Goal: Task Accomplishment & Management: Manage account settings

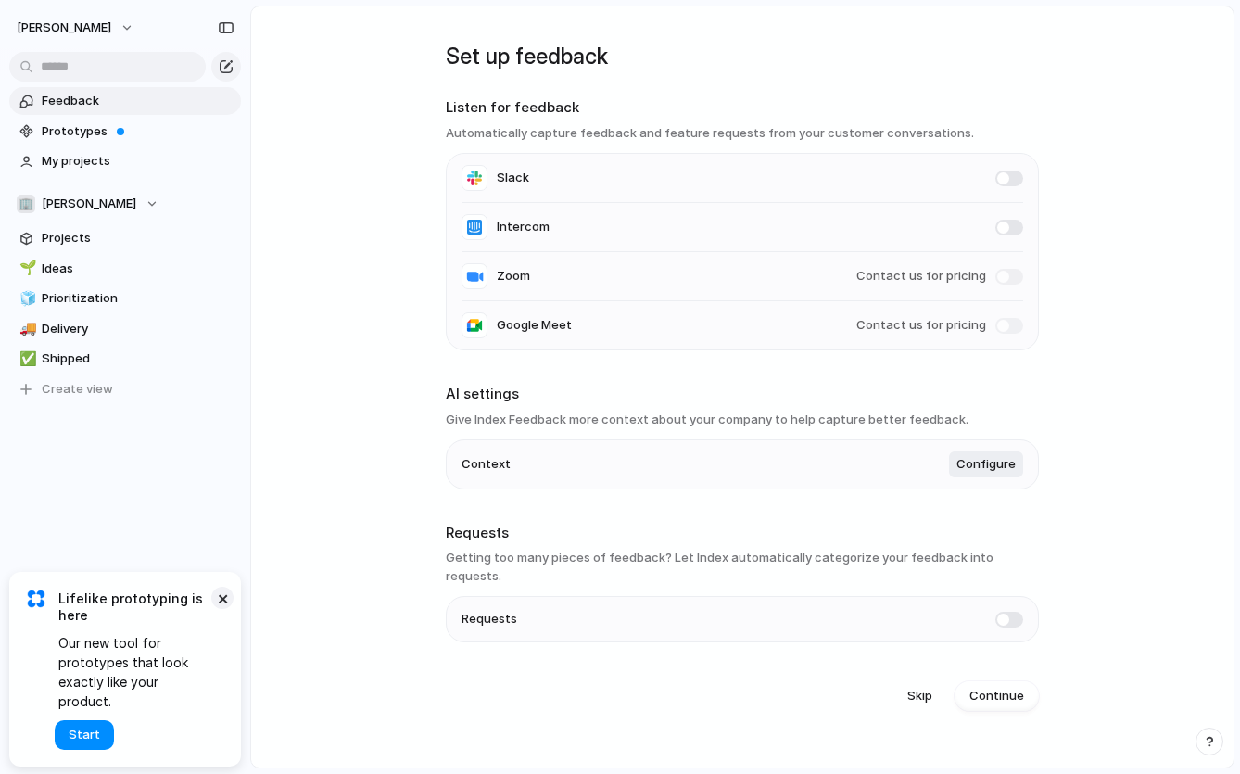
click at [226, 609] on button "×" at bounding box center [222, 598] width 22 height 22
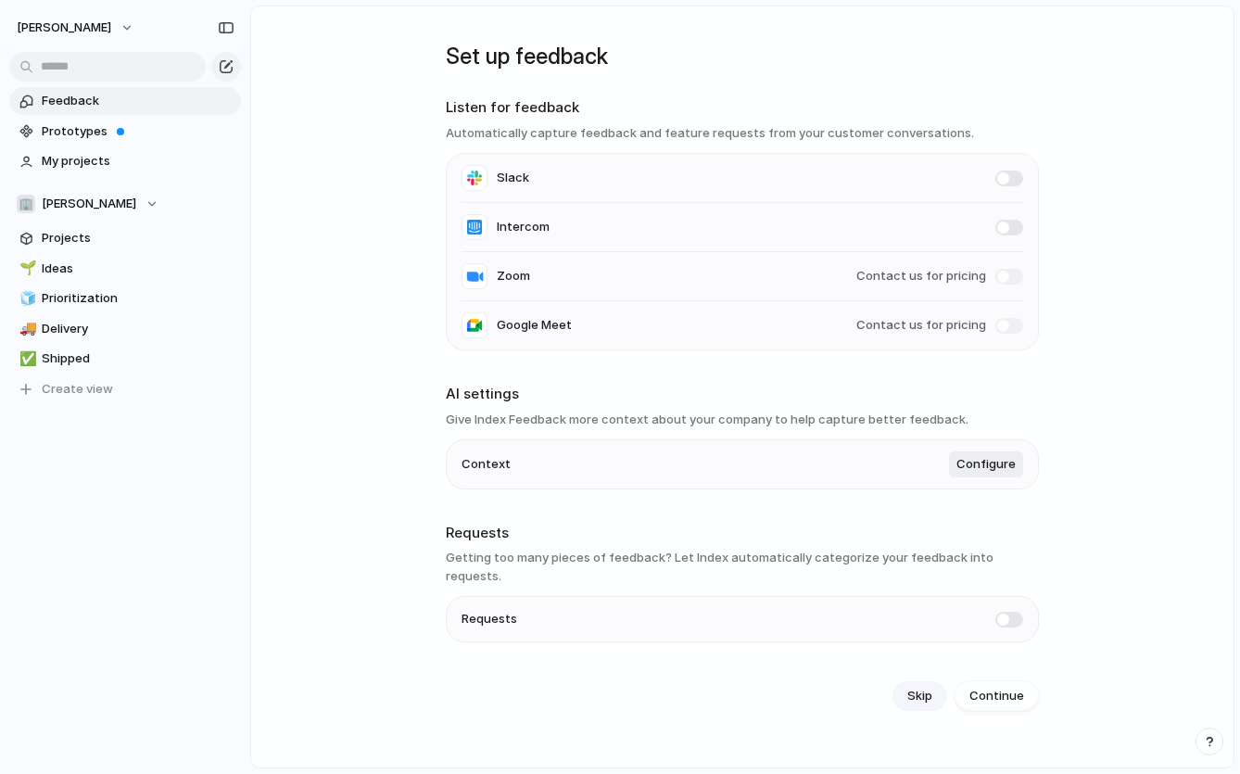
click at [918, 687] on span "Skip" at bounding box center [919, 696] width 25 height 19
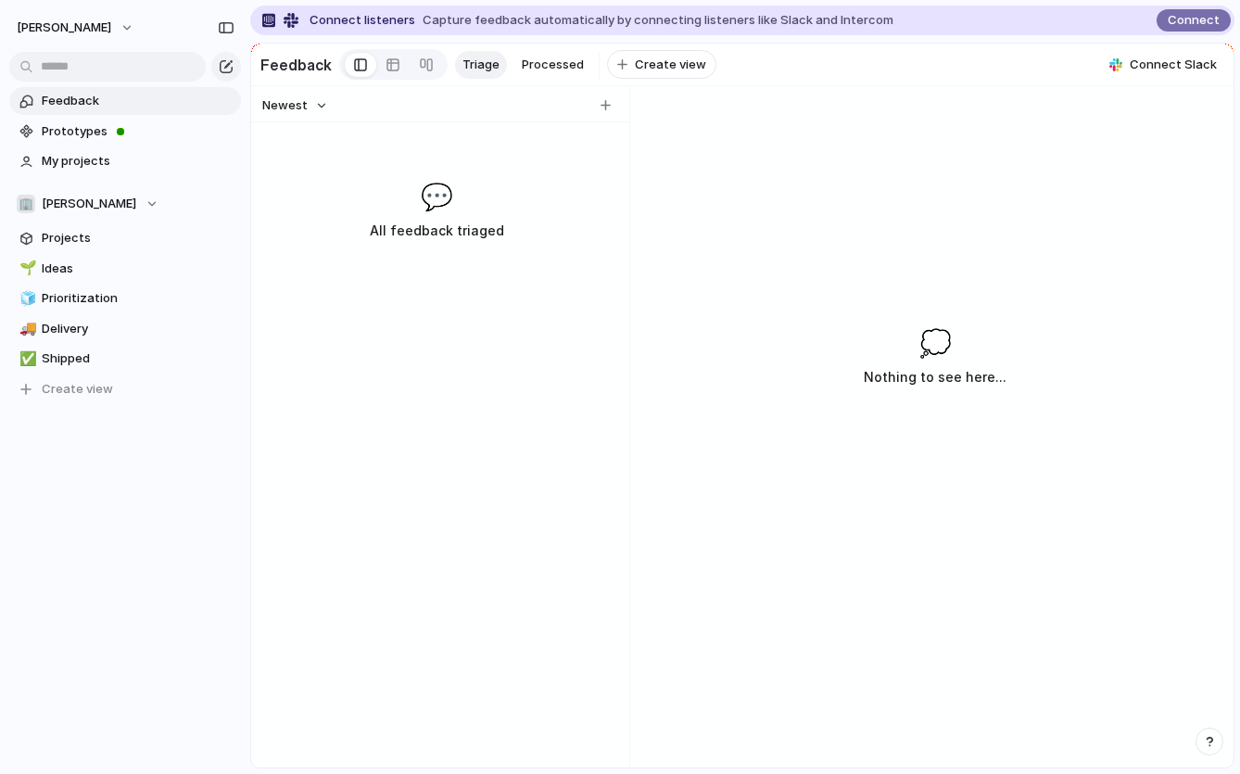
click at [409, 212] on div "💬 All feedback triaged" at bounding box center [436, 209] width 363 height 65
click at [392, 65] on div at bounding box center [393, 65] width 15 height 30
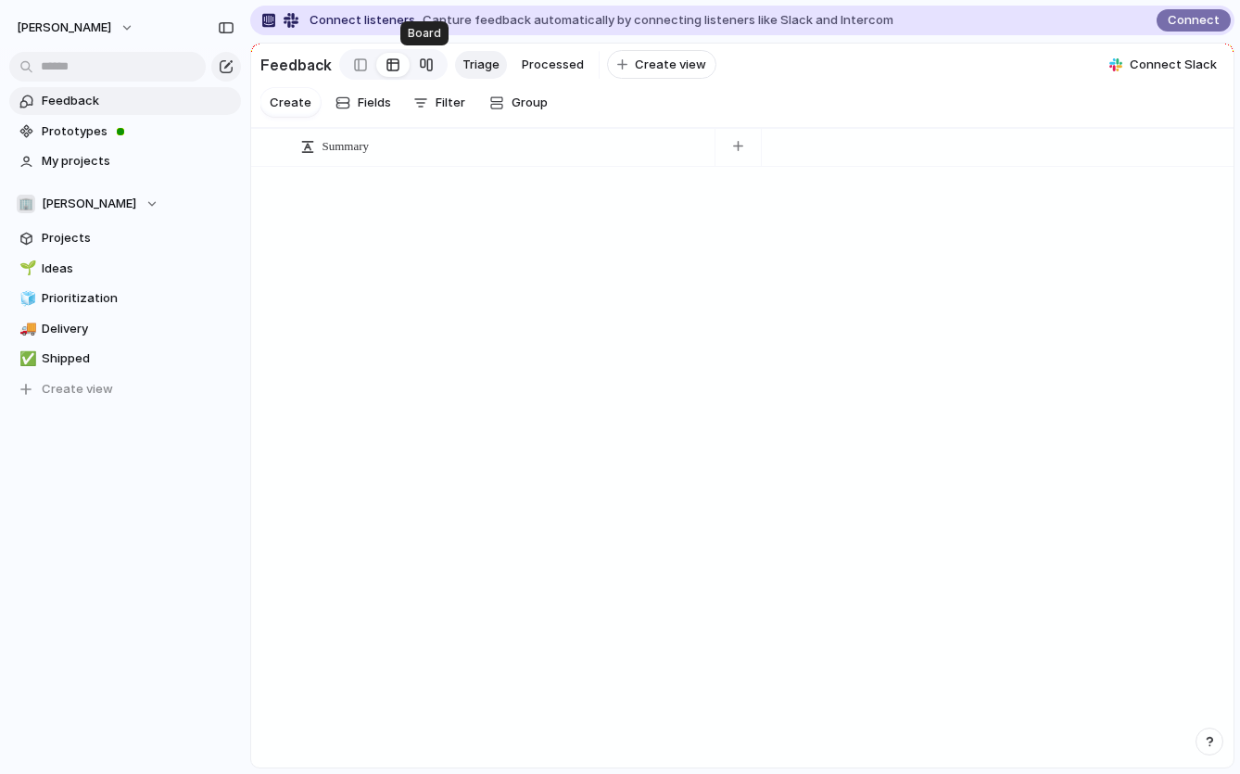
click at [429, 73] on div at bounding box center [426, 65] width 15 height 30
click at [357, 65] on div at bounding box center [360, 65] width 13 height 28
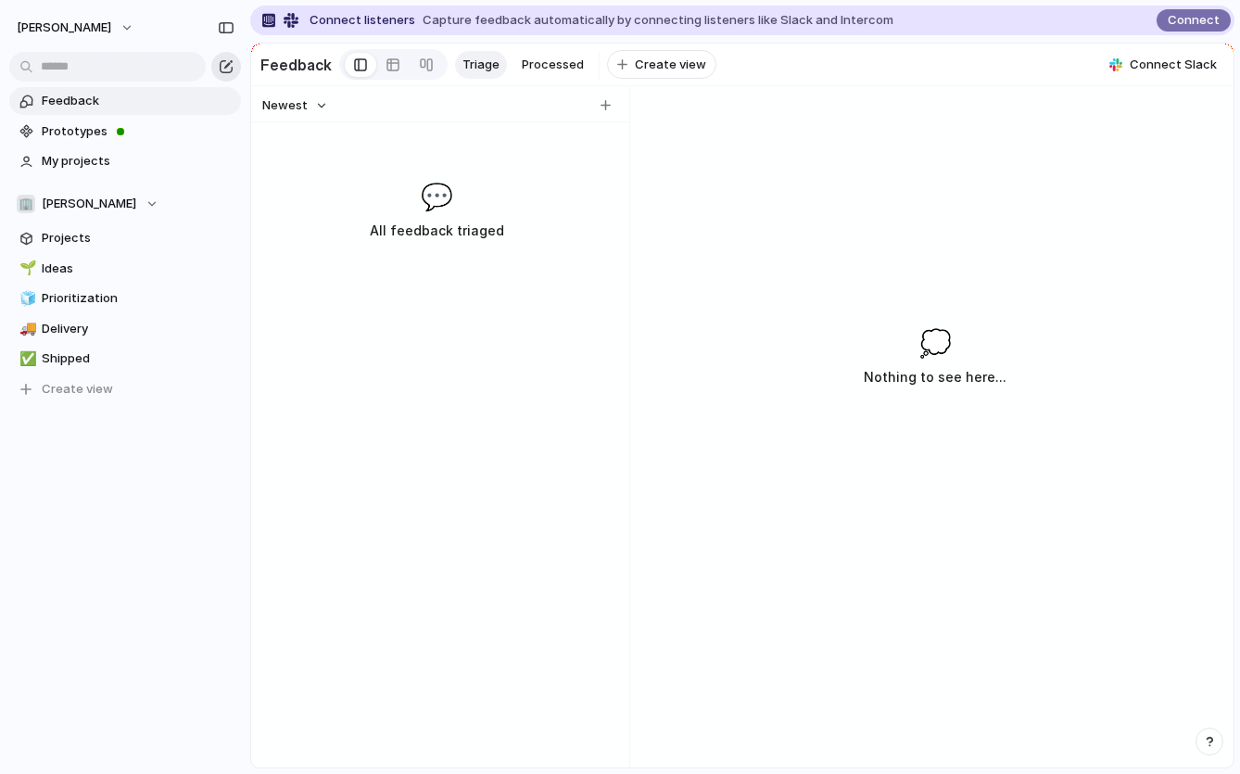
click at [230, 62] on div "button" at bounding box center [226, 66] width 15 height 15
click at [111, 126] on span "Prototypes" at bounding box center [138, 131] width 193 height 19
click at [96, 260] on span "Ideas" at bounding box center [138, 269] width 193 height 19
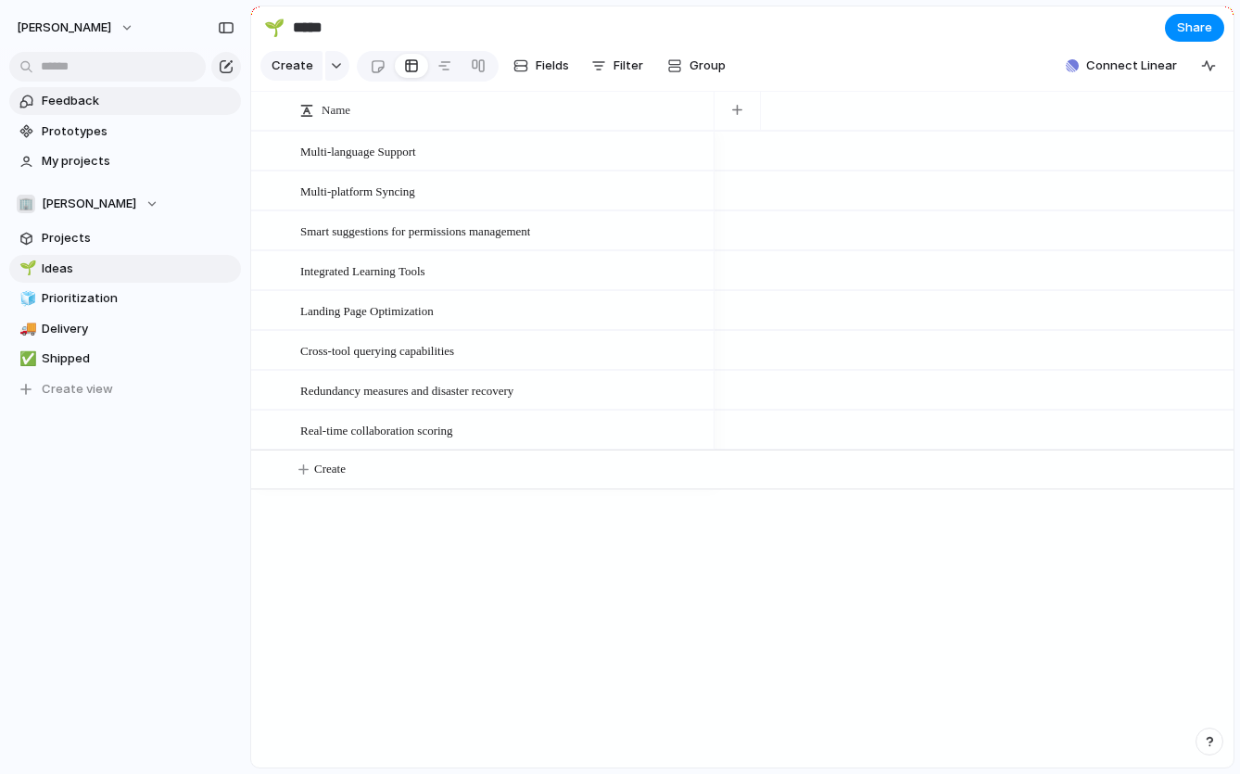
click at [90, 106] on span "Feedback" at bounding box center [138, 101] width 193 height 19
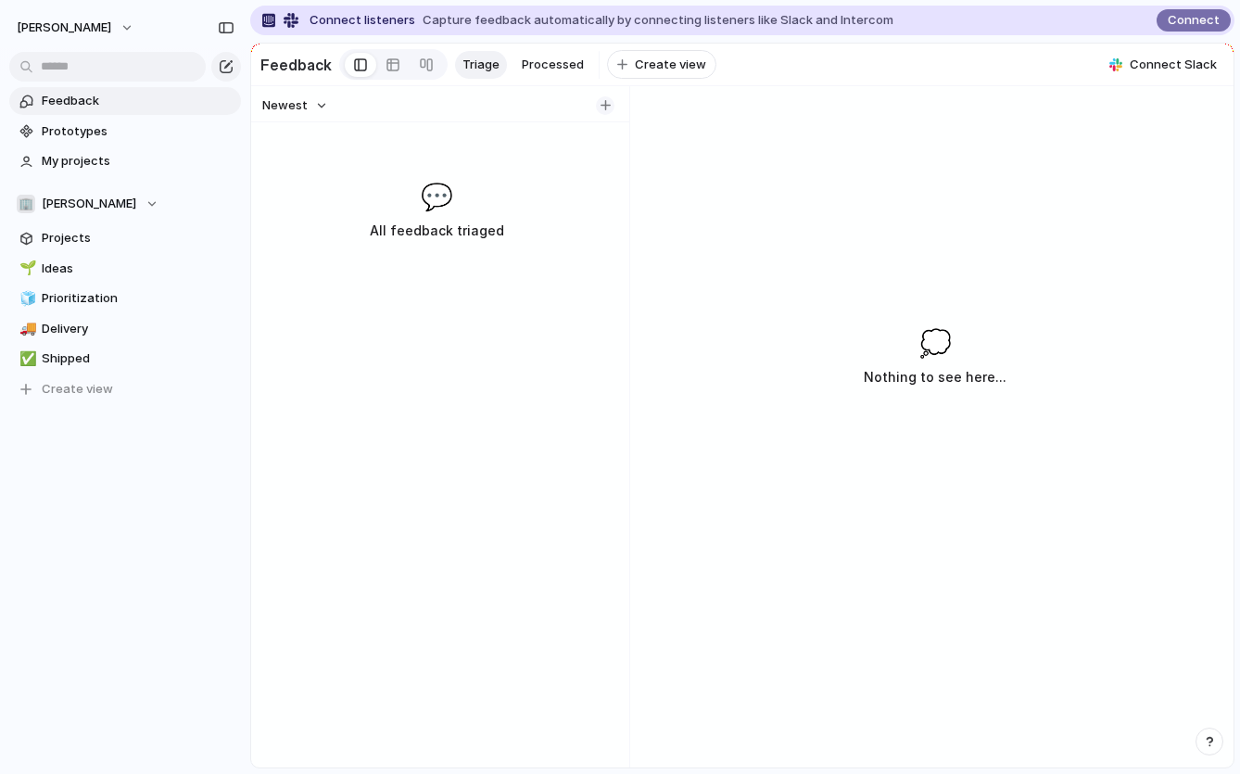
click at [605, 101] on div "button" at bounding box center [606, 105] width 10 height 10
type input "**********"
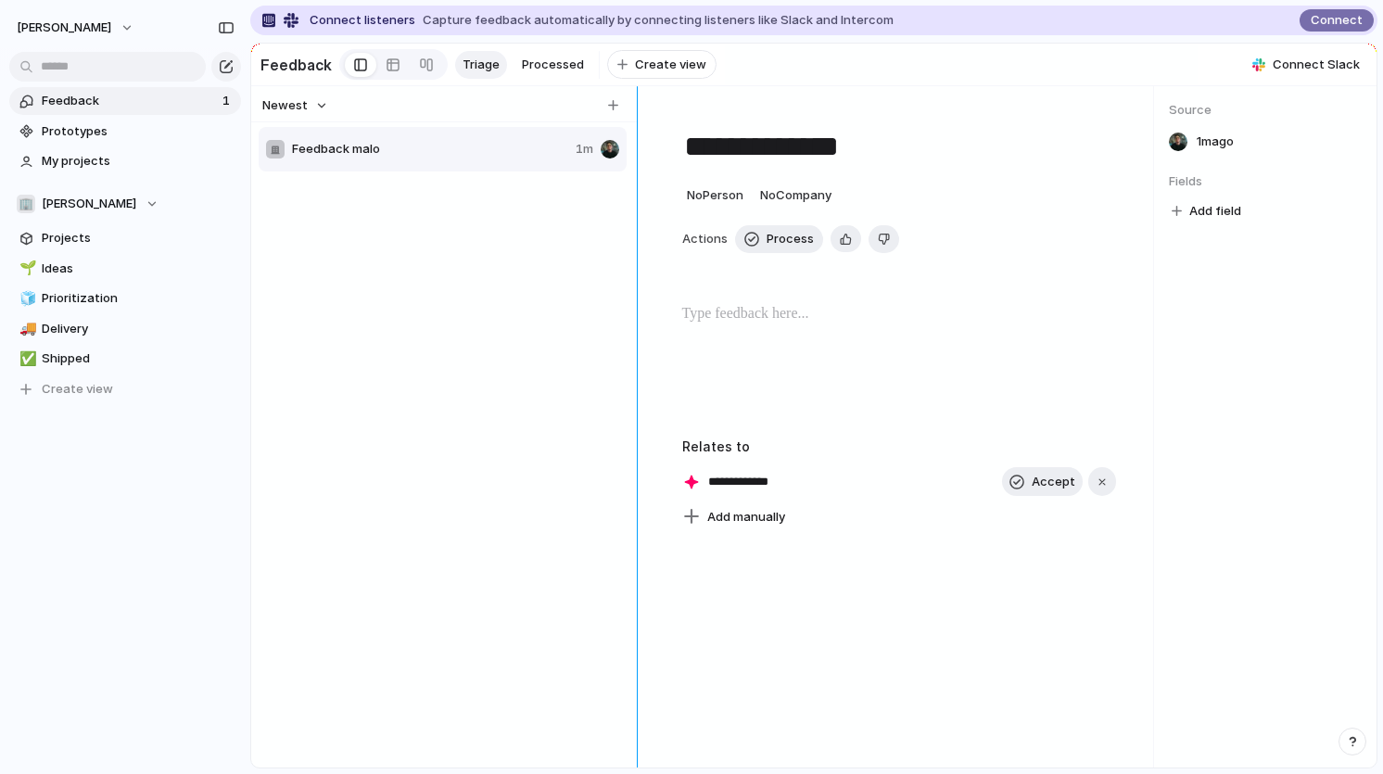
click at [638, 331] on div at bounding box center [637, 426] width 15 height 681
click at [456, 171] on div "Feedback malo 1m" at bounding box center [445, 149] width 372 height 48
click at [755, 322] on p at bounding box center [899, 314] width 435 height 22
click at [749, 314] on p "**********" at bounding box center [899, 314] width 434 height 22
click at [780, 367] on div "**********" at bounding box center [899, 362] width 435 height 119
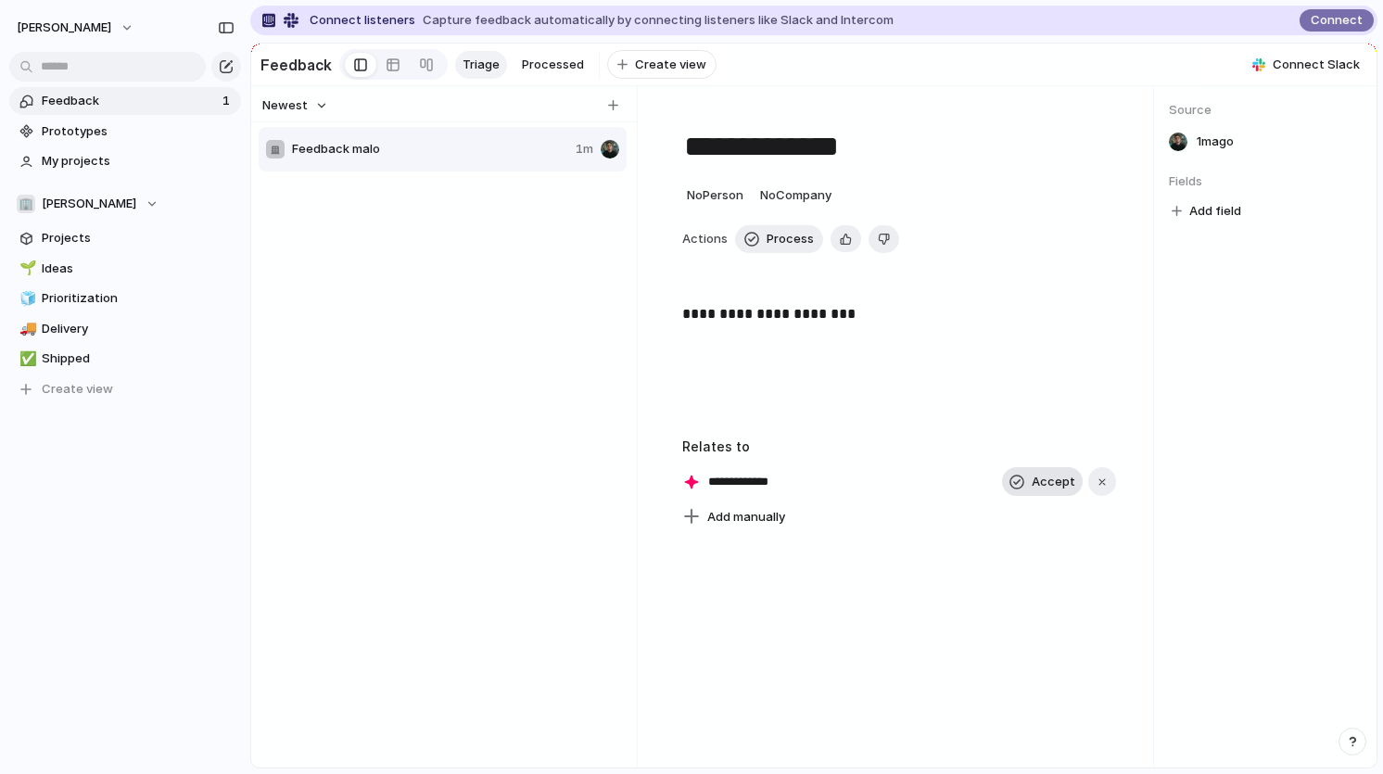
click at [1040, 489] on span "Accept" at bounding box center [1054, 482] width 44 height 19
click at [893, 635] on div "**********" at bounding box center [899, 426] width 509 height 681
click at [1103, 481] on div "button" at bounding box center [1102, 482] width 13 height 13
click at [795, 193] on span "No Company" at bounding box center [795, 194] width 71 height 15
click at [704, 196] on div "Type to add a company" at bounding box center [691, 387] width 1383 height 774
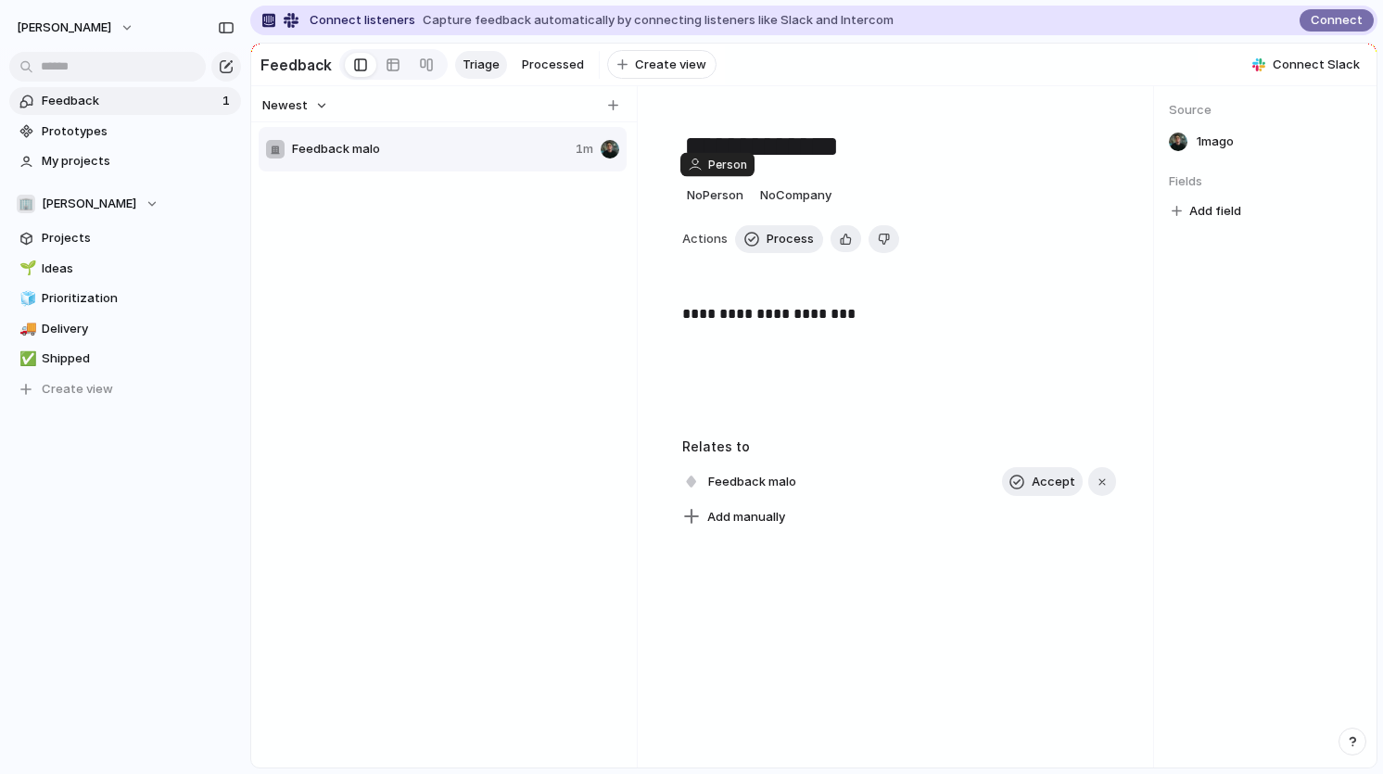
click at [704, 196] on span "No Person" at bounding box center [715, 194] width 57 height 15
click at [722, 271] on div "[PERSON_NAME]" at bounding box center [760, 270] width 123 height 20
click at [648, 295] on div "**********" at bounding box center [899, 426] width 509 height 681
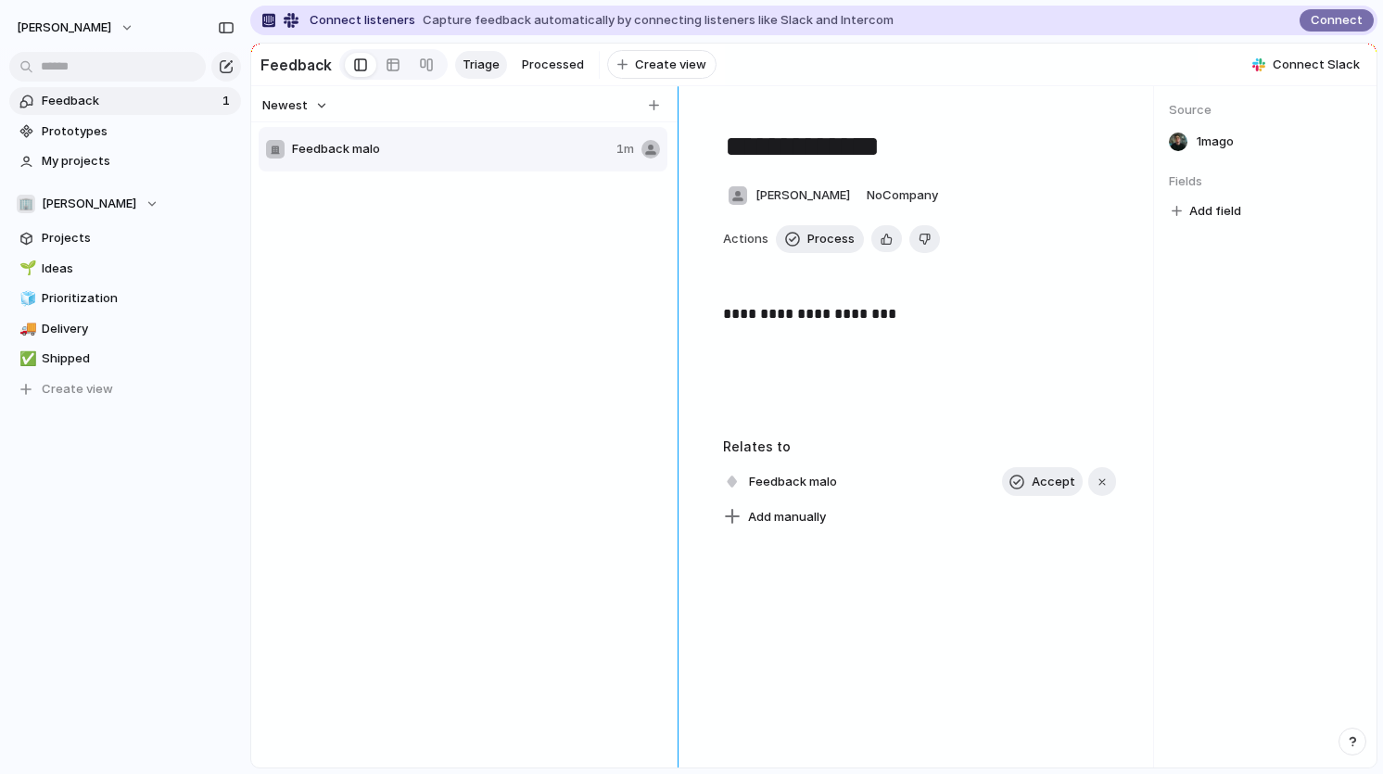
drag, startPoint x: 637, startPoint y: 293, endPoint x: 687, endPoint y: 288, distance: 50.3
click at [686, 288] on div at bounding box center [678, 426] width 15 height 681
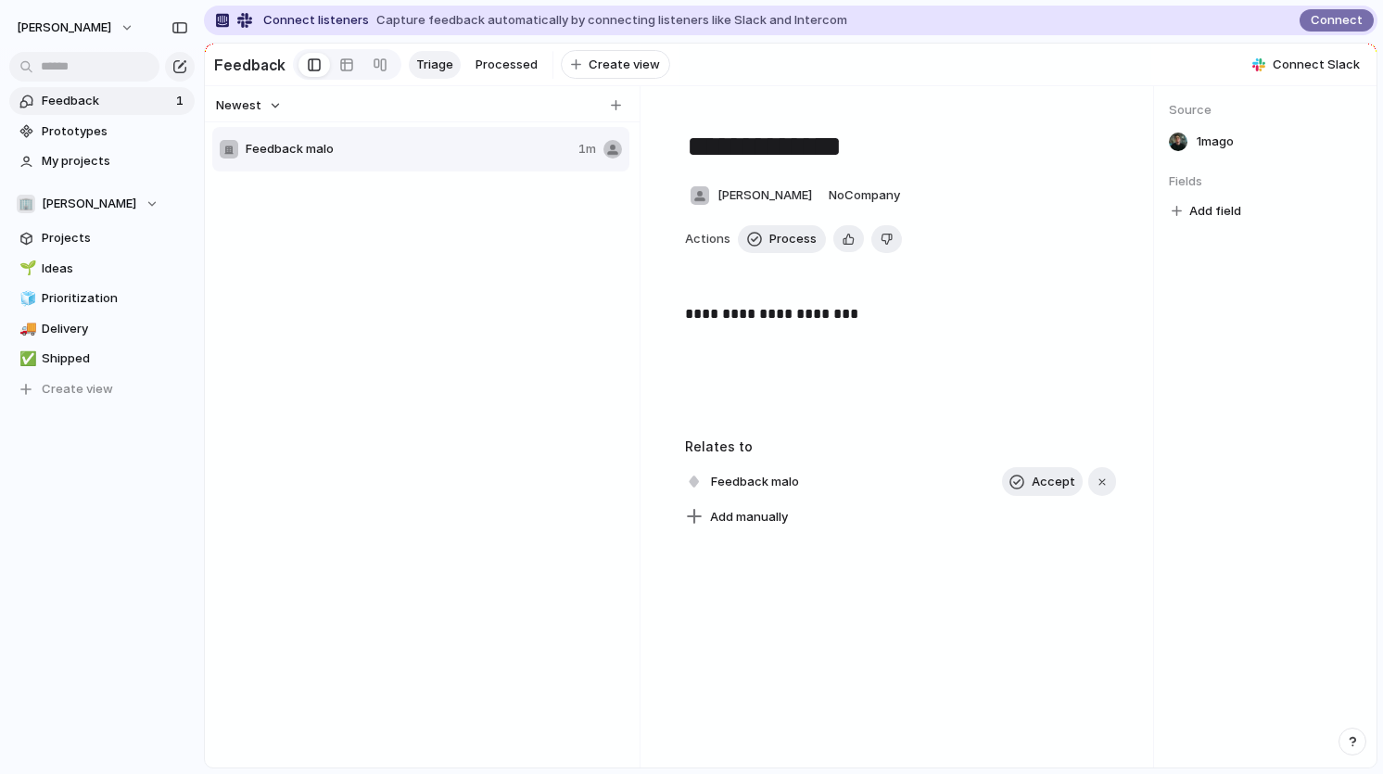
drag, startPoint x: 248, startPoint y: 231, endPoint x: 204, endPoint y: 247, distance: 47.2
click at [318, 311] on div "Feedback malo 1m" at bounding box center [422, 444] width 421 height 638
click at [265, 65] on h2 "Feedback" at bounding box center [249, 65] width 71 height 22
click at [369, 330] on div "Feedback malo 1m" at bounding box center [422, 444] width 421 height 638
click at [787, 239] on span "Process" at bounding box center [792, 239] width 47 height 19
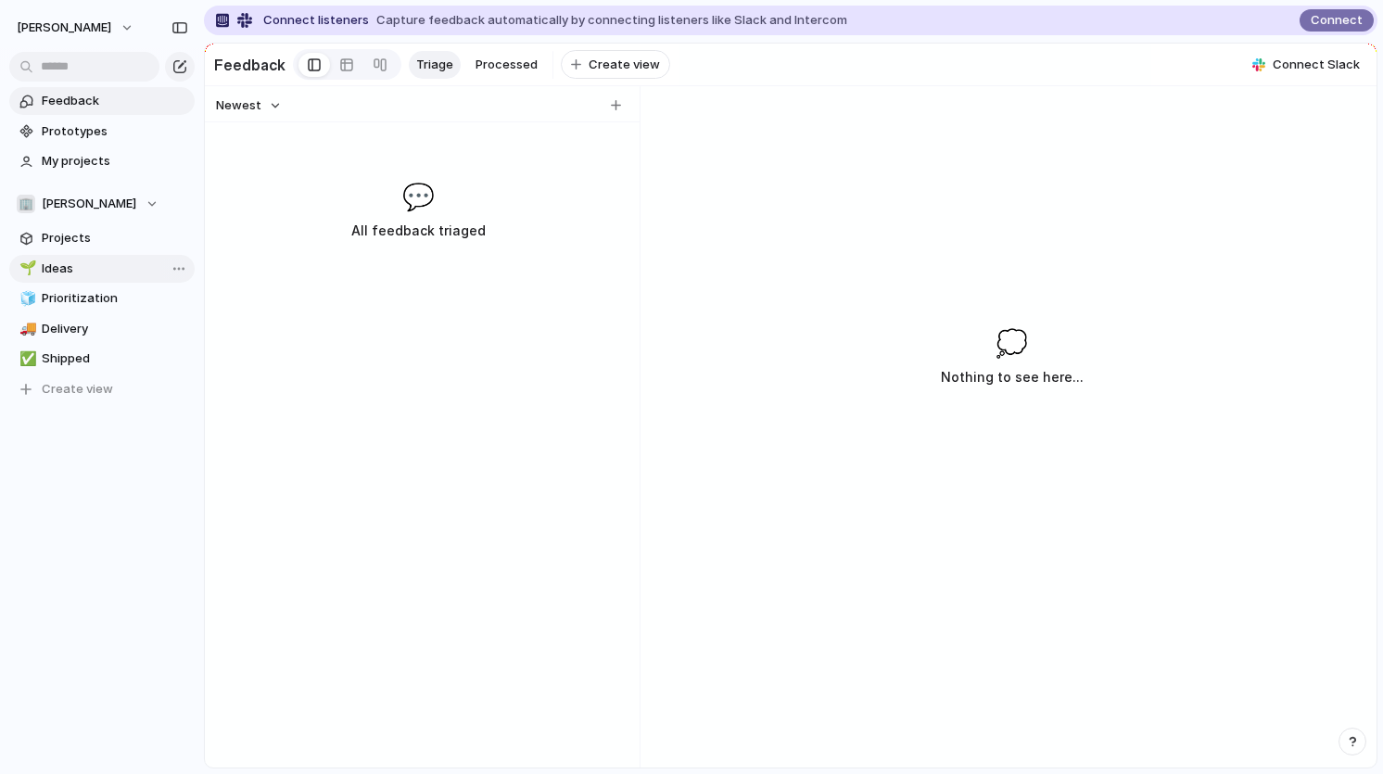
click at [107, 262] on span "Ideas" at bounding box center [115, 269] width 146 height 19
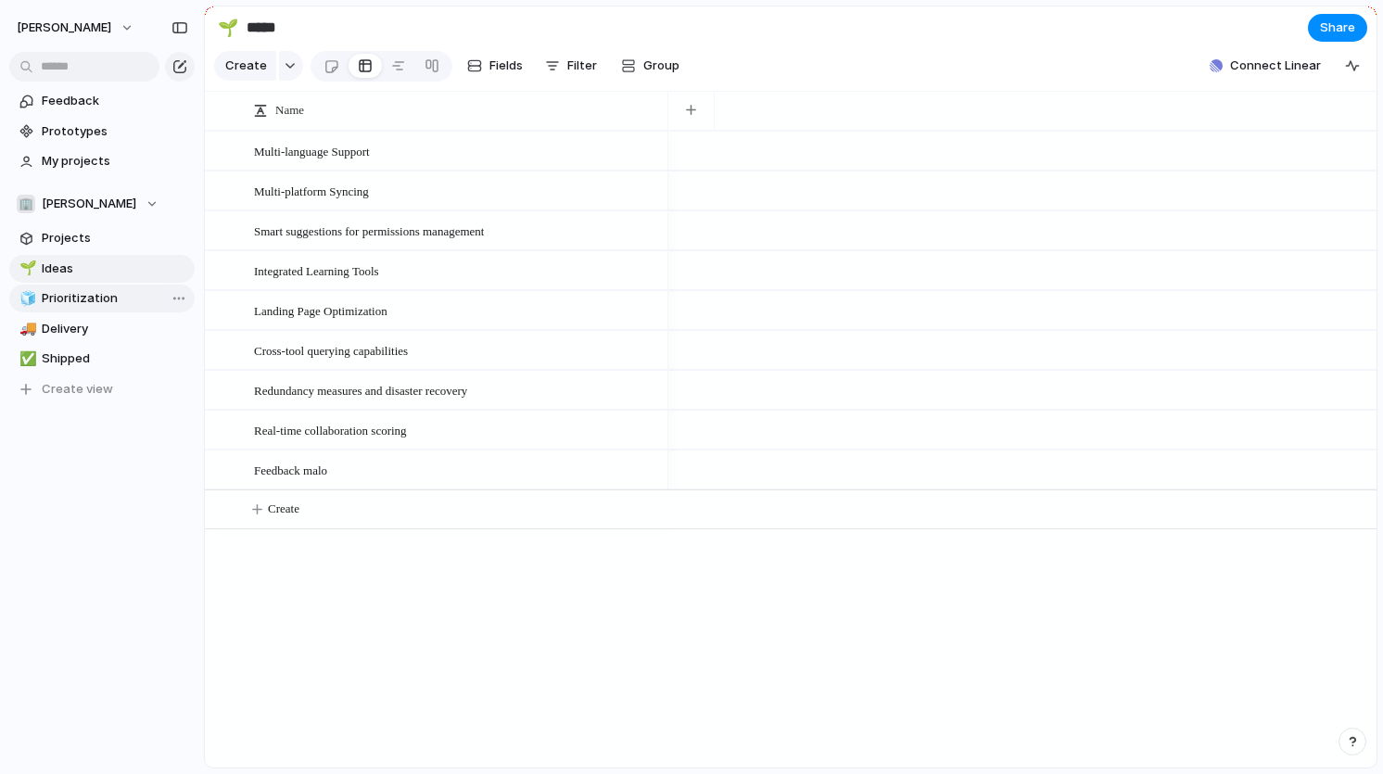
click at [84, 293] on span "Prioritization" at bounding box center [115, 298] width 146 height 19
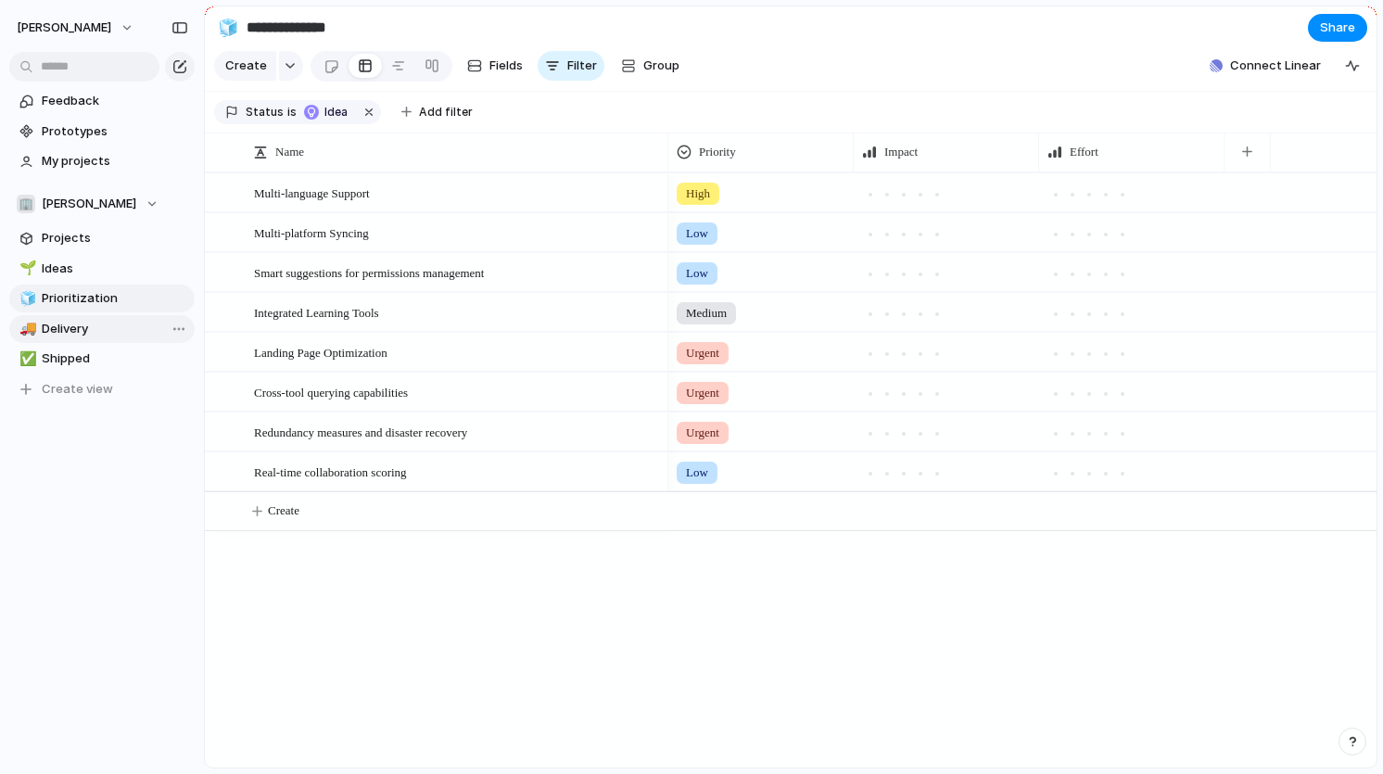
click at [77, 325] on span "Delivery" at bounding box center [115, 329] width 146 height 19
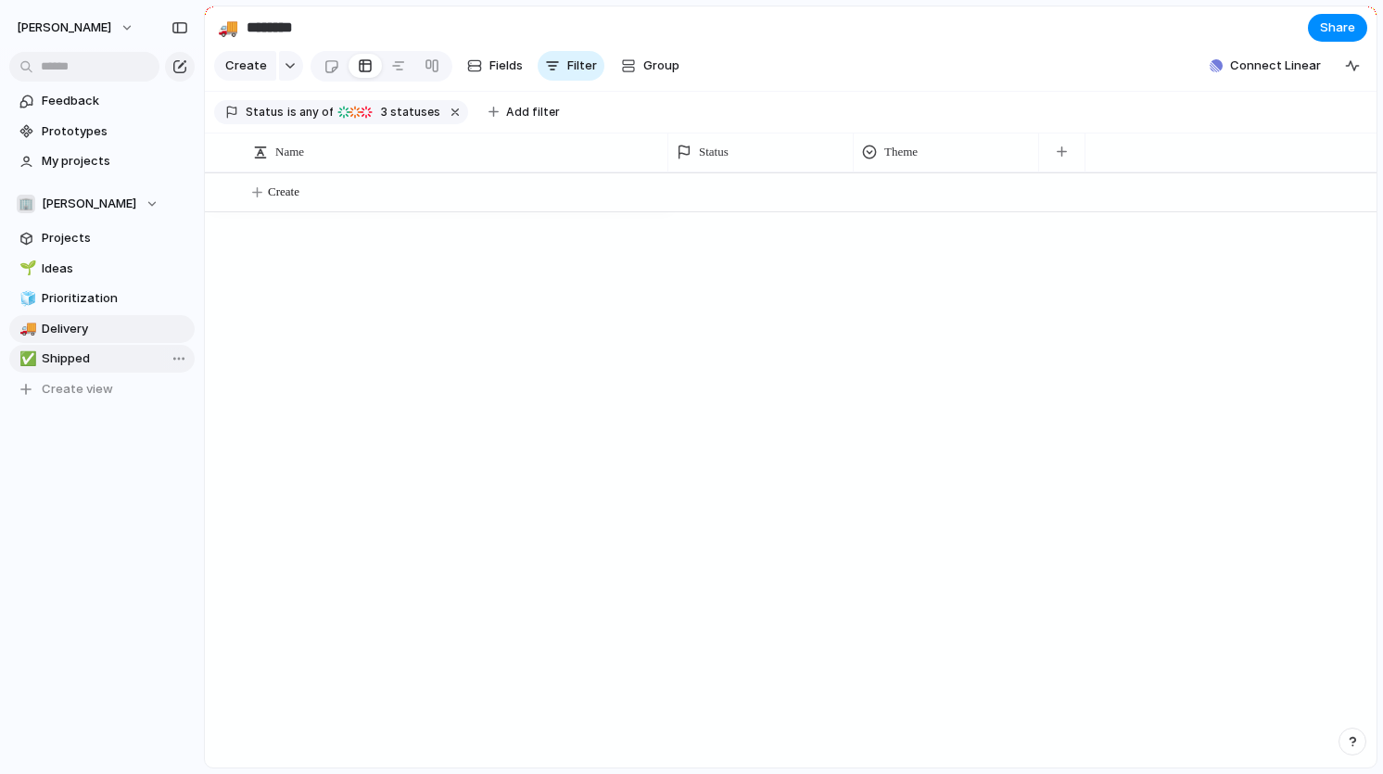
click at [62, 357] on span "Shipped" at bounding box center [115, 358] width 146 height 19
type input "*******"
click at [72, 104] on span "Feedback" at bounding box center [115, 101] width 146 height 19
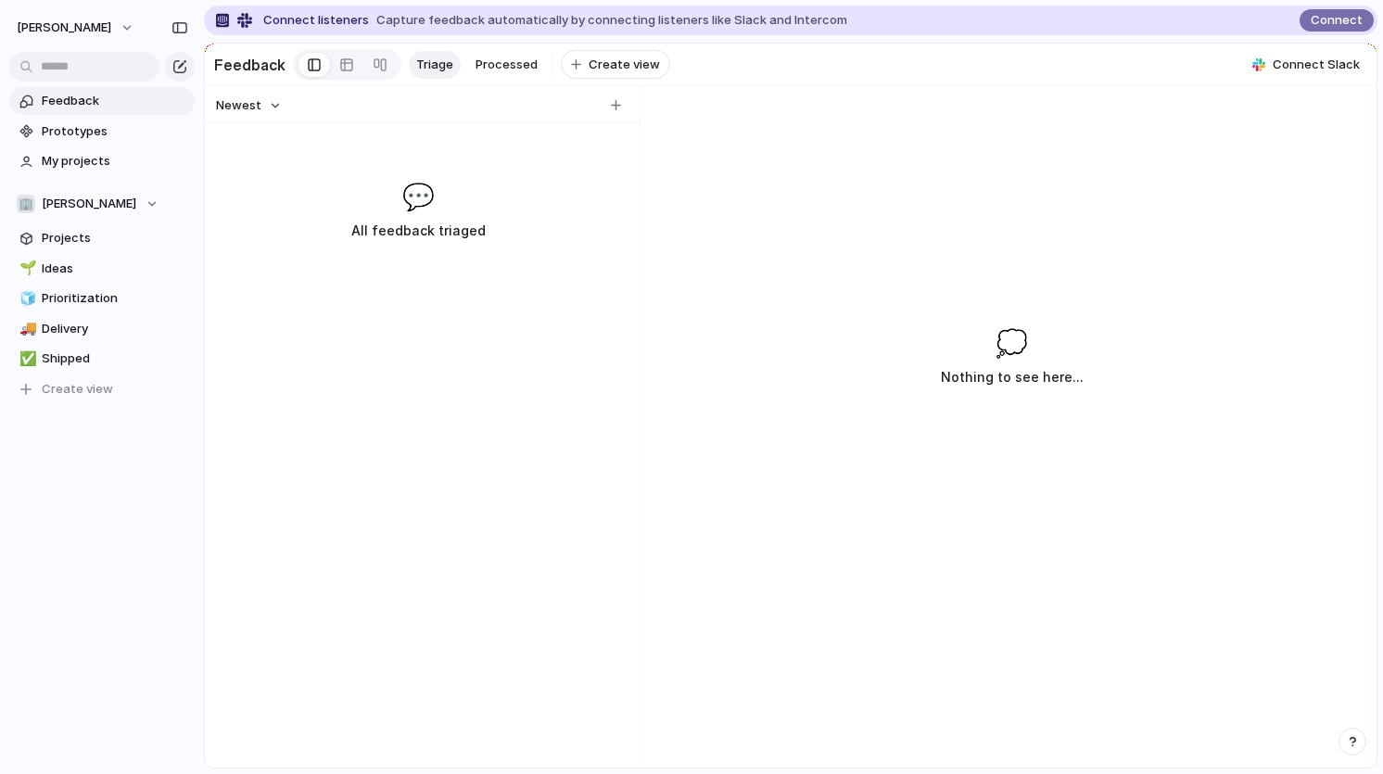
click at [423, 181] on span "💬" at bounding box center [418, 196] width 32 height 39
click at [273, 108] on button "Newest" at bounding box center [248, 106] width 71 height 24
click at [246, 172] on span "Oldest" at bounding box center [244, 174] width 39 height 19
click at [269, 95] on button "Oldest" at bounding box center [245, 106] width 65 height 24
click at [254, 141] on span "Newest" at bounding box center [247, 144] width 45 height 19
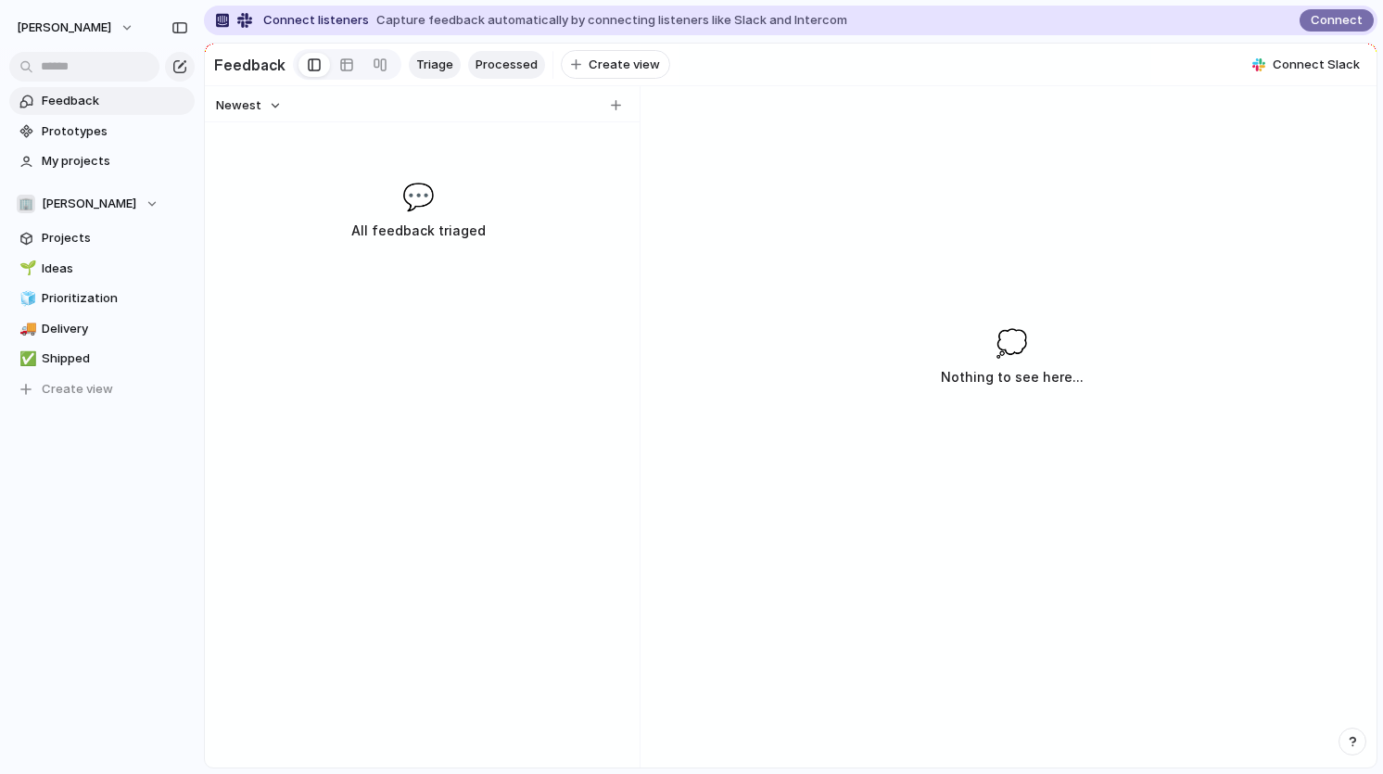
click at [501, 66] on span "Processed" at bounding box center [507, 65] width 62 height 19
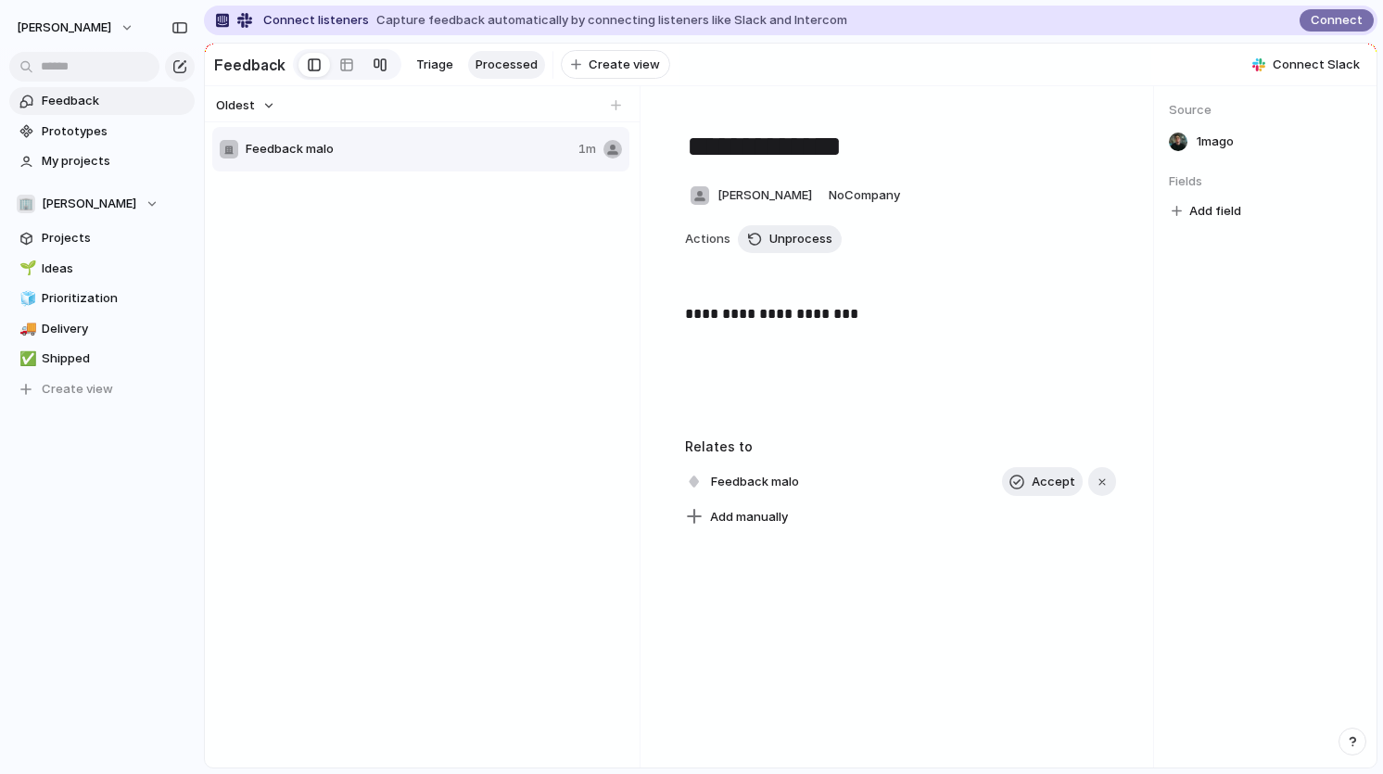
click at [379, 58] on div at bounding box center [380, 65] width 15 height 30
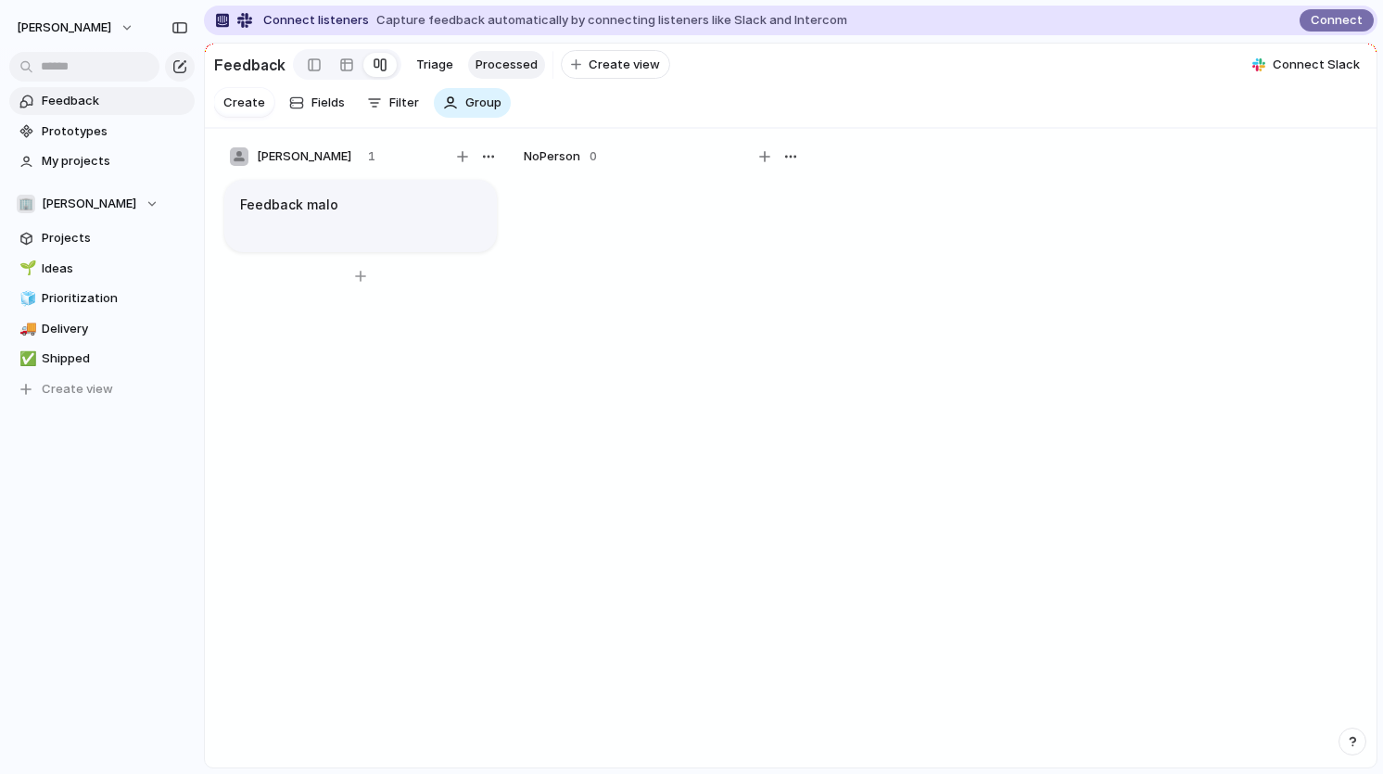
click at [345, 209] on div "Feedback malo" at bounding box center [360, 205] width 241 height 20
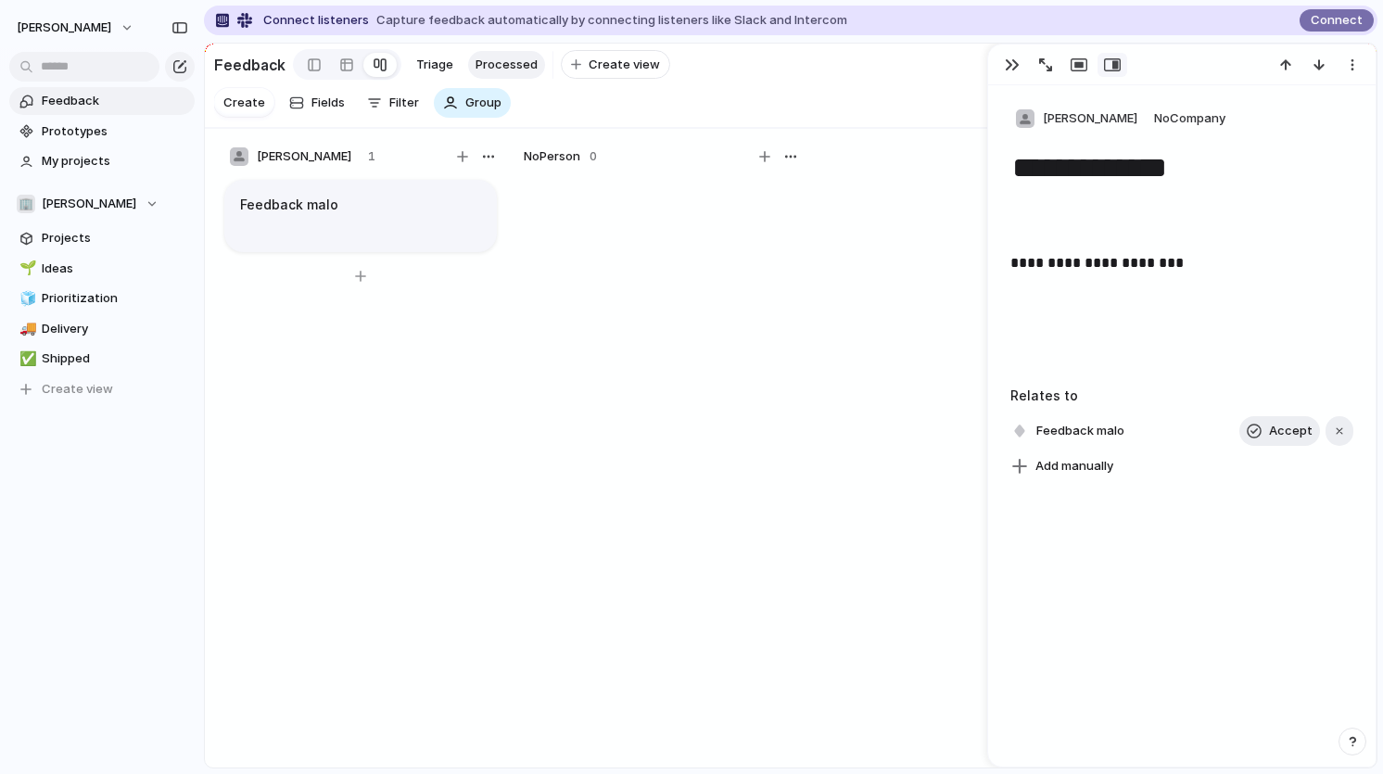
click at [345, 209] on div "Feedback malo" at bounding box center [360, 205] width 241 height 20
click at [339, 66] on div at bounding box center [346, 65] width 15 height 30
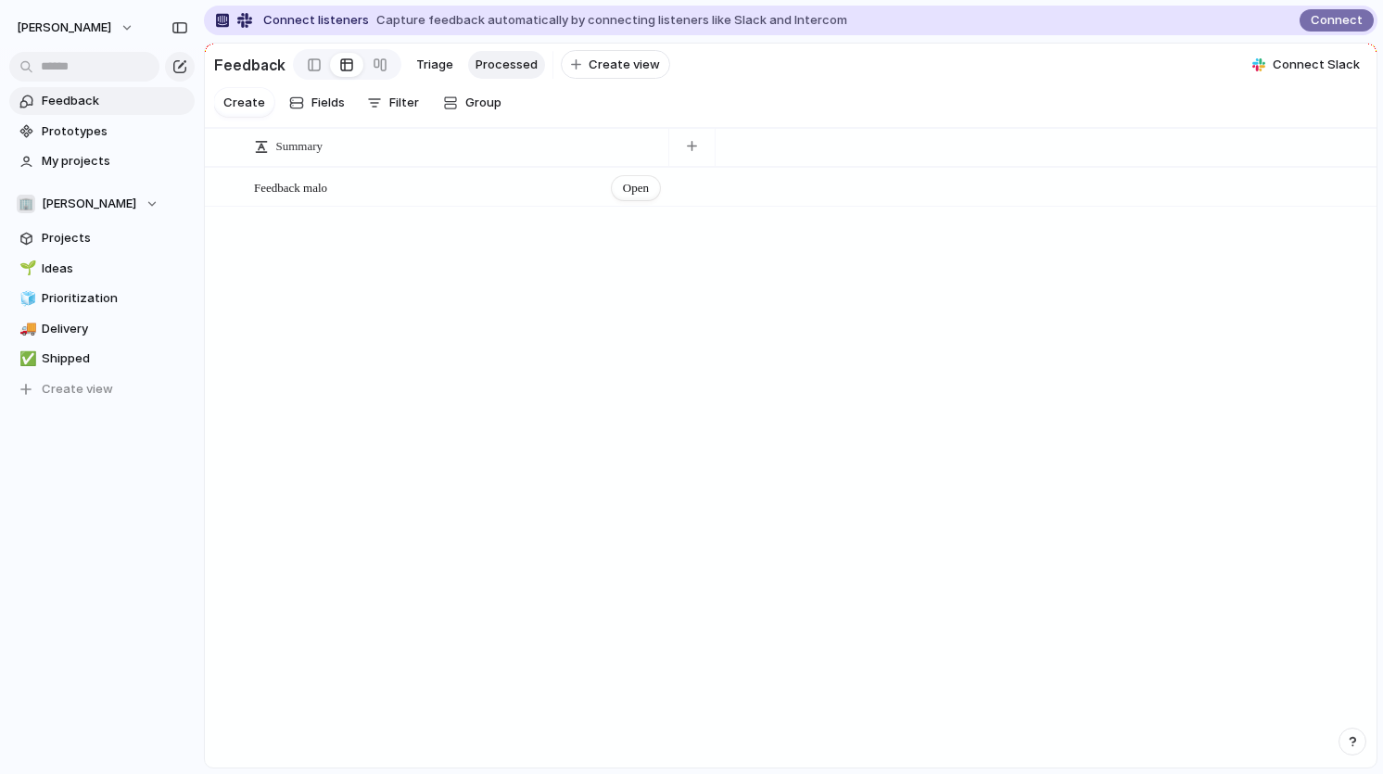
click at [310, 185] on span "Feedback malo" at bounding box center [290, 188] width 73 height 14
click at [641, 184] on span "Open" at bounding box center [636, 188] width 26 height 19
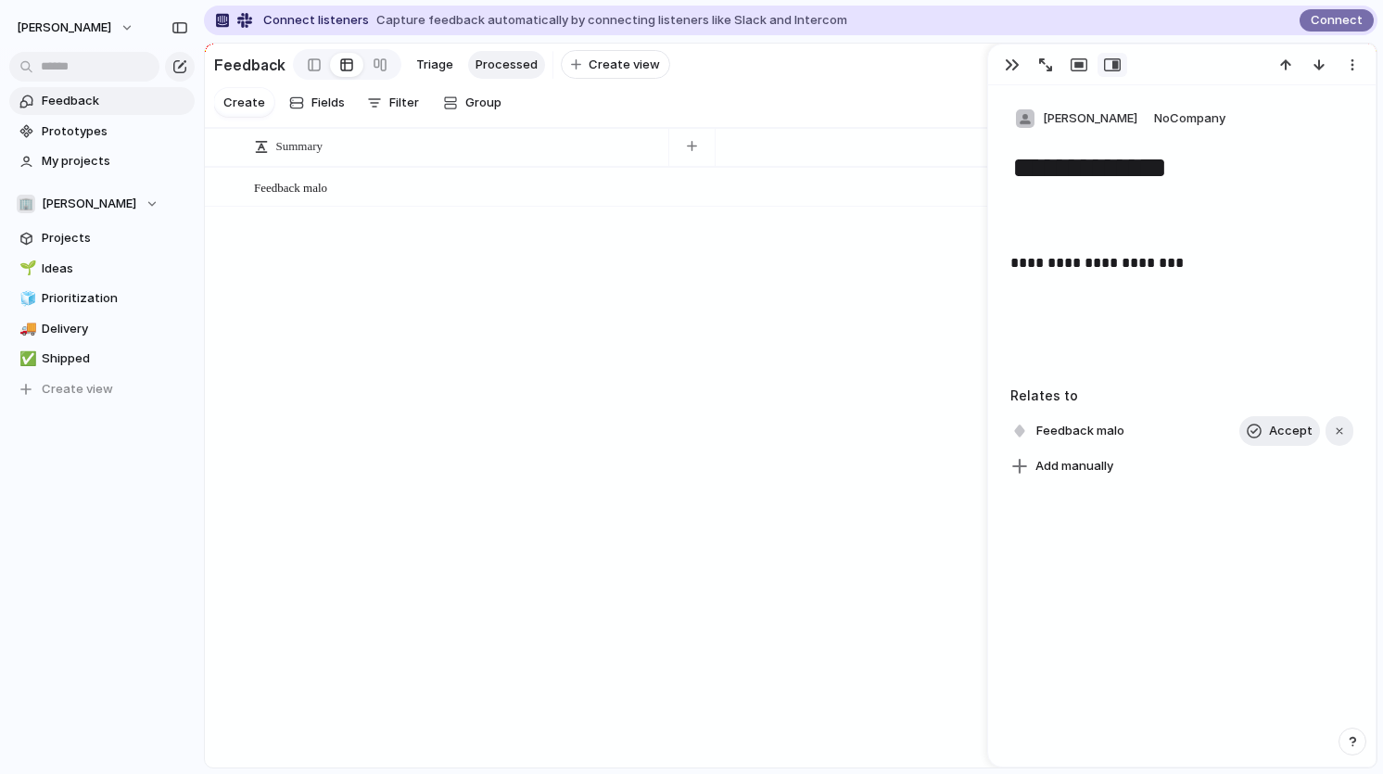
click at [564, 431] on div "Feedback malo Open" at bounding box center [791, 467] width 1172 height 600
click at [309, 70] on div at bounding box center [314, 65] width 13 height 28
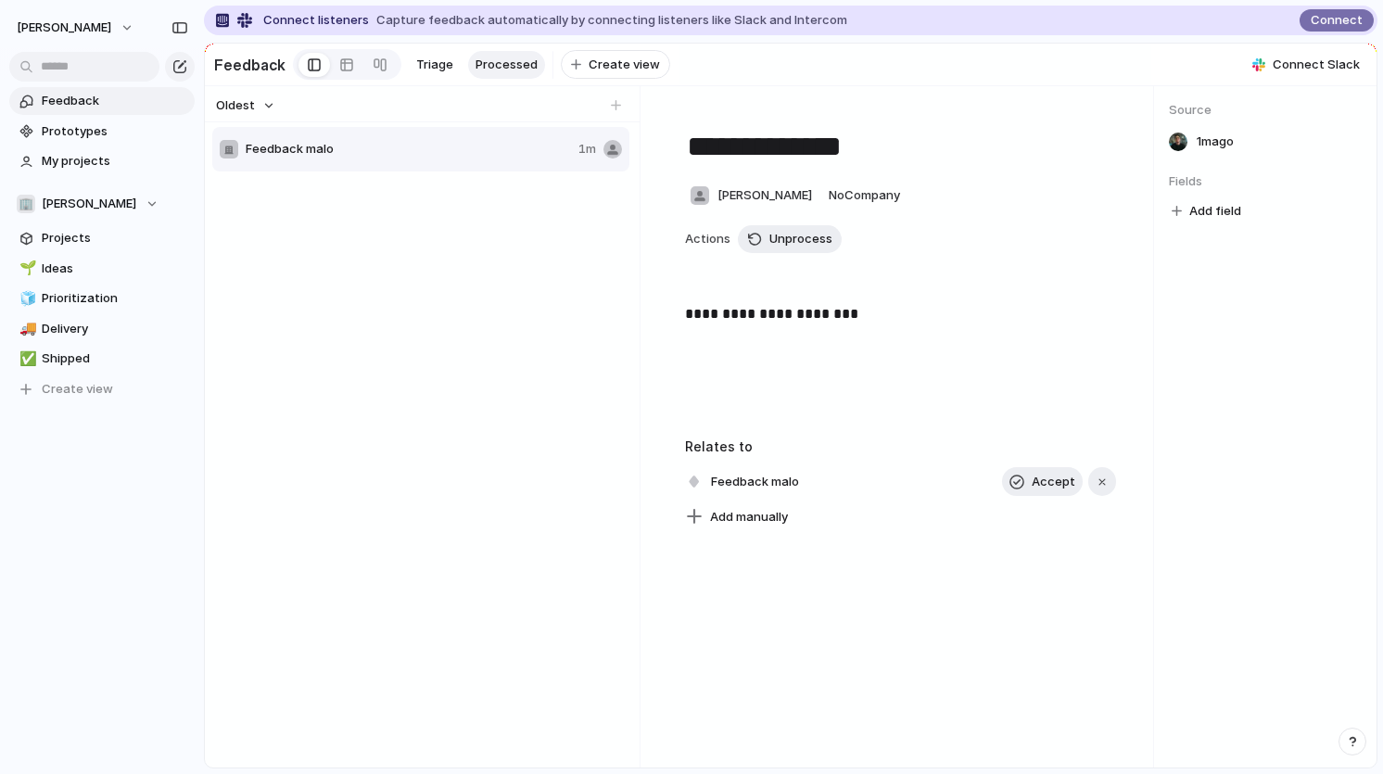
click at [491, 480] on div "Feedback malo 1m" at bounding box center [422, 444] width 421 height 638
click at [1214, 214] on span "Add field" at bounding box center [1215, 211] width 52 height 19
click at [1159, 253] on input "text" at bounding box center [1165, 249] width 155 height 37
type input "*"
type input "*****"
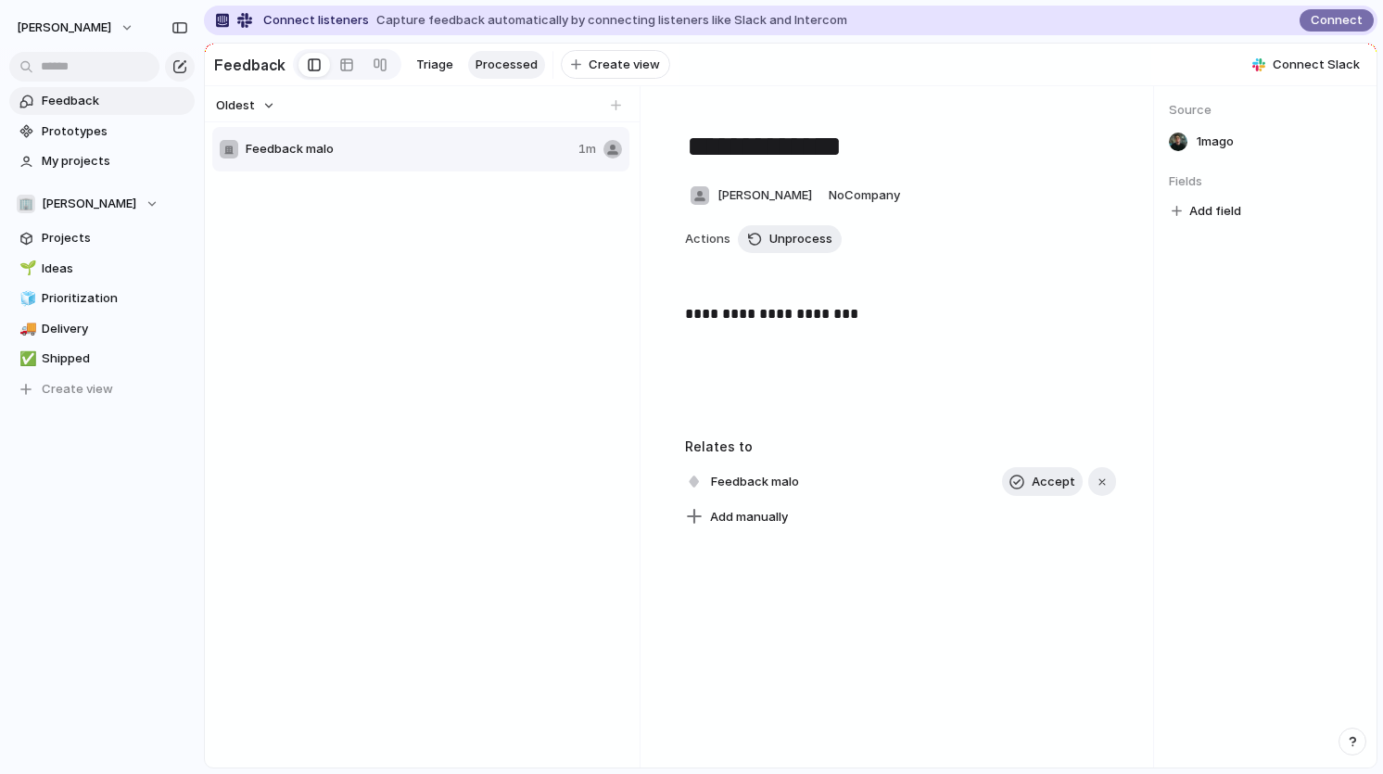
click at [1239, 400] on div "***** No results found" at bounding box center [691, 387] width 1383 height 774
click at [612, 58] on span "Create view" at bounding box center [624, 65] width 71 height 19
click at [598, 359] on div "Feedback malo 1m" at bounding box center [422, 444] width 421 height 638
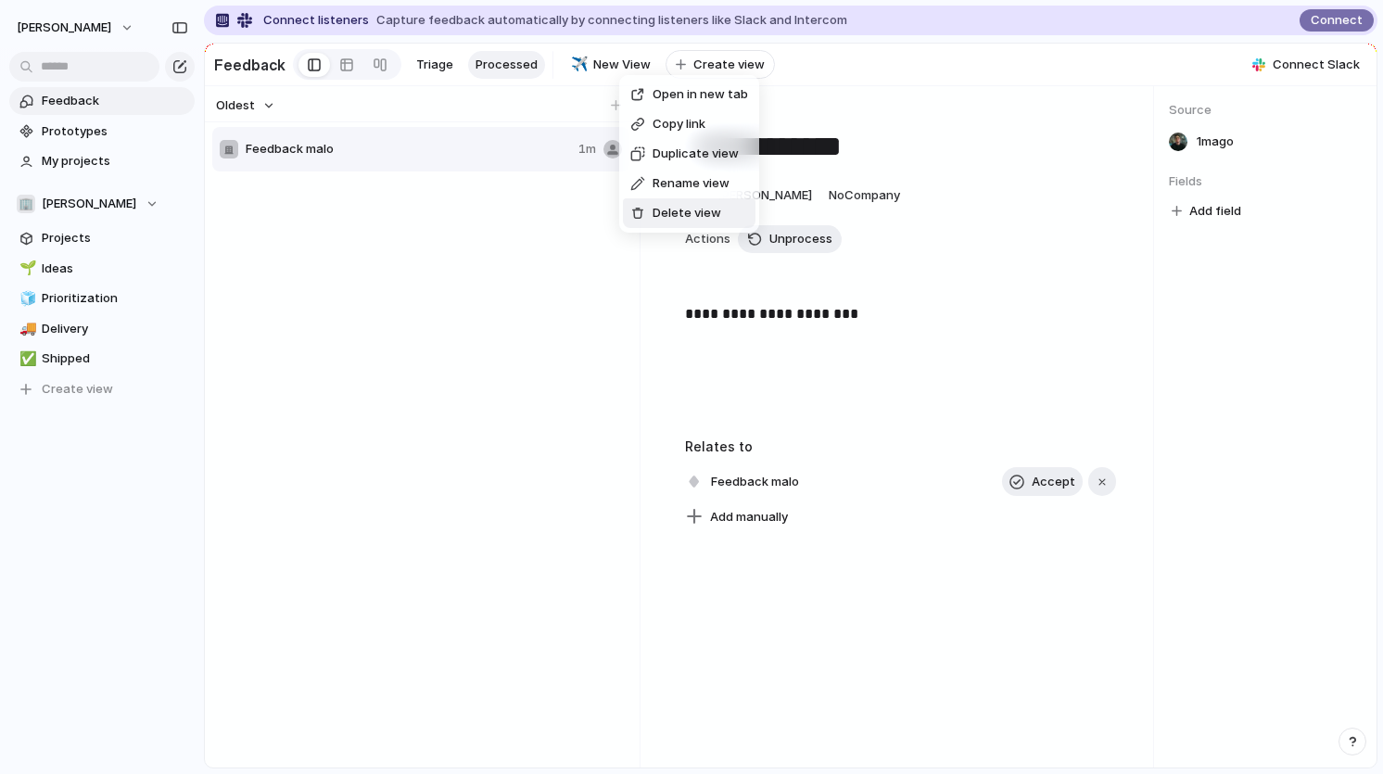
click at [642, 207] on div at bounding box center [637, 213] width 15 height 13
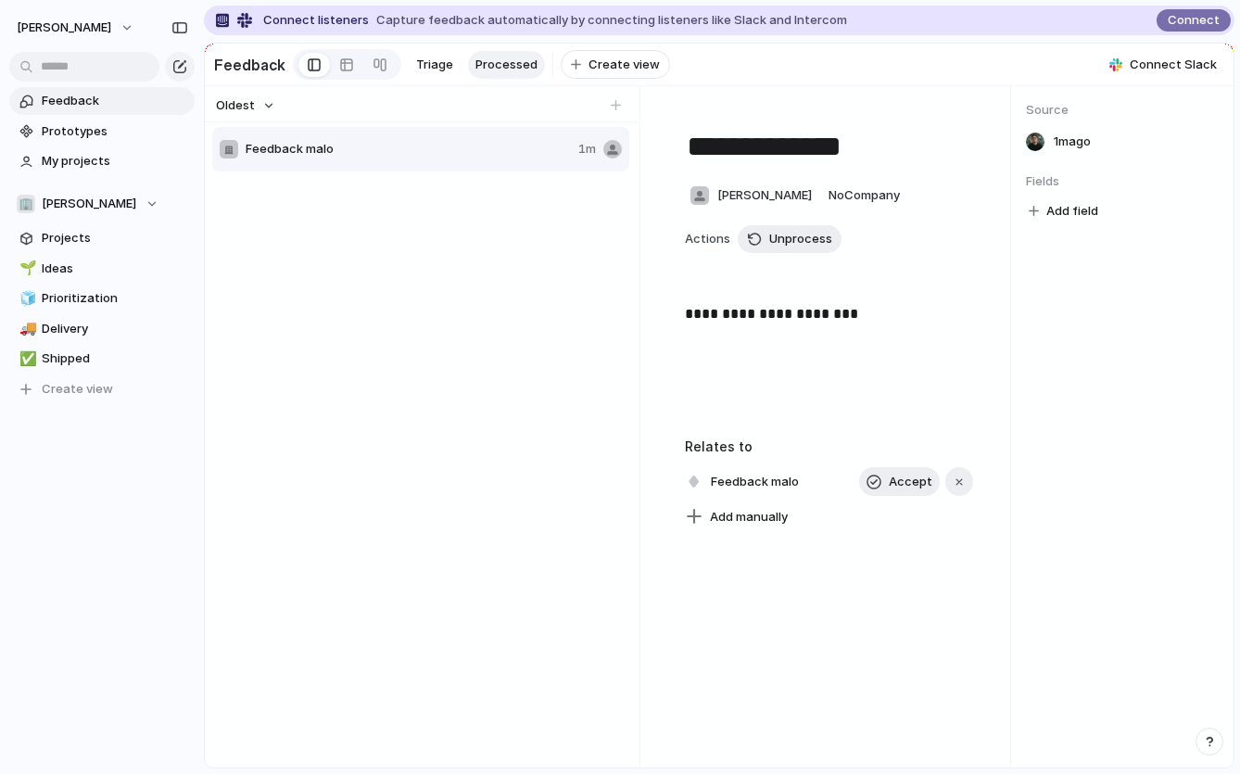
click at [280, 324] on div "Feedback malo 1m" at bounding box center [422, 444] width 421 height 638
click at [753, 522] on span "Add manually" at bounding box center [749, 517] width 78 height 19
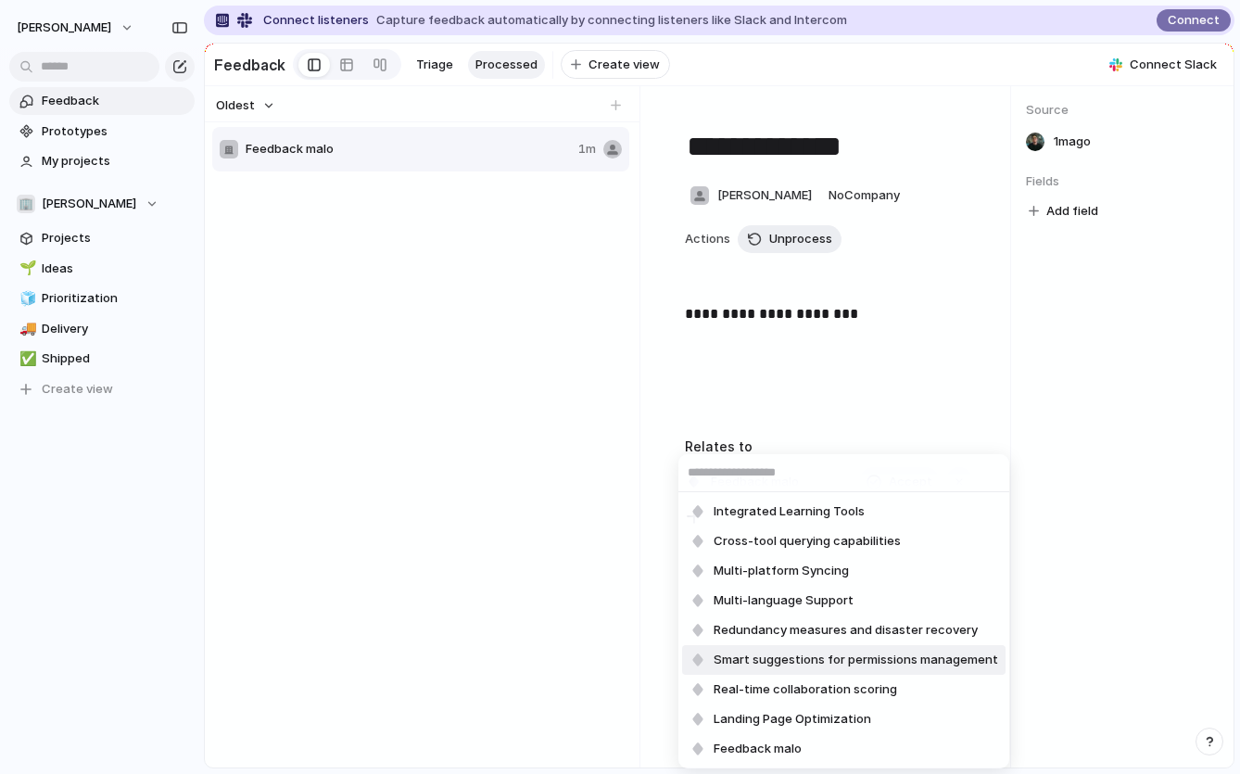
click at [556, 565] on div "Integrated Learning Tools Cross-tool querying capabilities Multi-platform Synci…" at bounding box center [620, 387] width 1240 height 774
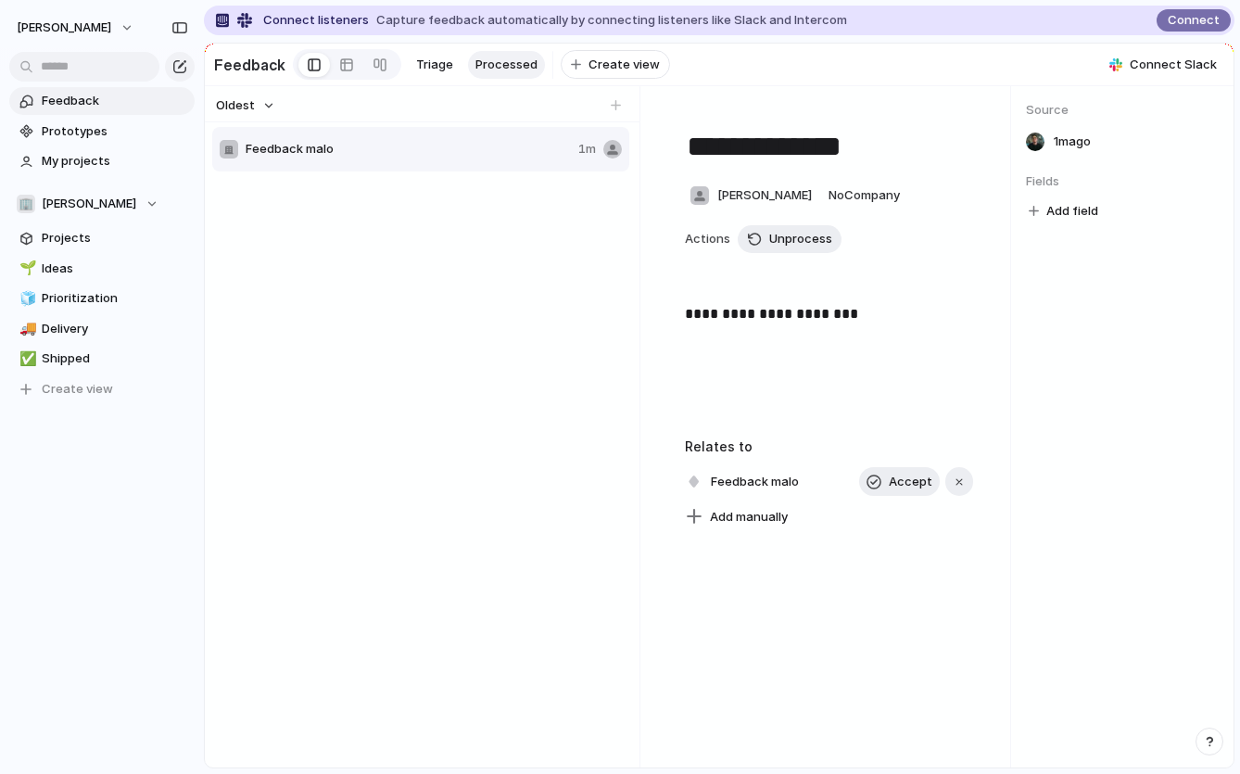
click at [615, 115] on div "Oldest" at bounding box center [419, 106] width 421 height 24
click at [615, 108] on div at bounding box center [616, 105] width 19 height 19
click at [527, 385] on div "Feedback malo 1m" at bounding box center [422, 444] width 421 height 638
click at [250, 151] on span "Feedback malo" at bounding box center [408, 149] width 325 height 19
click at [308, 374] on div "Feedback malo 1m" at bounding box center [422, 444] width 421 height 638
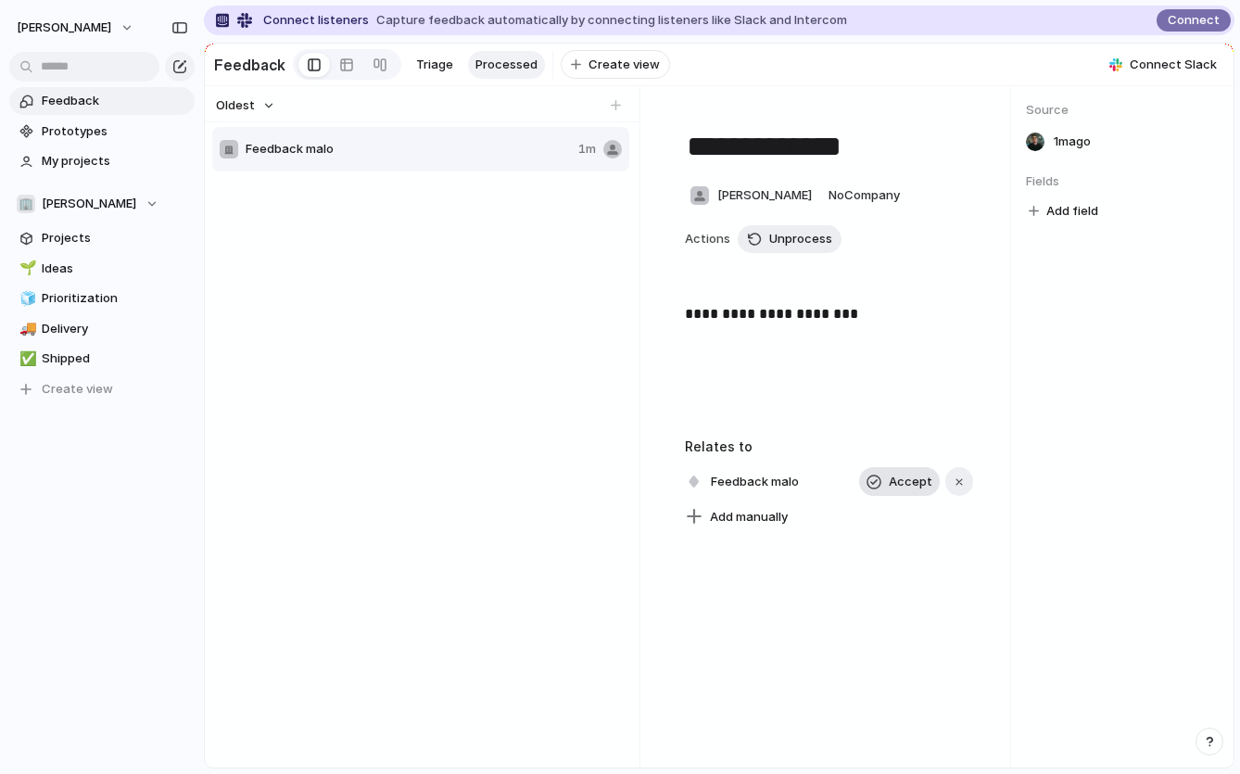
click at [897, 484] on span "Accept" at bounding box center [911, 482] width 44 height 19
click at [613, 105] on div at bounding box center [616, 105] width 19 height 19
click at [260, 109] on button "Oldest" at bounding box center [245, 106] width 65 height 24
click at [429, 67] on div "Newest Oldest" at bounding box center [620, 387] width 1240 height 774
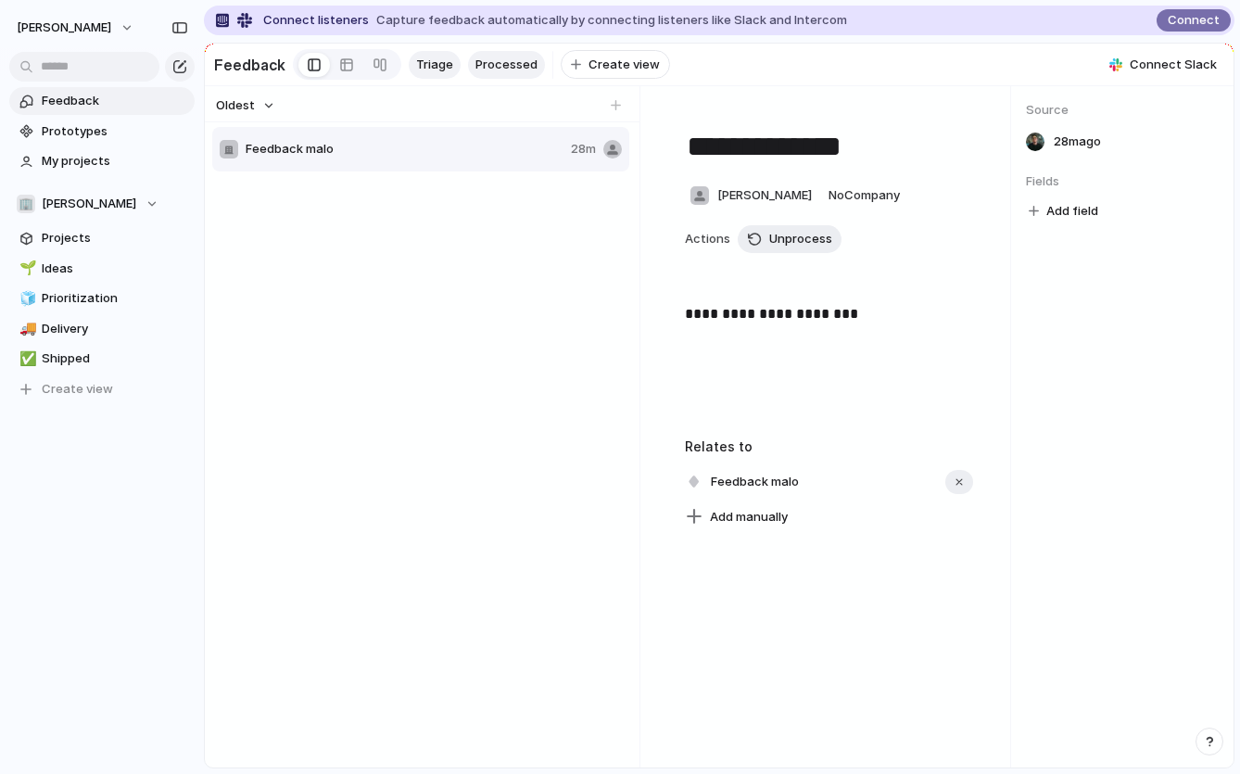
click at [409, 70] on link "Triage" at bounding box center [435, 65] width 52 height 28
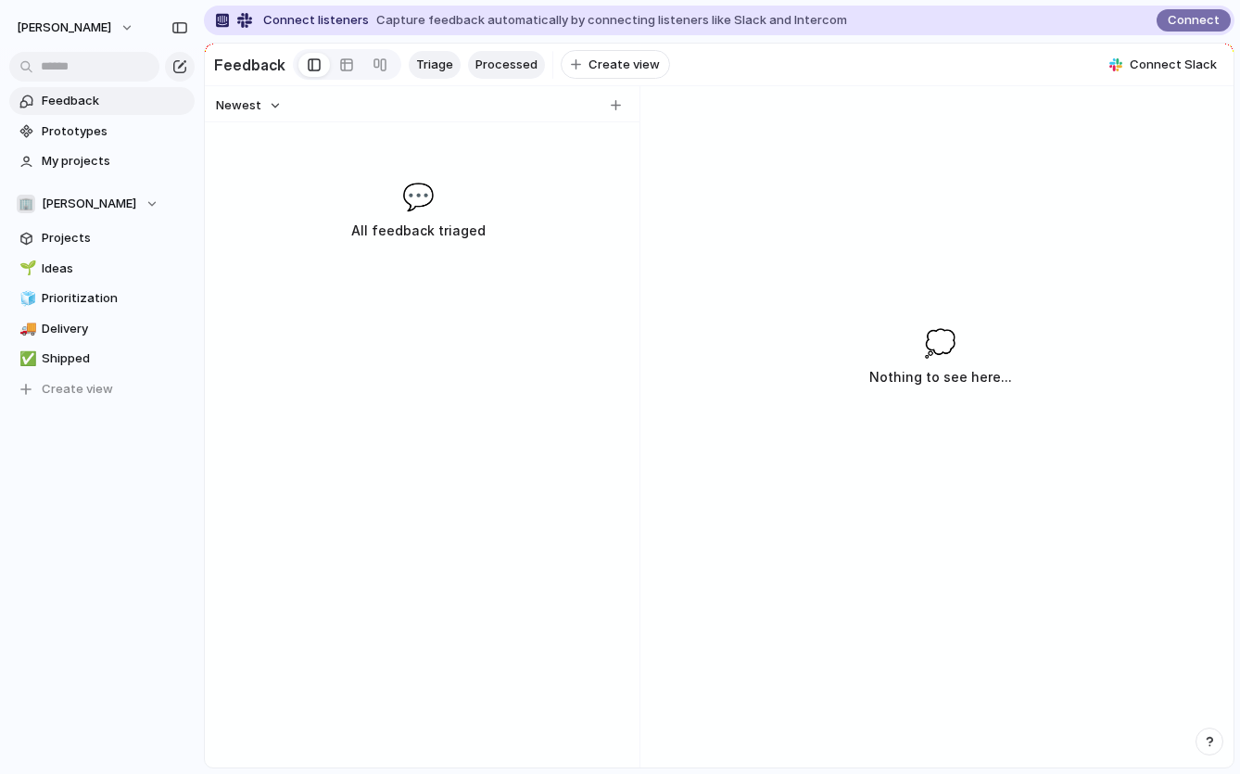
click at [491, 65] on span "Processed" at bounding box center [507, 65] width 62 height 19
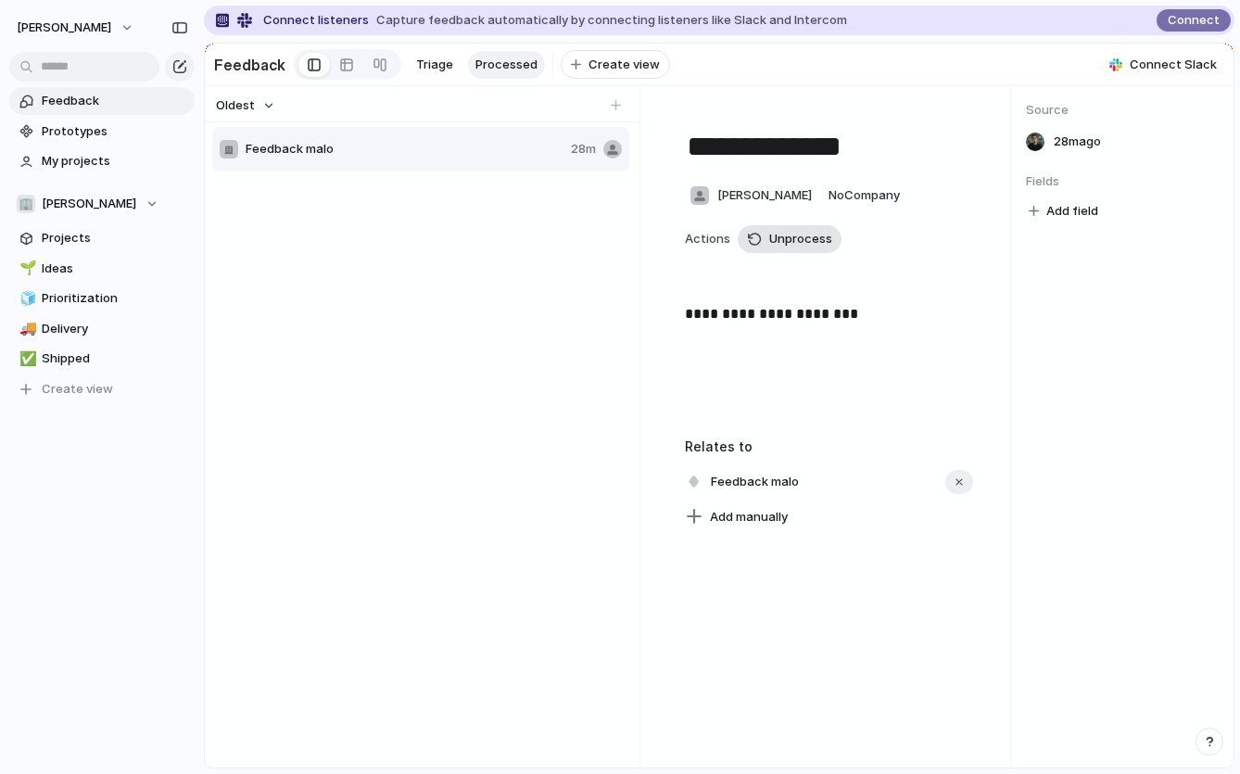
click at [804, 234] on span "Unprocess" at bounding box center [800, 239] width 63 height 19
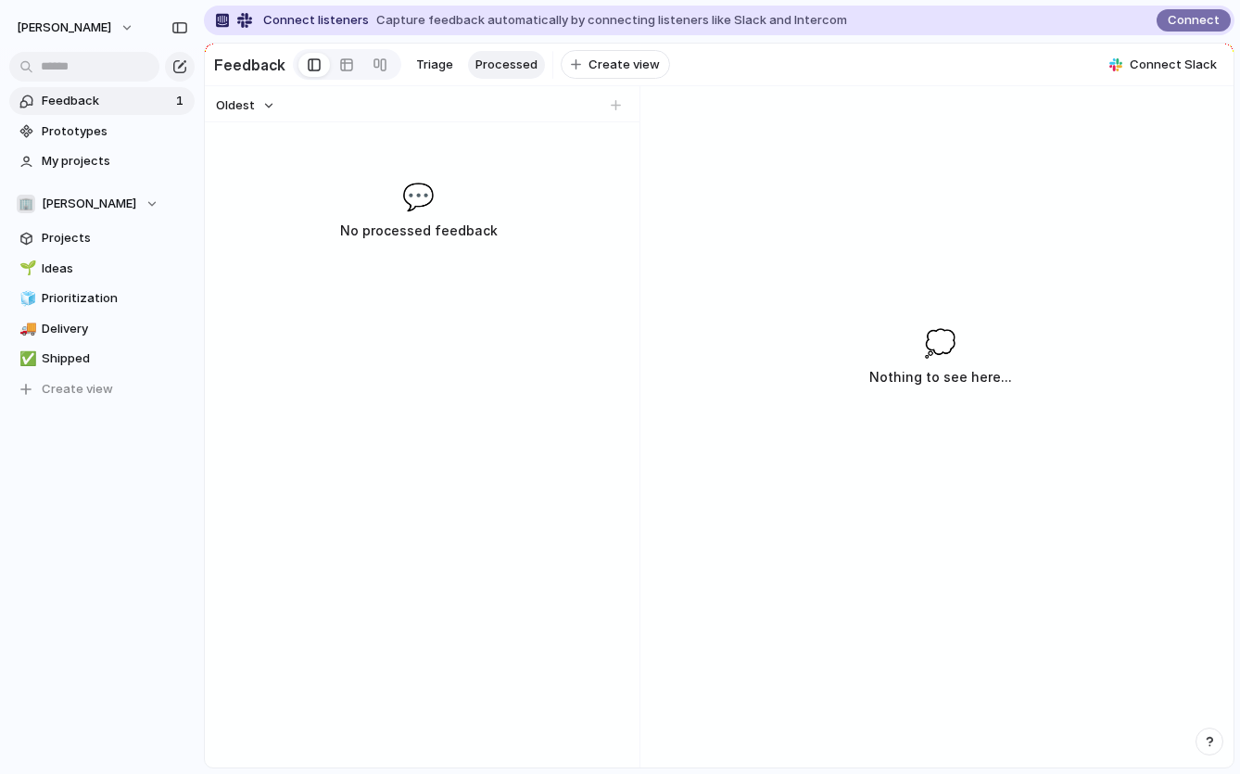
click at [265, 103] on button "Oldest" at bounding box center [245, 106] width 65 height 24
click at [255, 140] on span "Newest" at bounding box center [247, 144] width 45 height 19
click at [422, 63] on span "Triage" at bounding box center [434, 65] width 37 height 19
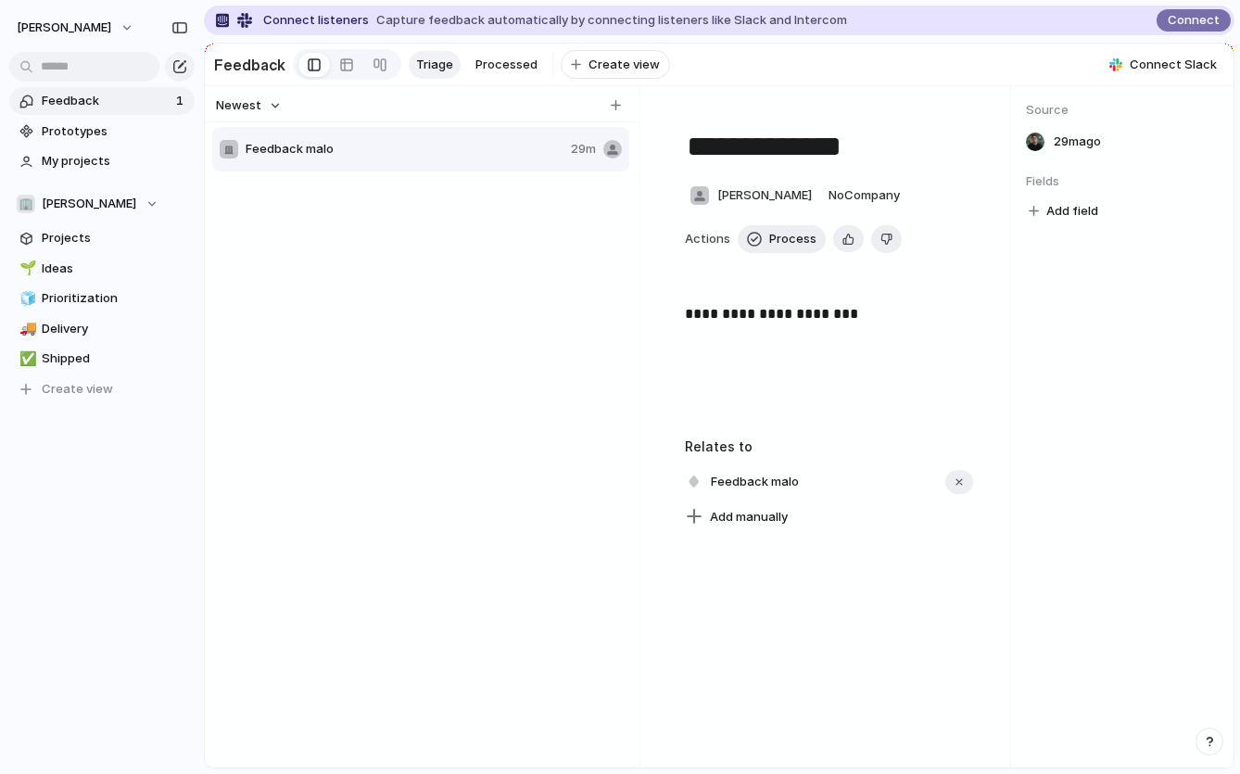
click at [437, 445] on div "Feedback malo 29m" at bounding box center [422, 444] width 421 height 638
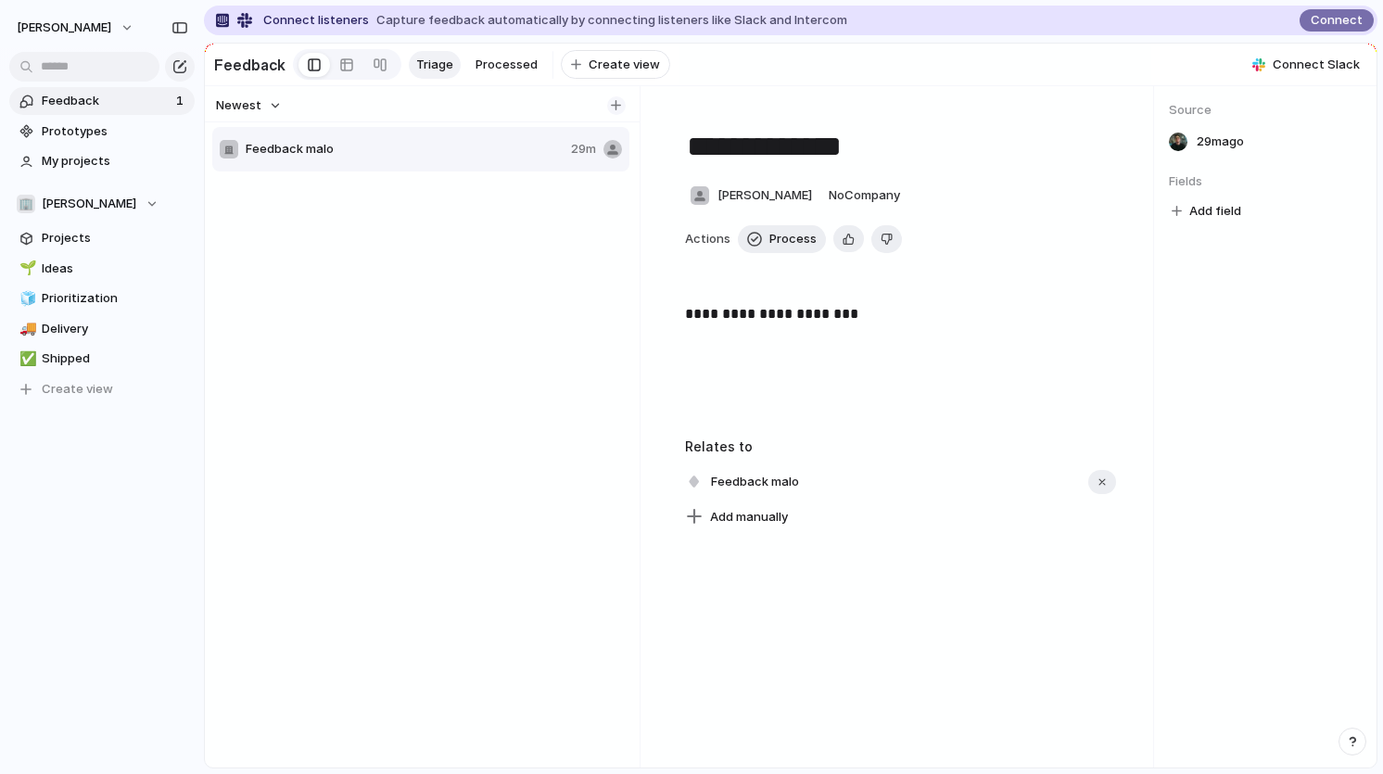
click at [615, 106] on div "button" at bounding box center [616, 105] width 10 height 10
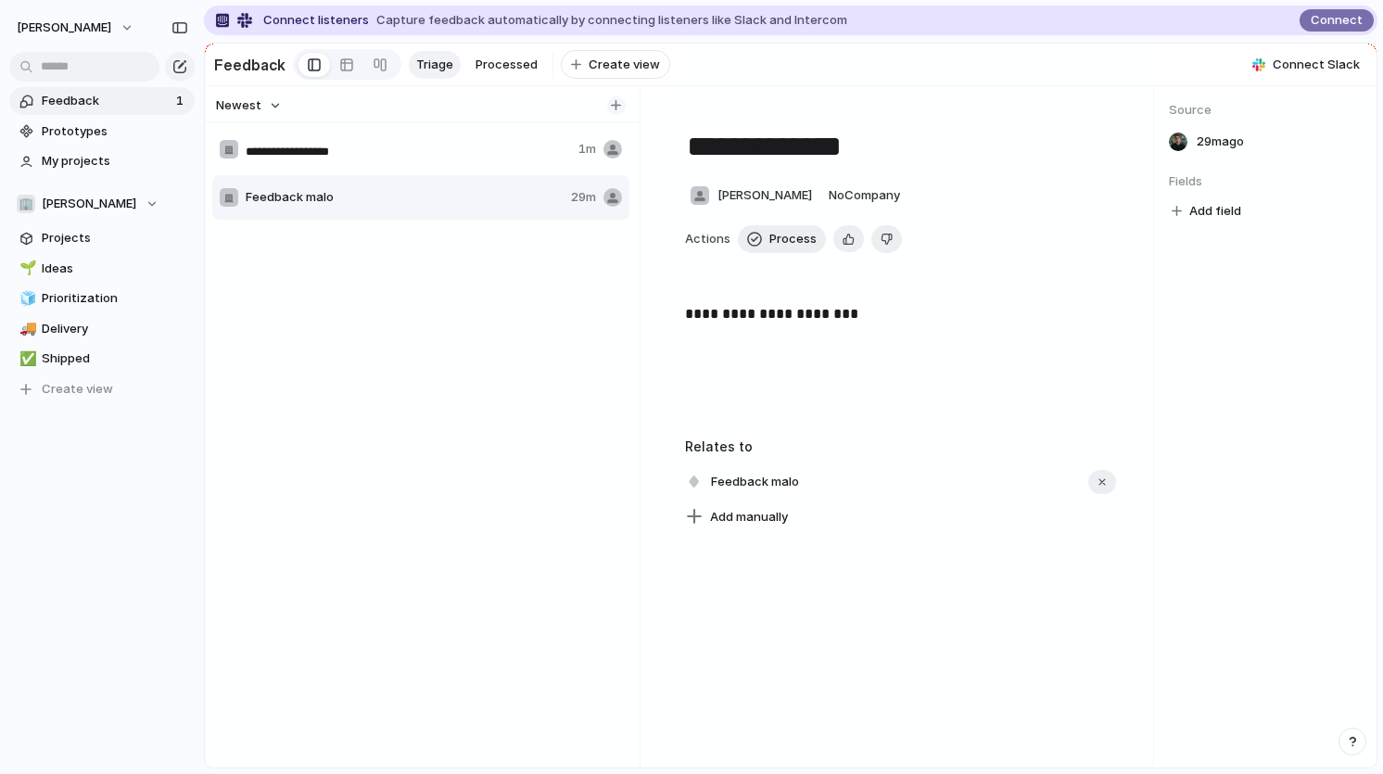
type input "**********"
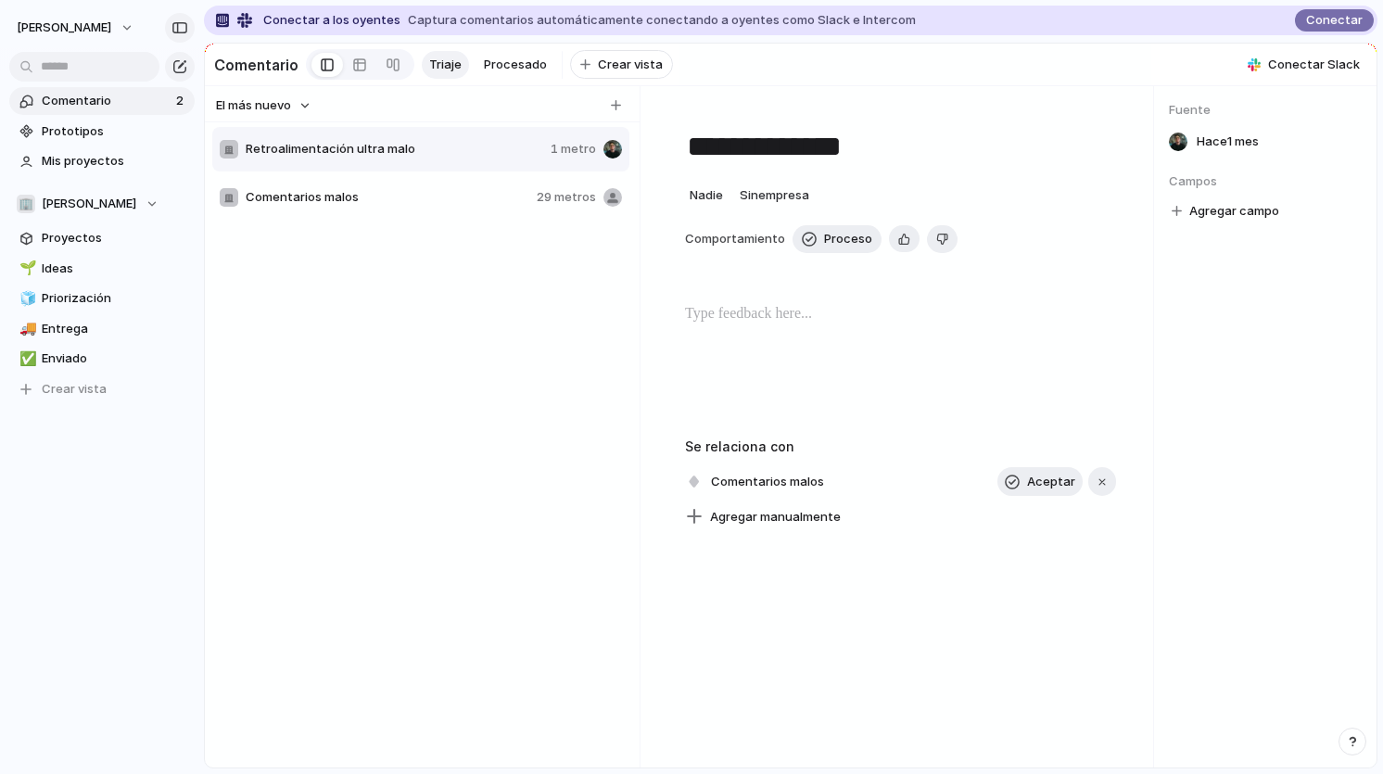
click at [177, 19] on button "button" at bounding box center [180, 28] width 30 height 30
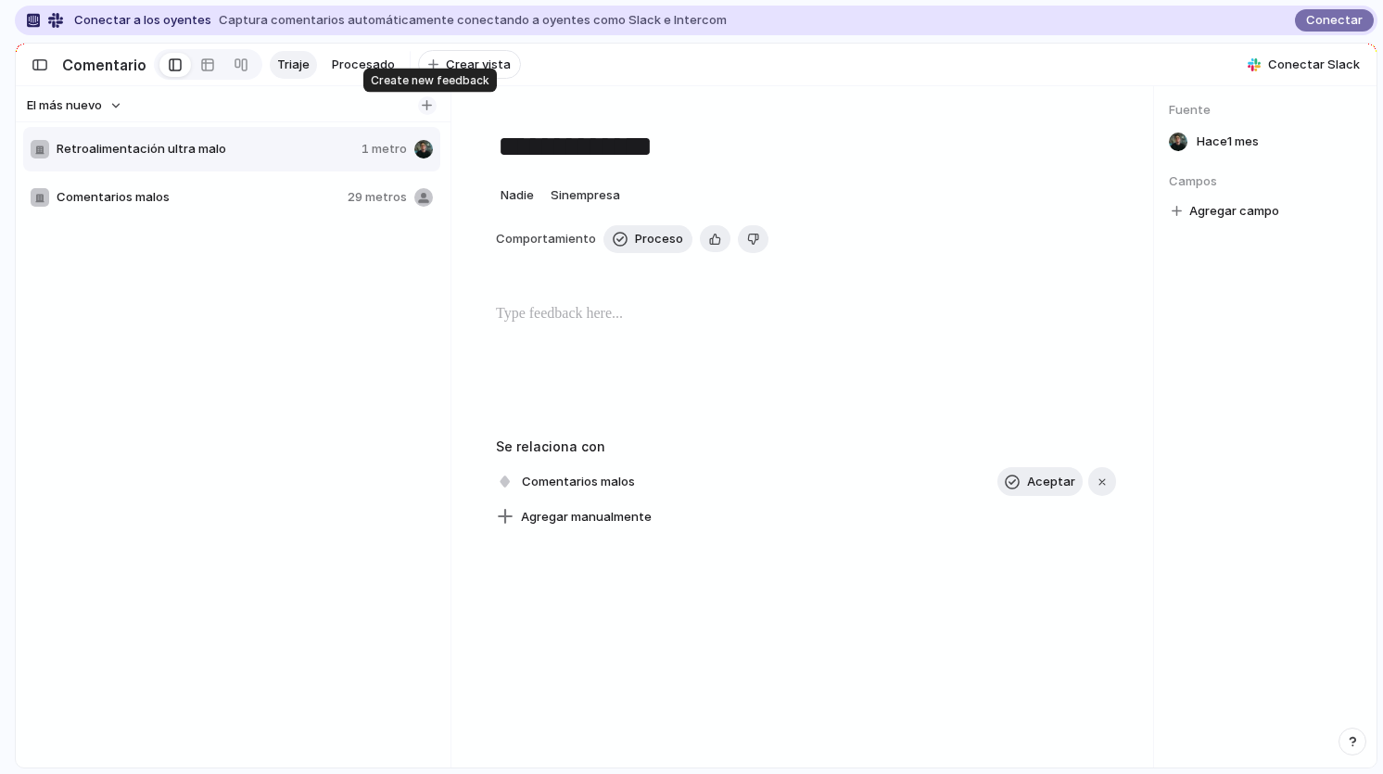
click at [425, 103] on div "button" at bounding box center [427, 105] width 10 height 10
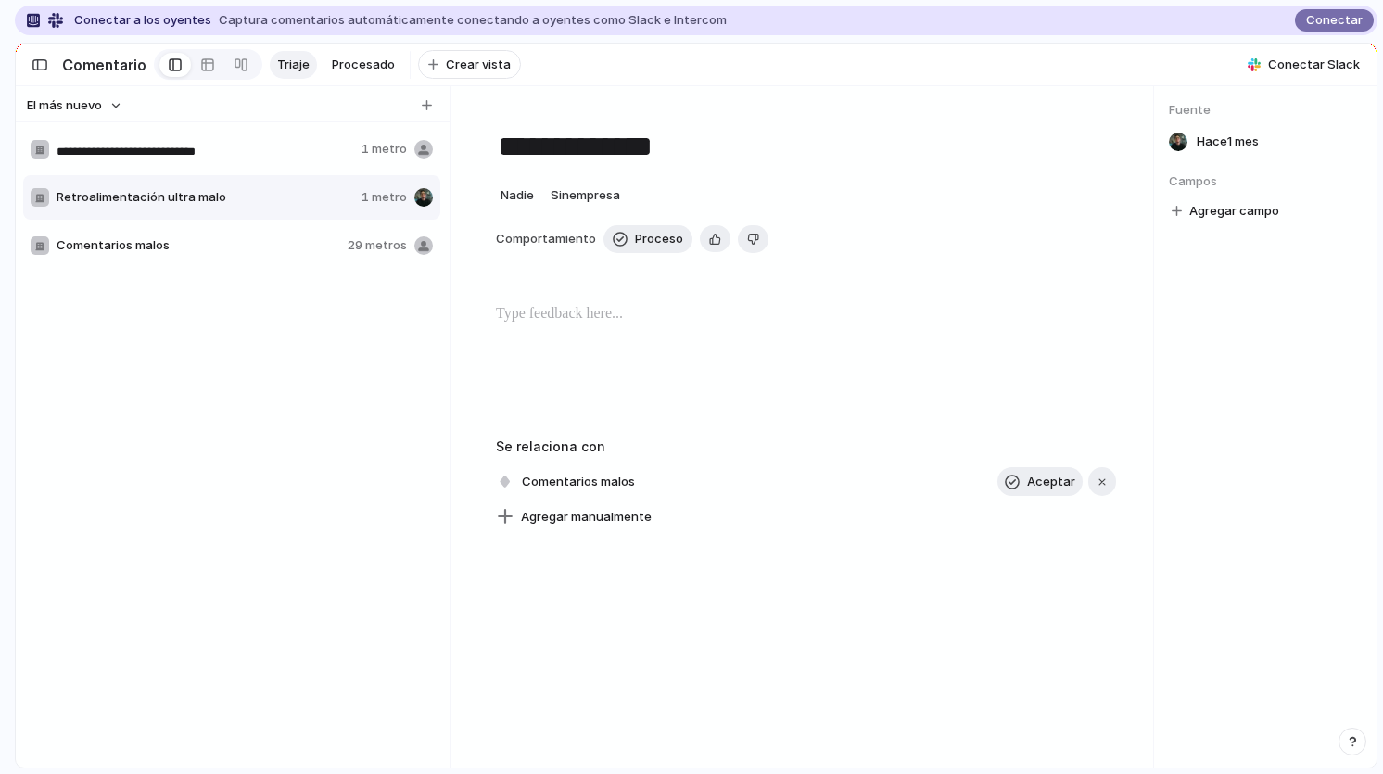
type input "**********"
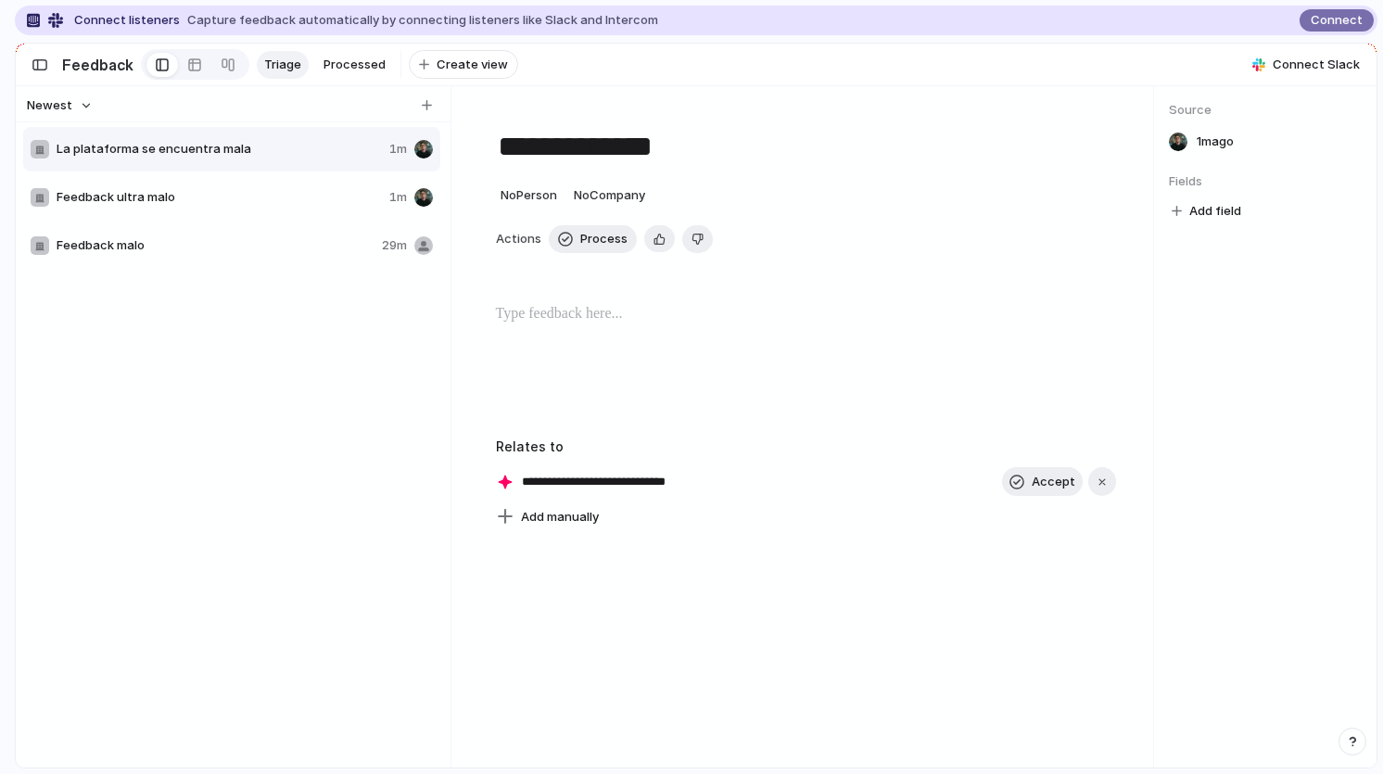
click at [375, 428] on div "La plataforma se encuentra mala 1m Feedback ultra malo 1m Feedback malo 29m" at bounding box center [233, 444] width 421 height 638
click at [514, 197] on span "No Person" at bounding box center [529, 194] width 57 height 15
click at [526, 268] on div at bounding box center [522, 269] width 19 height 19
click at [596, 189] on span "No Company" at bounding box center [609, 194] width 71 height 15
click at [387, 381] on div "Type to add a company" at bounding box center [691, 387] width 1383 height 774
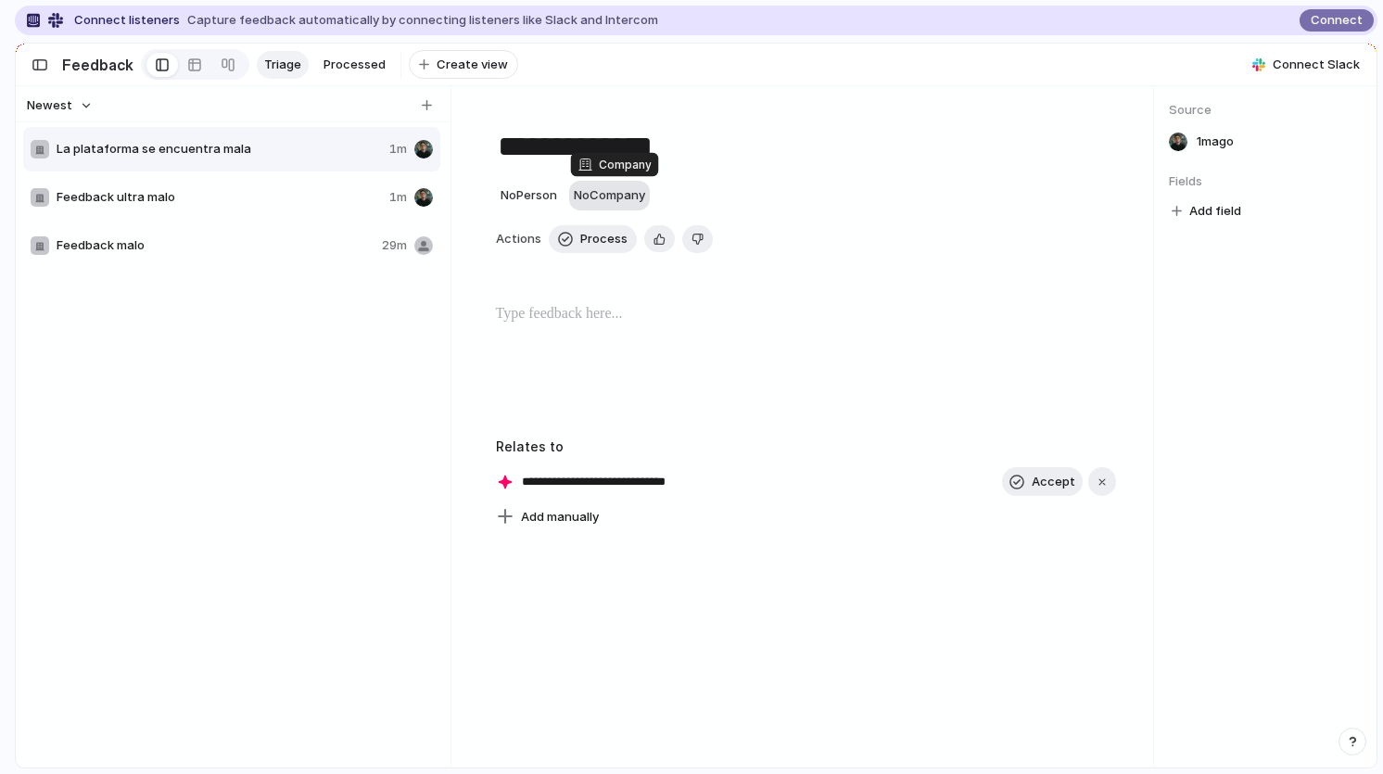
click at [608, 202] on div "No Company" at bounding box center [609, 195] width 71 height 19
click at [634, 270] on span "Type to add a company" at bounding box center [655, 270] width 151 height 30
click at [629, 241] on input "text" at bounding box center [656, 230] width 159 height 37
type input "******"
click at [661, 270] on ul "Add 'Klivur'" at bounding box center [655, 269] width 156 height 39
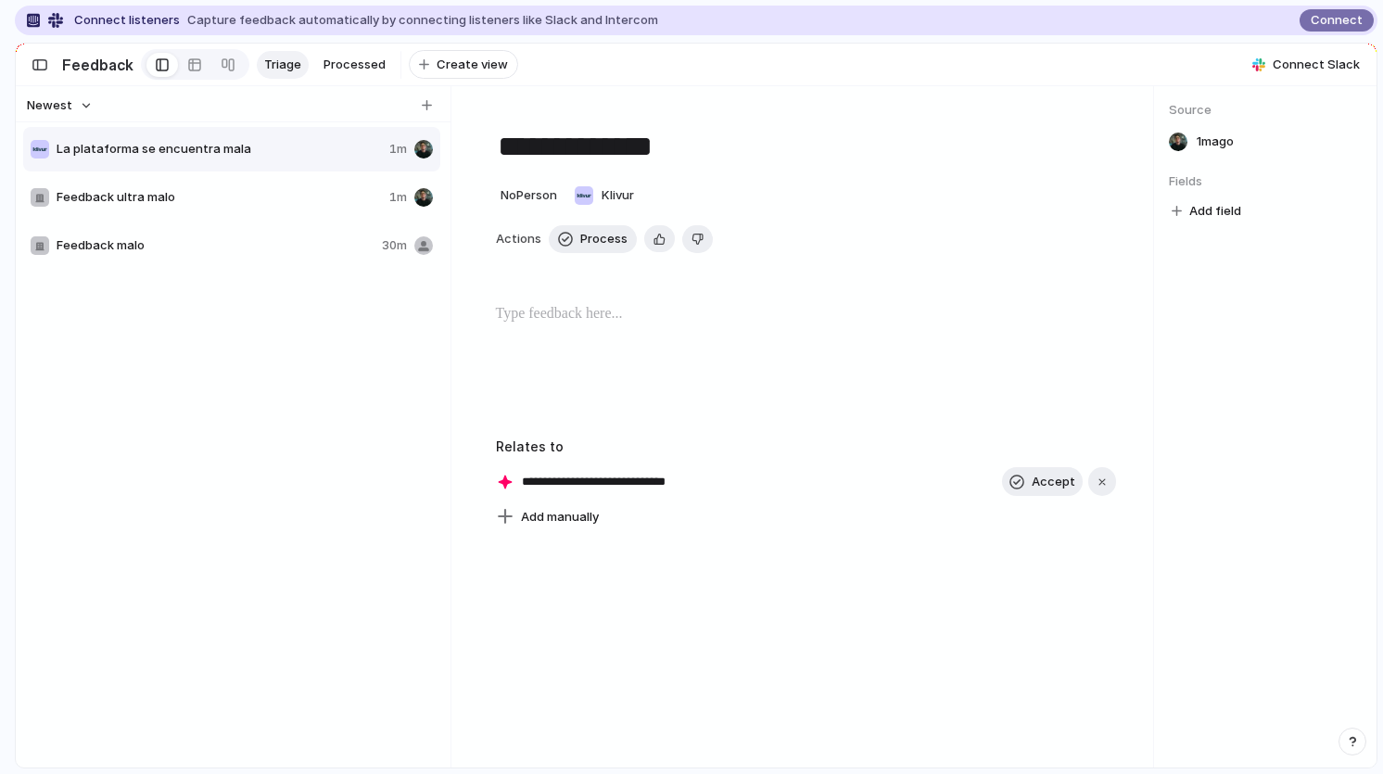
click at [379, 342] on div "La plataforma se encuentra mala 1m Feedback ultra malo 1m Feedback malo 30m" at bounding box center [233, 444] width 421 height 638
click at [1229, 213] on span "Add field" at bounding box center [1215, 211] width 52 height 19
click at [1167, 284] on span "No results found" at bounding box center [1165, 288] width 147 height 30
click at [920, 350] on div "No results found" at bounding box center [691, 387] width 1383 height 774
click at [36, 62] on div "button" at bounding box center [40, 64] width 17 height 13
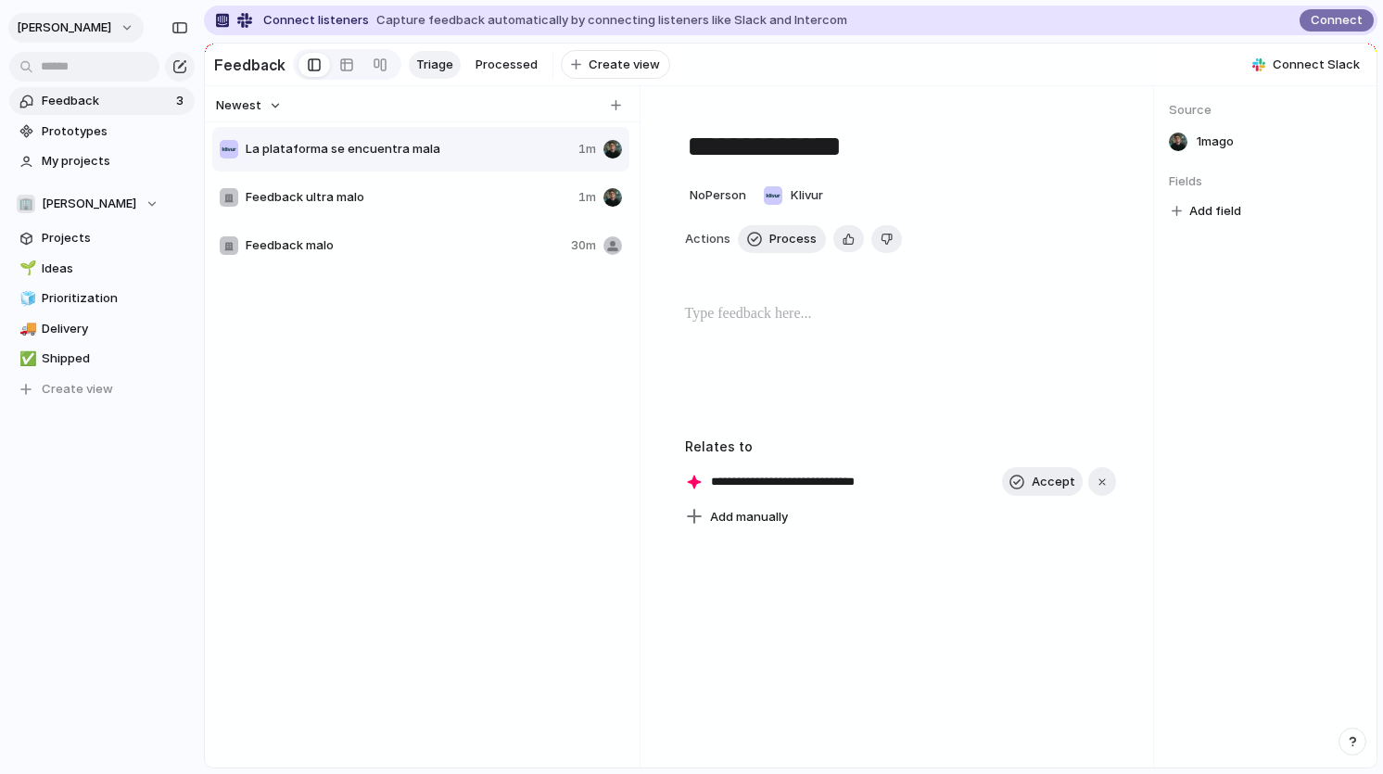
click at [96, 32] on span "[PERSON_NAME]" at bounding box center [64, 28] width 95 height 19
click at [70, 65] on span "Settings" at bounding box center [68, 69] width 51 height 19
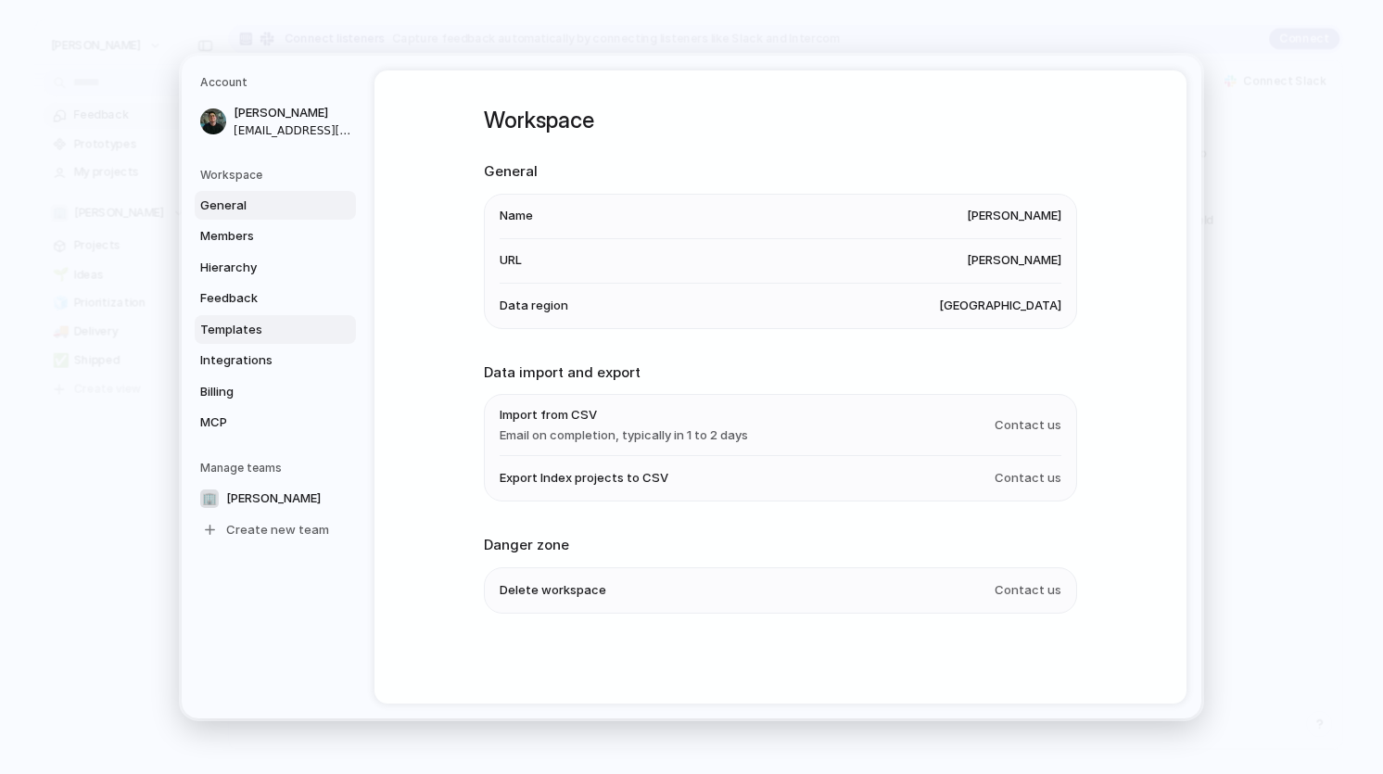
click at [237, 333] on span "Templates" at bounding box center [259, 330] width 119 height 19
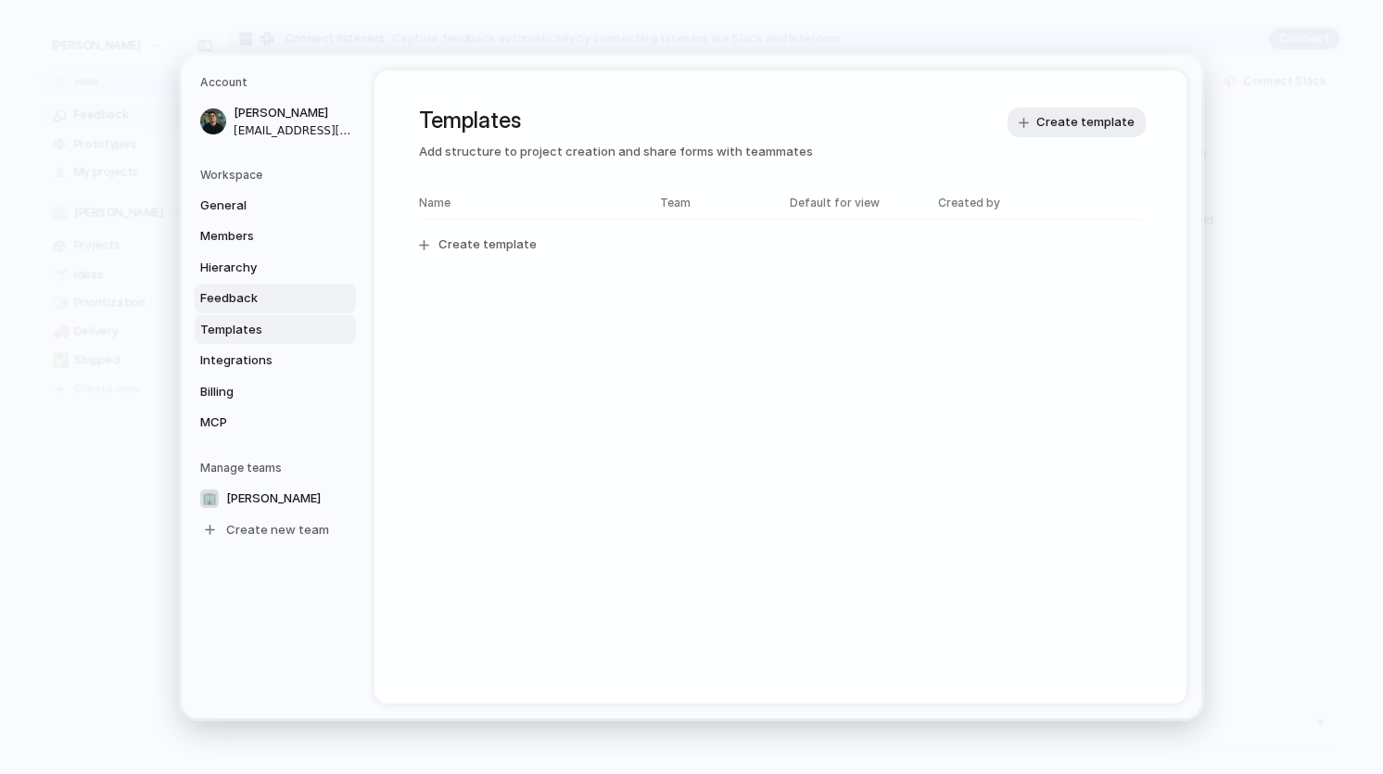
click at [247, 299] on span "Feedback" at bounding box center [259, 298] width 119 height 19
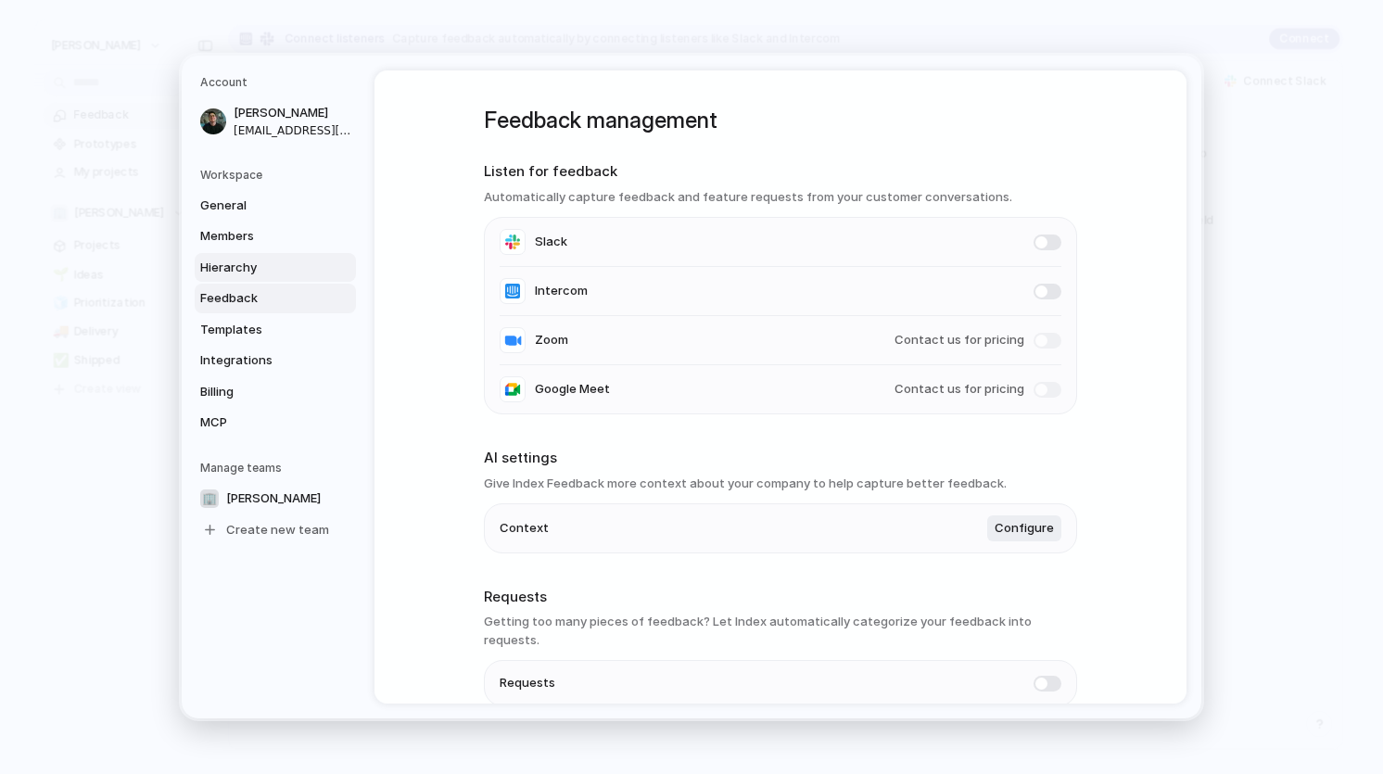
click at [278, 274] on span "Hierarchy" at bounding box center [259, 268] width 119 height 19
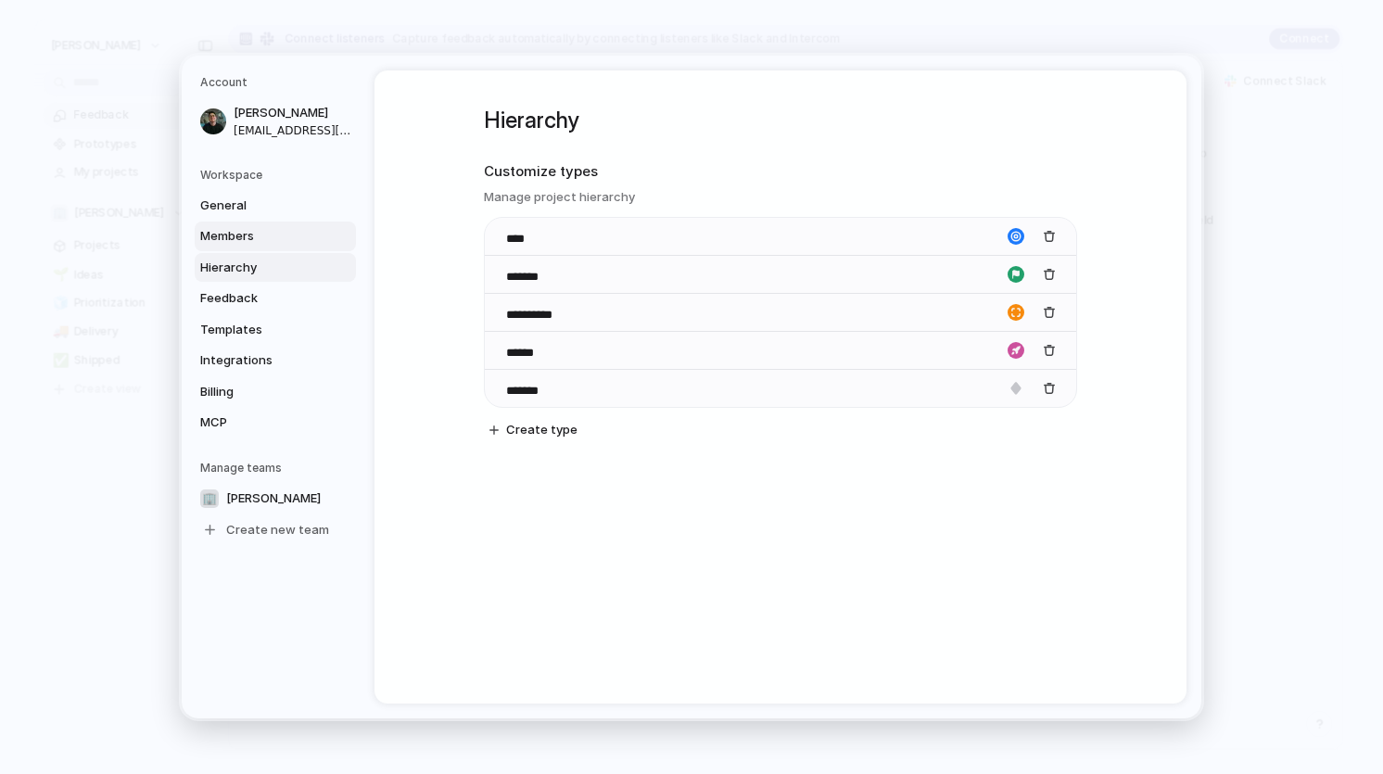
click at [249, 236] on span "Members" at bounding box center [259, 236] width 119 height 19
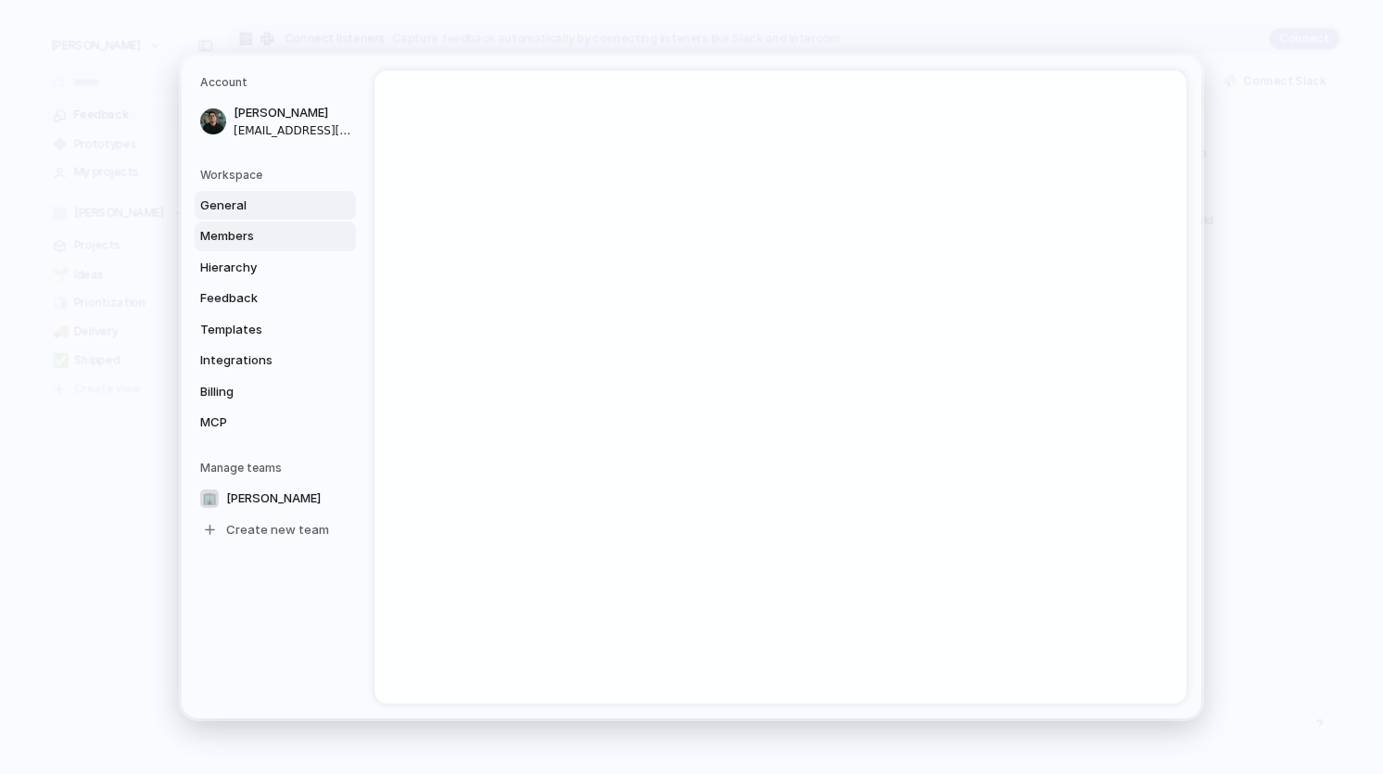
click at [236, 191] on link "General" at bounding box center [275, 206] width 161 height 30
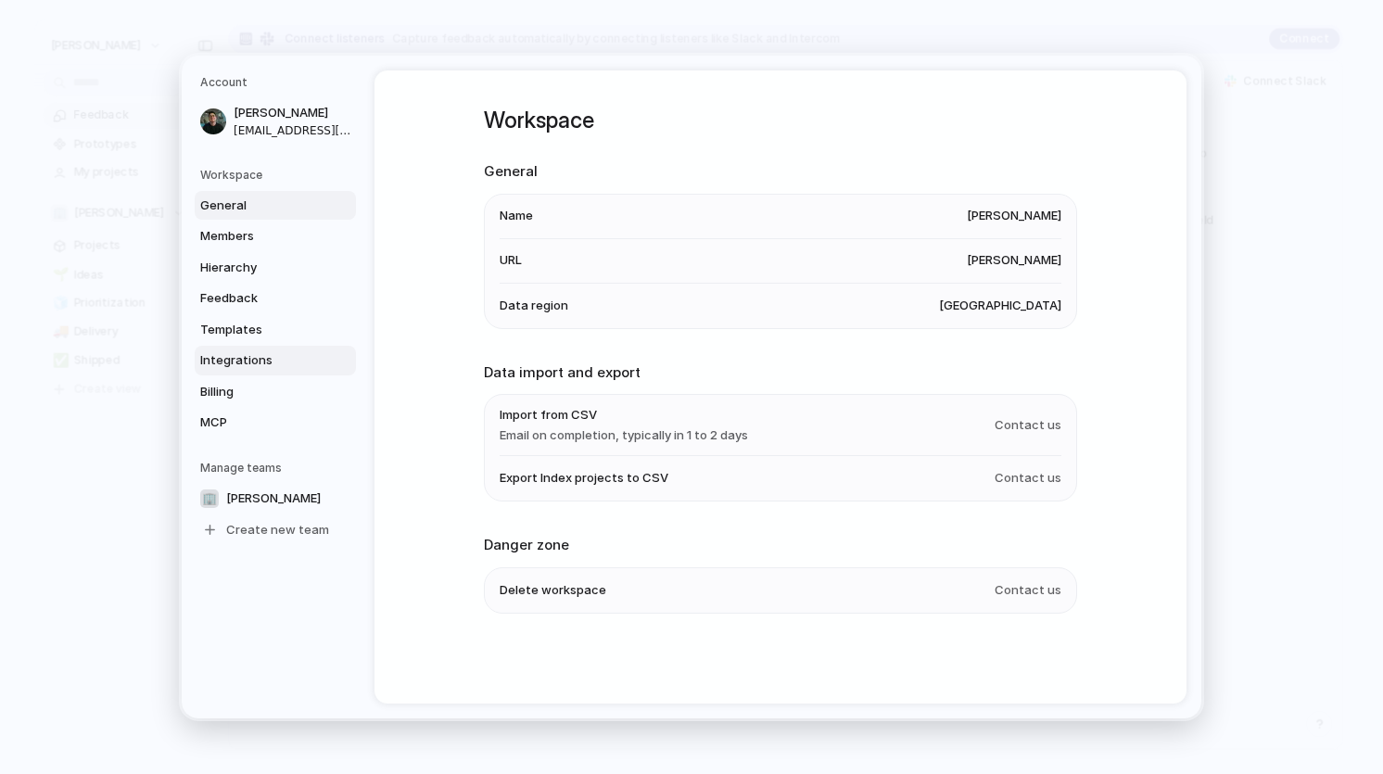
click at [255, 360] on span "Integrations" at bounding box center [259, 360] width 119 height 19
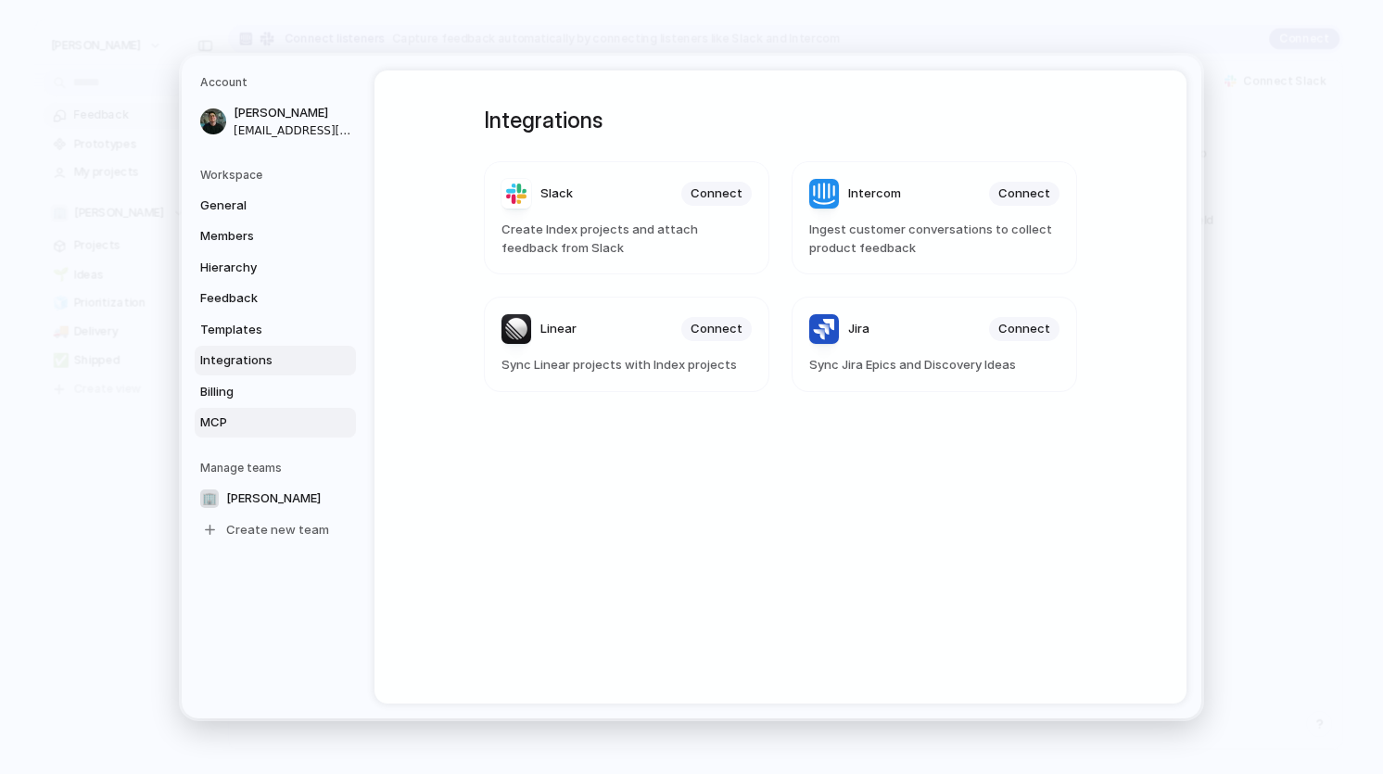
click at [236, 427] on span "MCP" at bounding box center [259, 422] width 119 height 19
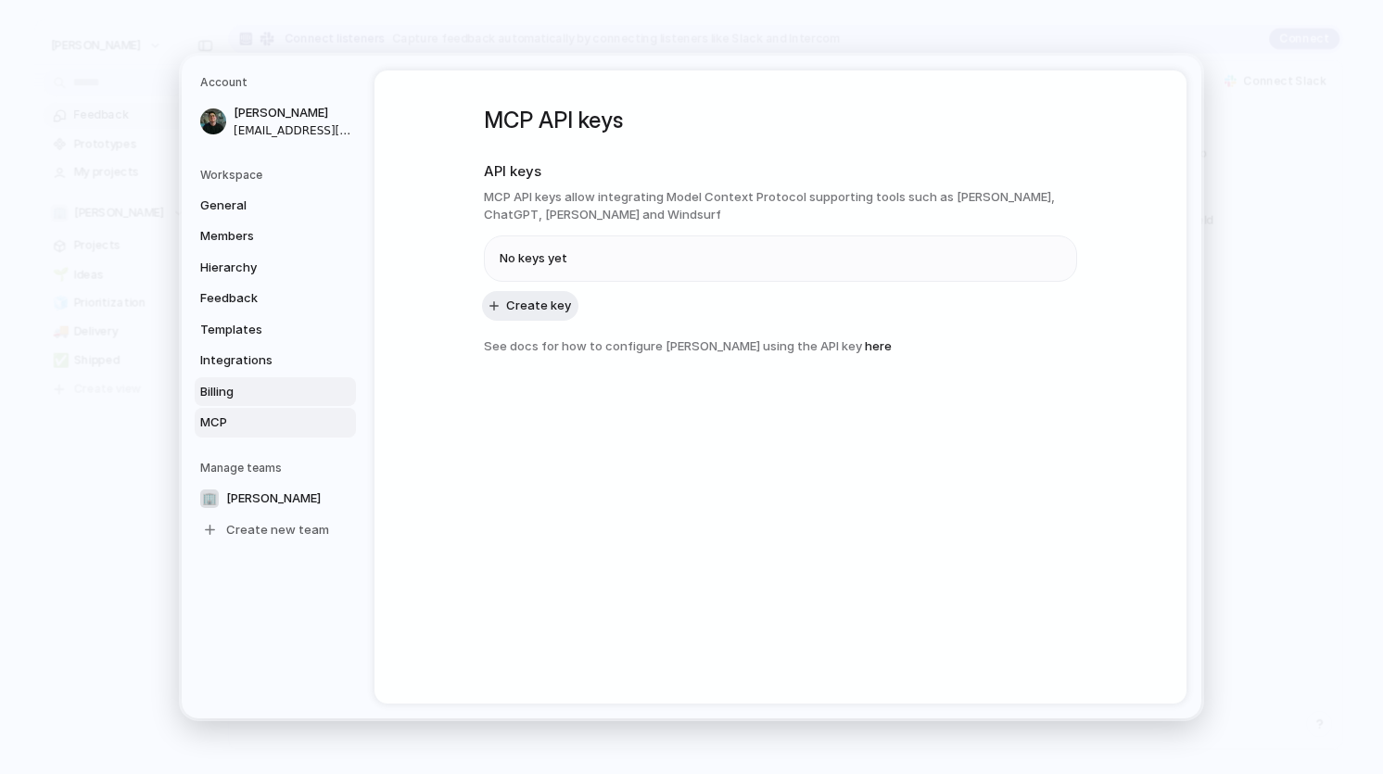
click at [235, 394] on span "Billing" at bounding box center [259, 392] width 119 height 19
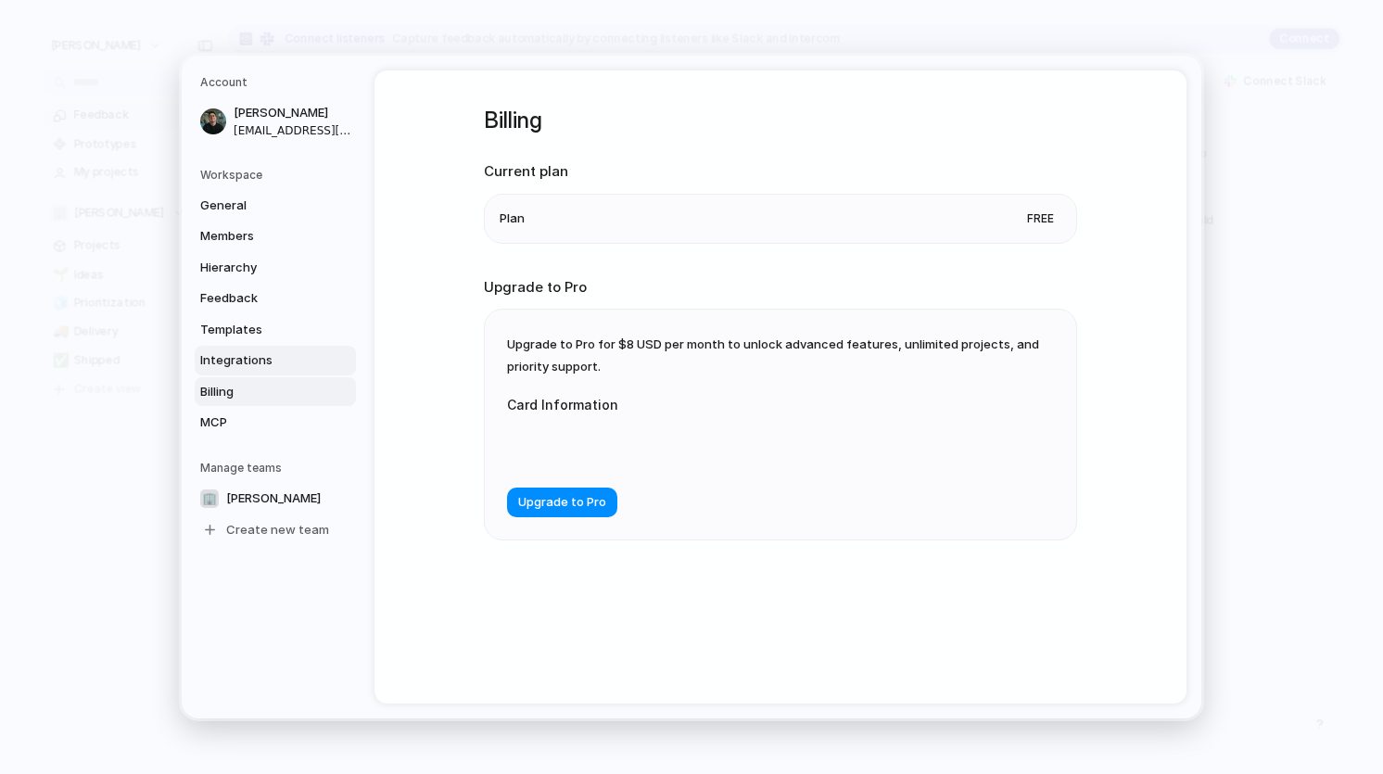
click at [241, 361] on span "Integrations" at bounding box center [259, 360] width 119 height 19
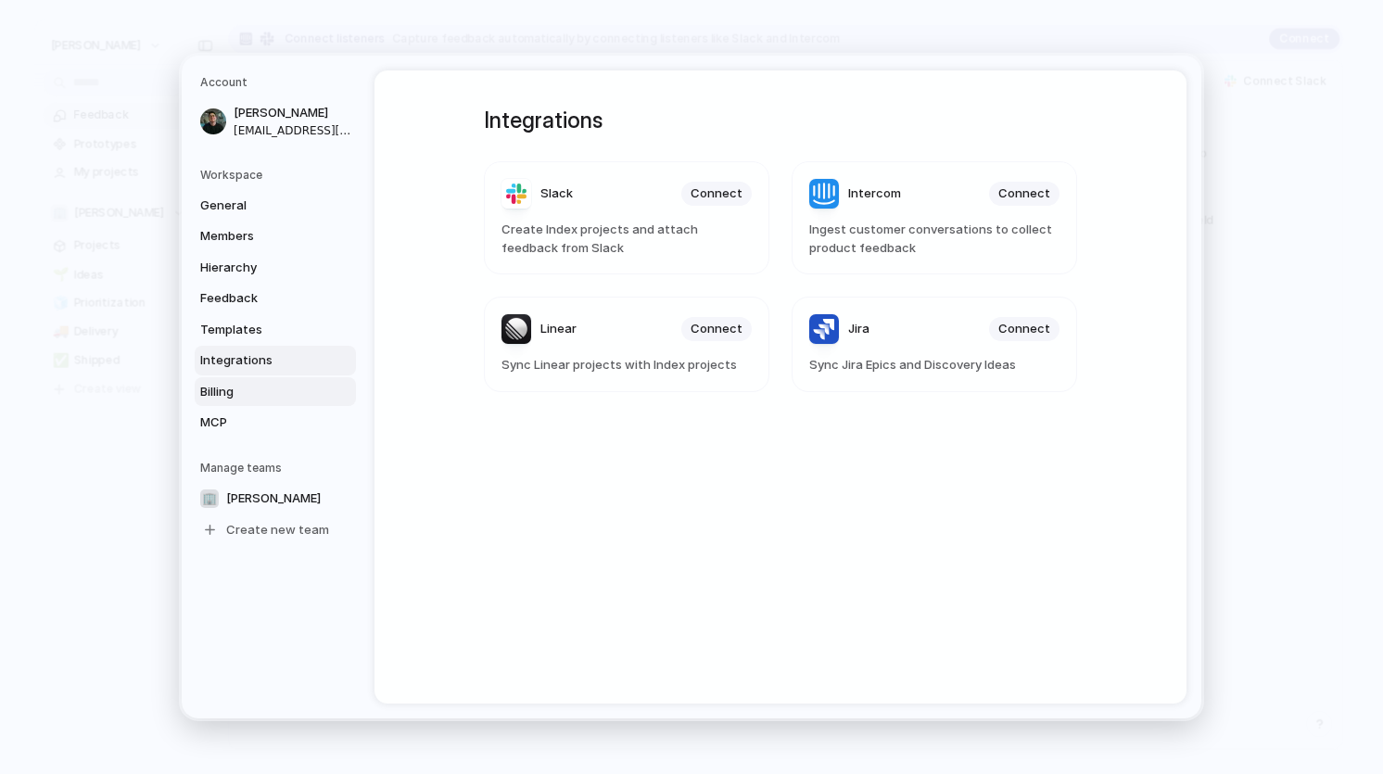
click at [232, 395] on span "Billing" at bounding box center [259, 392] width 119 height 19
click at [238, 364] on span "Integrations" at bounding box center [259, 360] width 119 height 19
click at [236, 315] on link "Templates" at bounding box center [275, 330] width 161 height 30
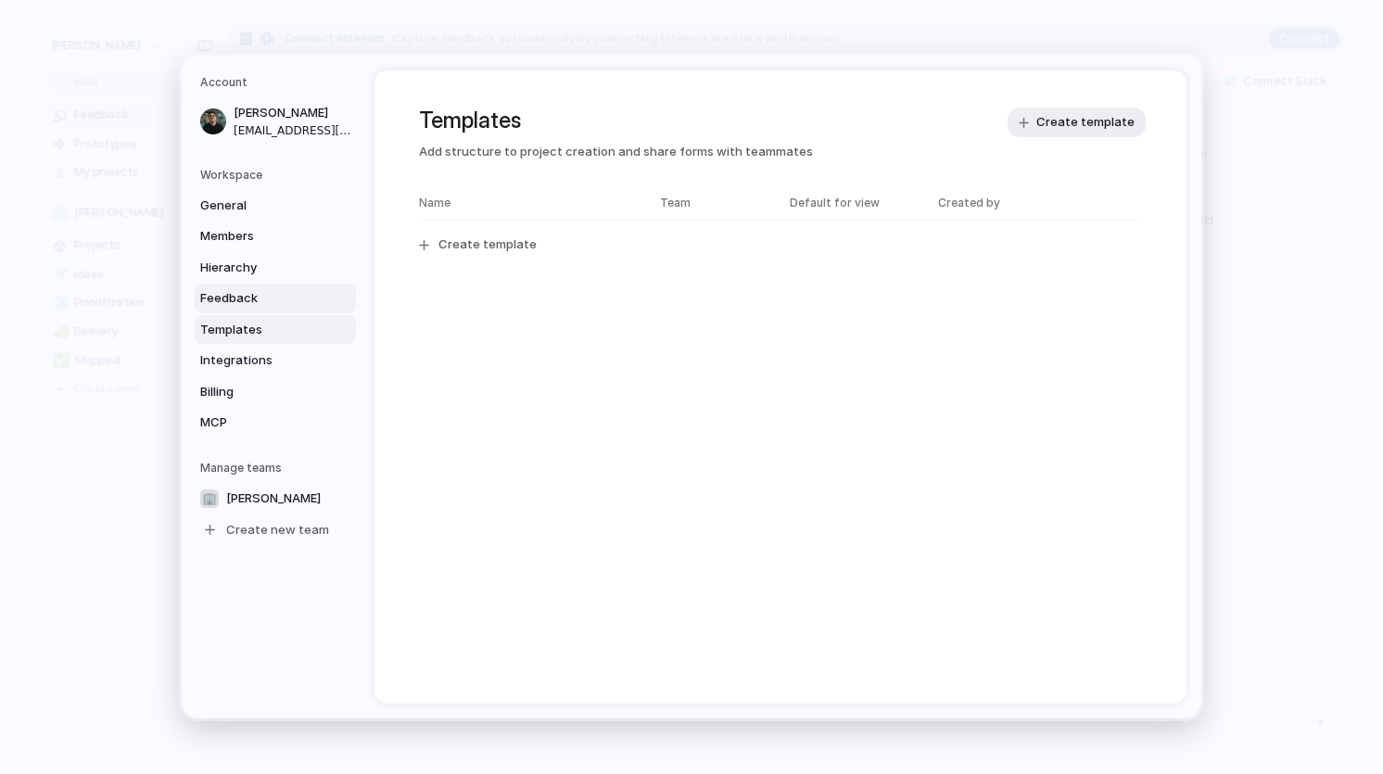
click at [260, 294] on span "Feedback" at bounding box center [259, 298] width 119 height 19
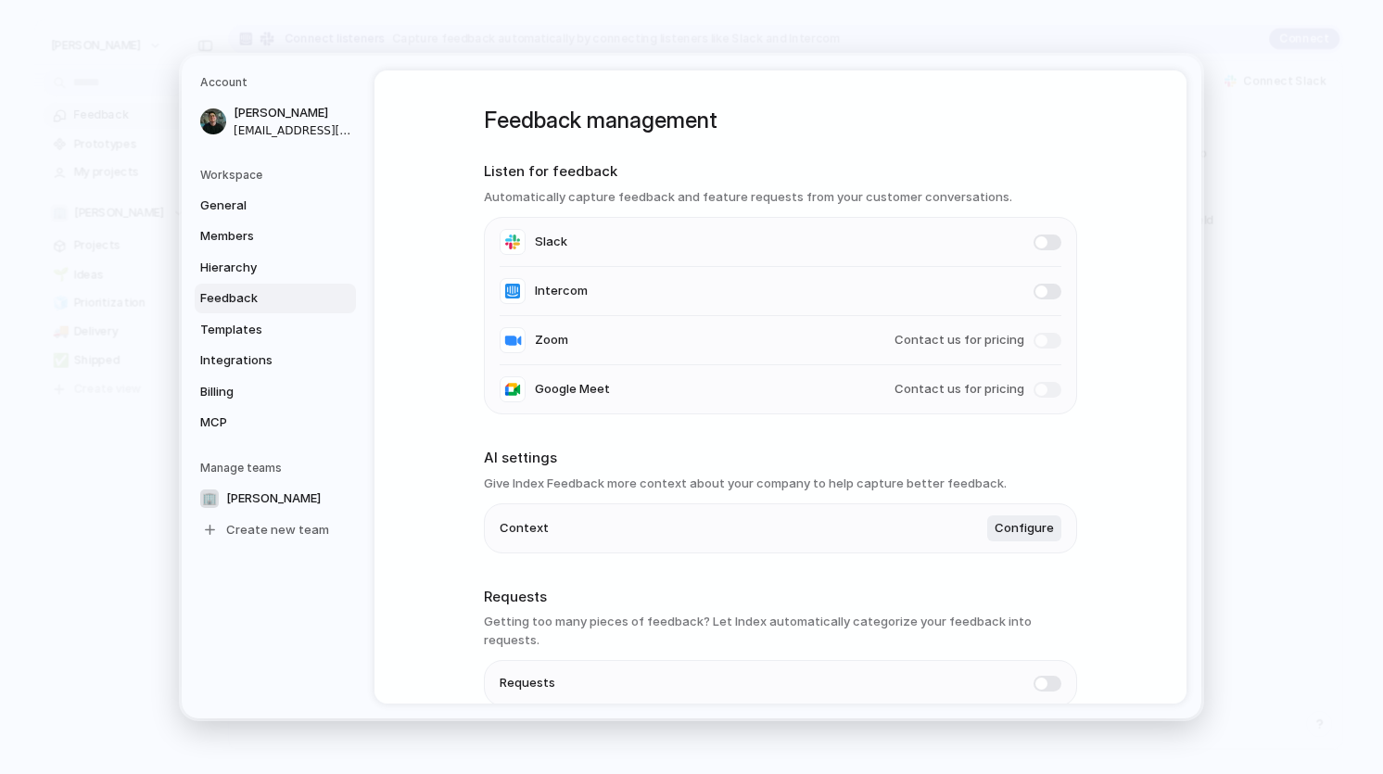
click at [1041, 241] on span at bounding box center [1048, 243] width 28 height 16
click at [276, 231] on span "Members" at bounding box center [259, 236] width 119 height 19
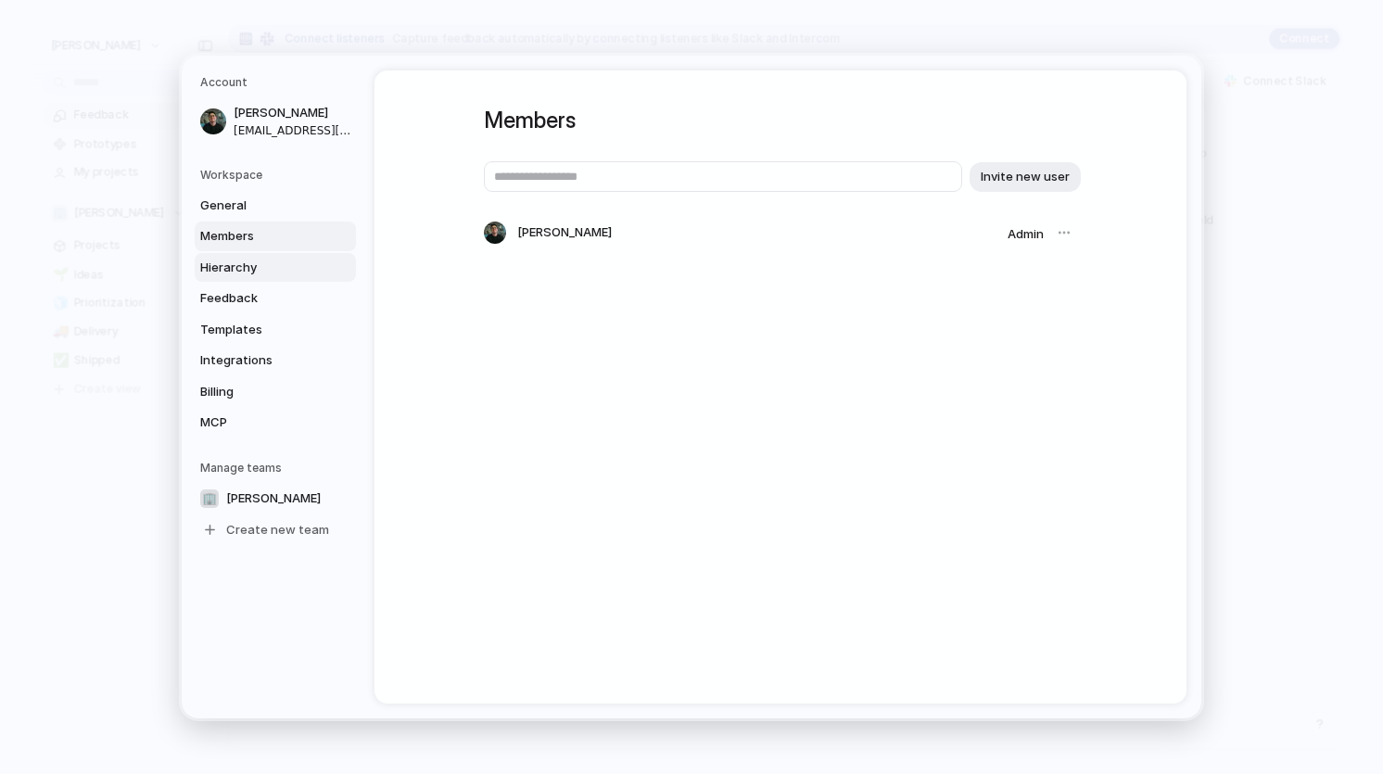
click at [260, 264] on span "Hierarchy" at bounding box center [259, 268] width 119 height 19
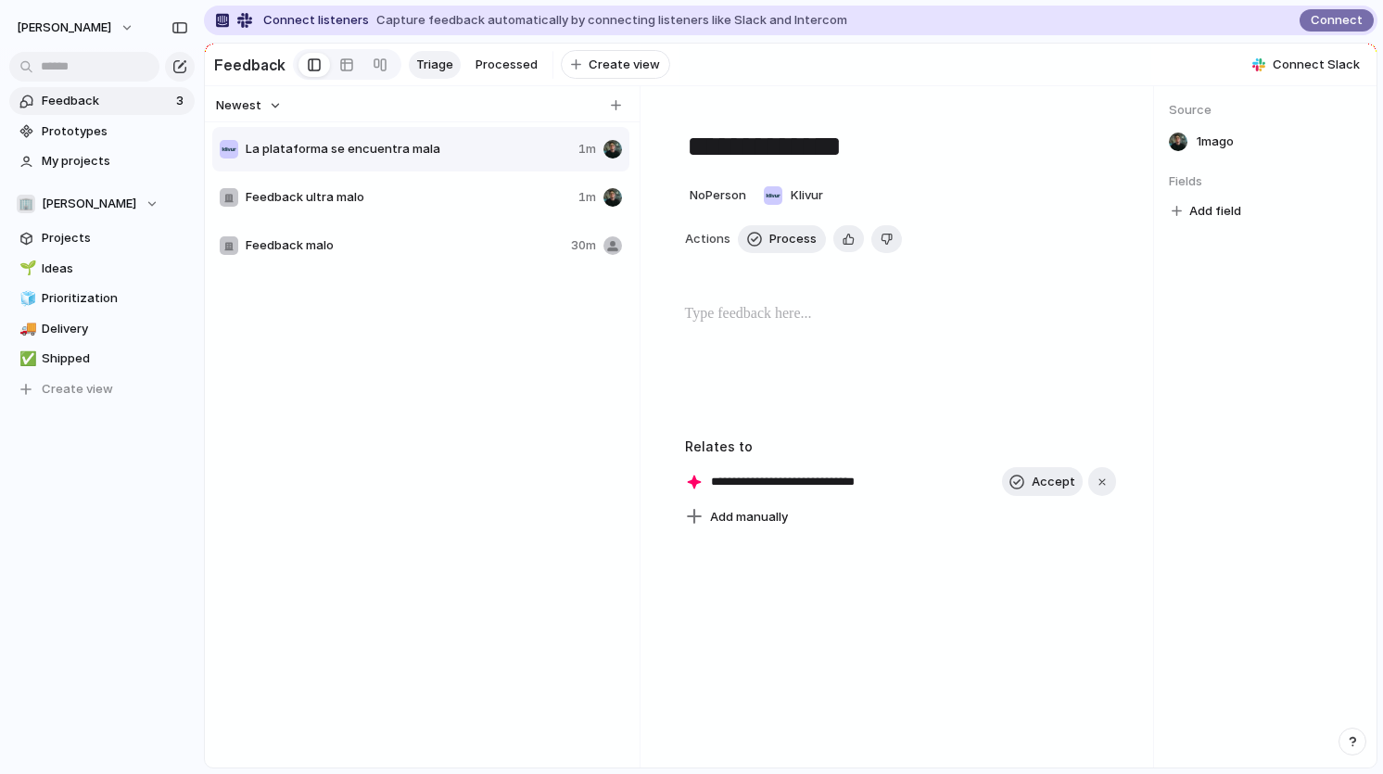
click at [1199, 213] on span "Add field" at bounding box center [1215, 211] width 52 height 19
click at [503, 398] on div "No results found" at bounding box center [691, 387] width 1383 height 774
click at [82, 155] on span "My projects" at bounding box center [115, 161] width 146 height 19
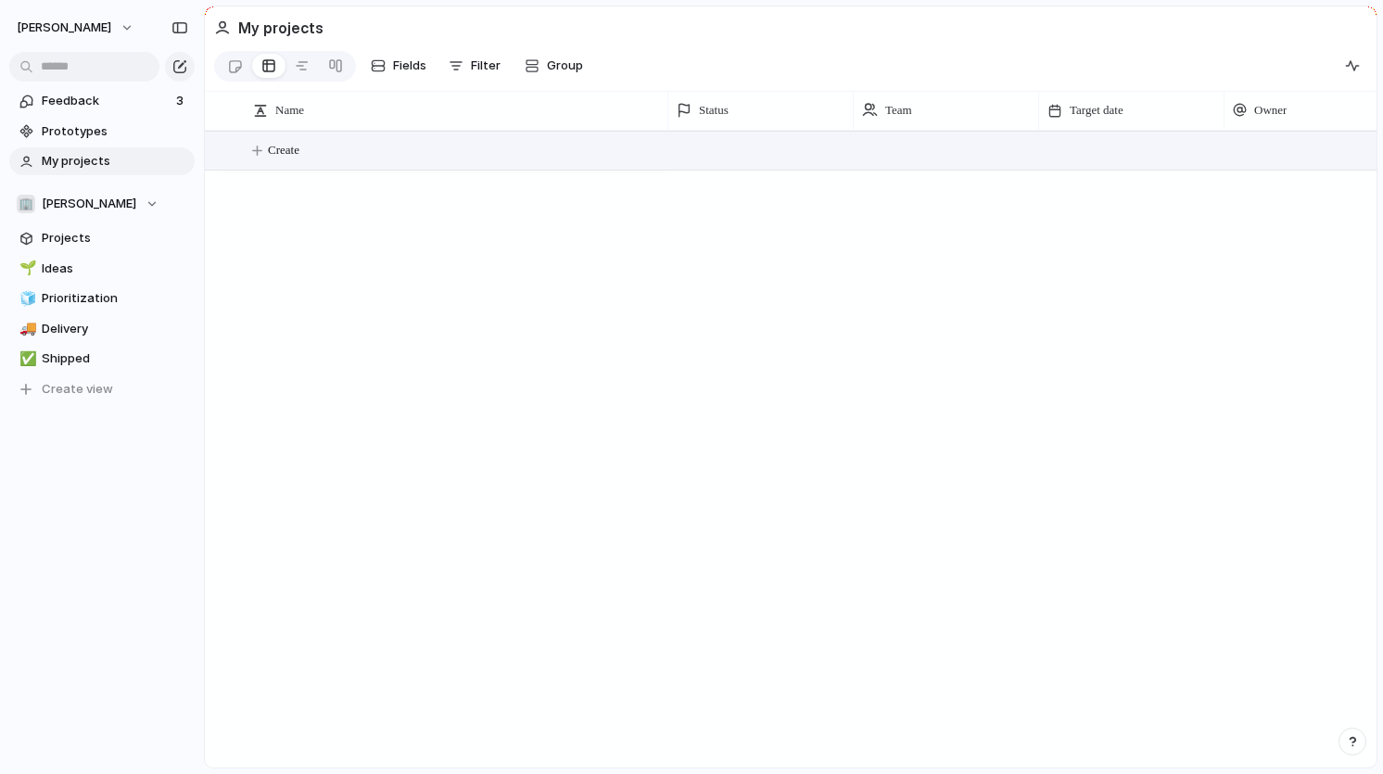
click at [285, 158] on span "Create" at bounding box center [284, 150] width 32 height 19
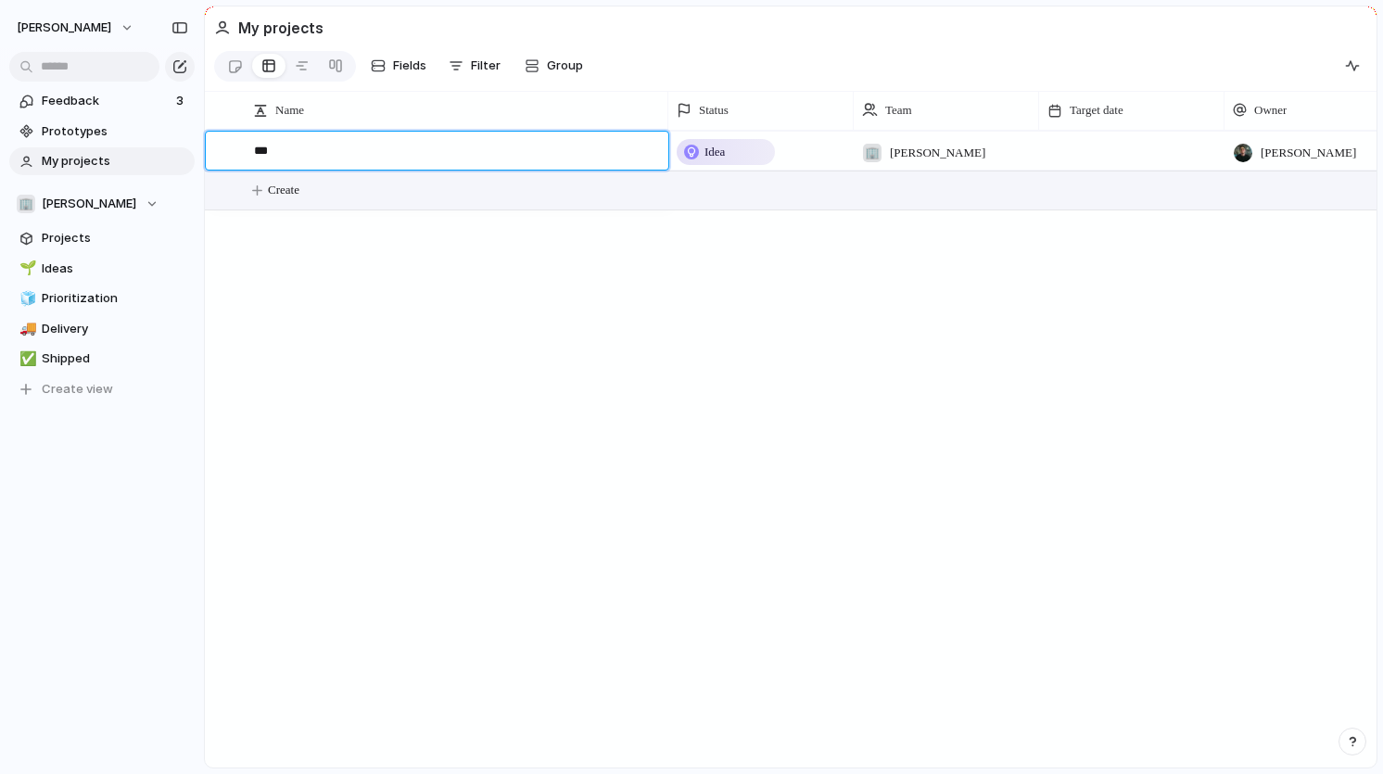
type textarea "****"
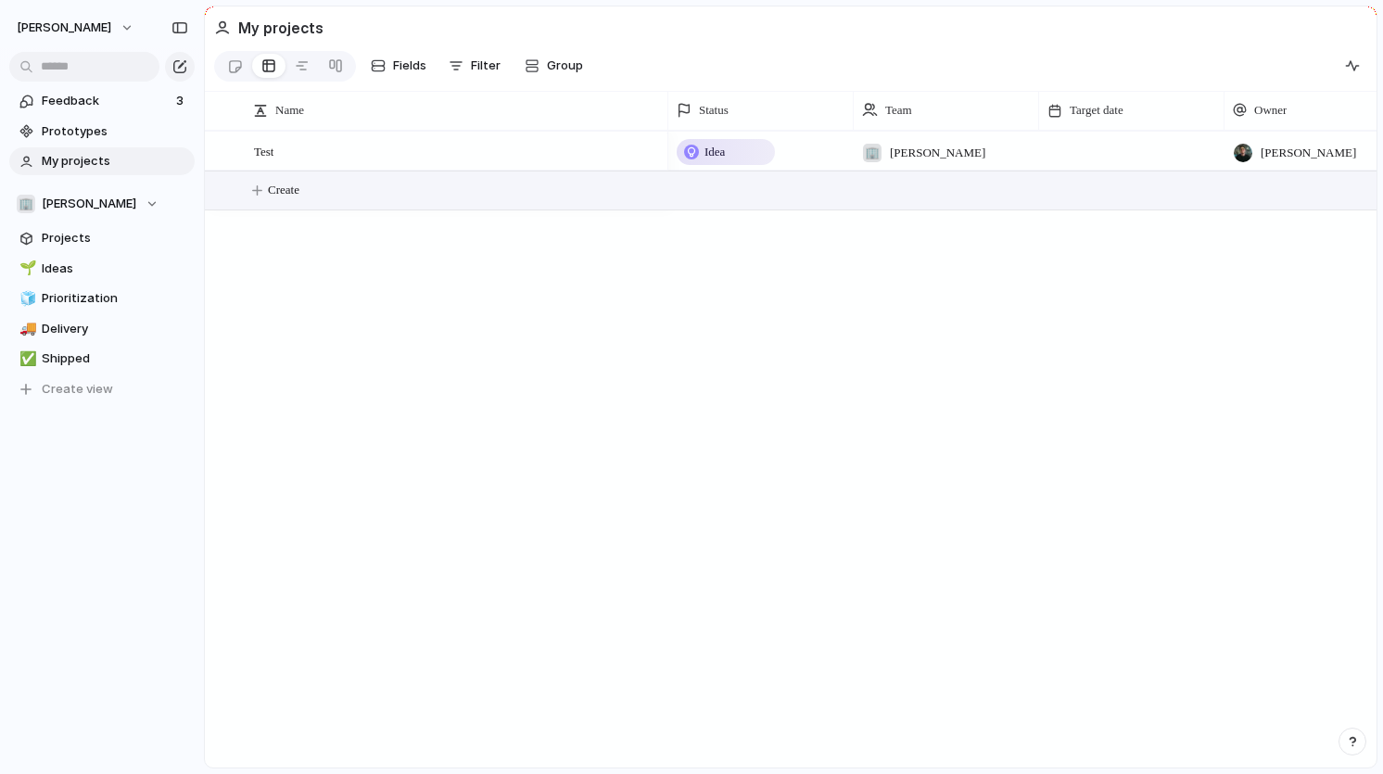
click at [373, 464] on div "Test Idea 🏢 [PERSON_NAME] [PERSON_NAME] Create" at bounding box center [791, 449] width 1172 height 637
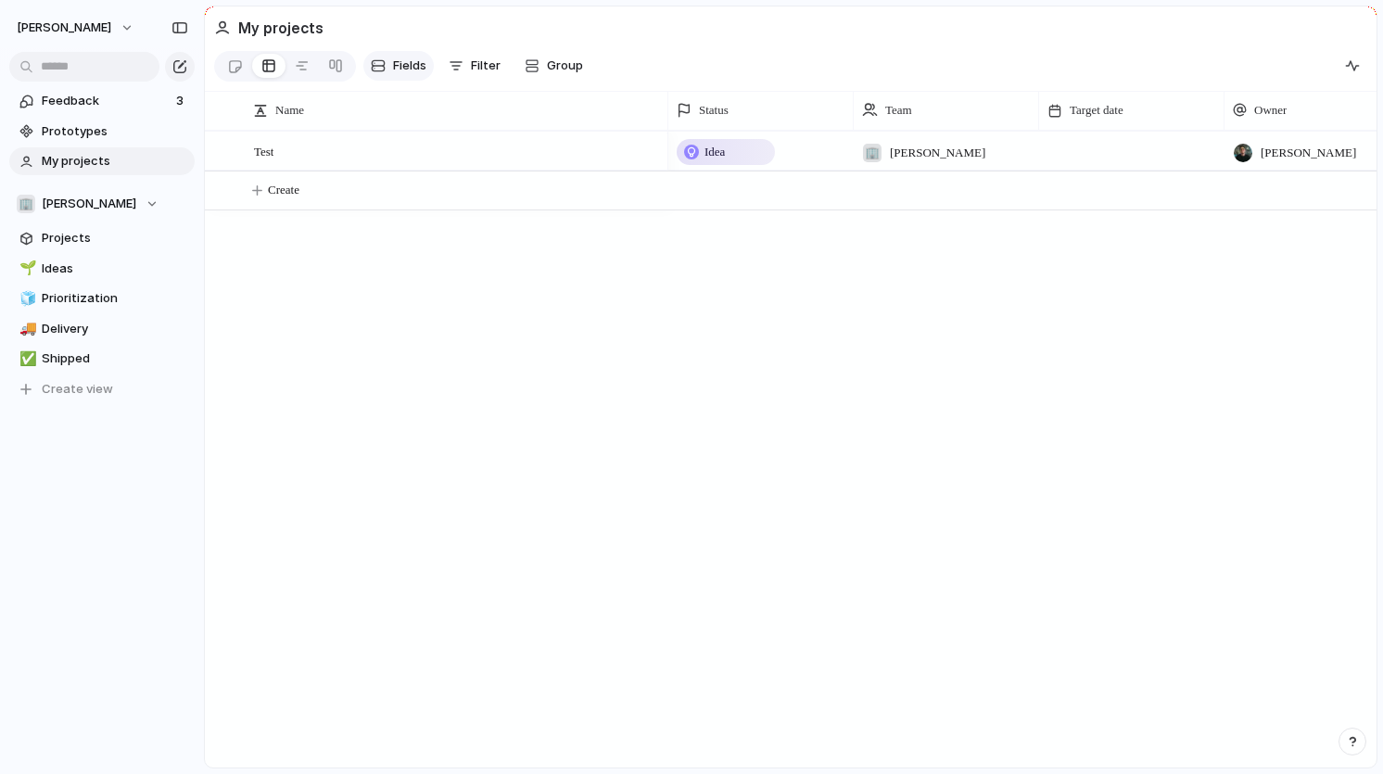
click at [400, 62] on span "Fields" at bounding box center [409, 66] width 33 height 19
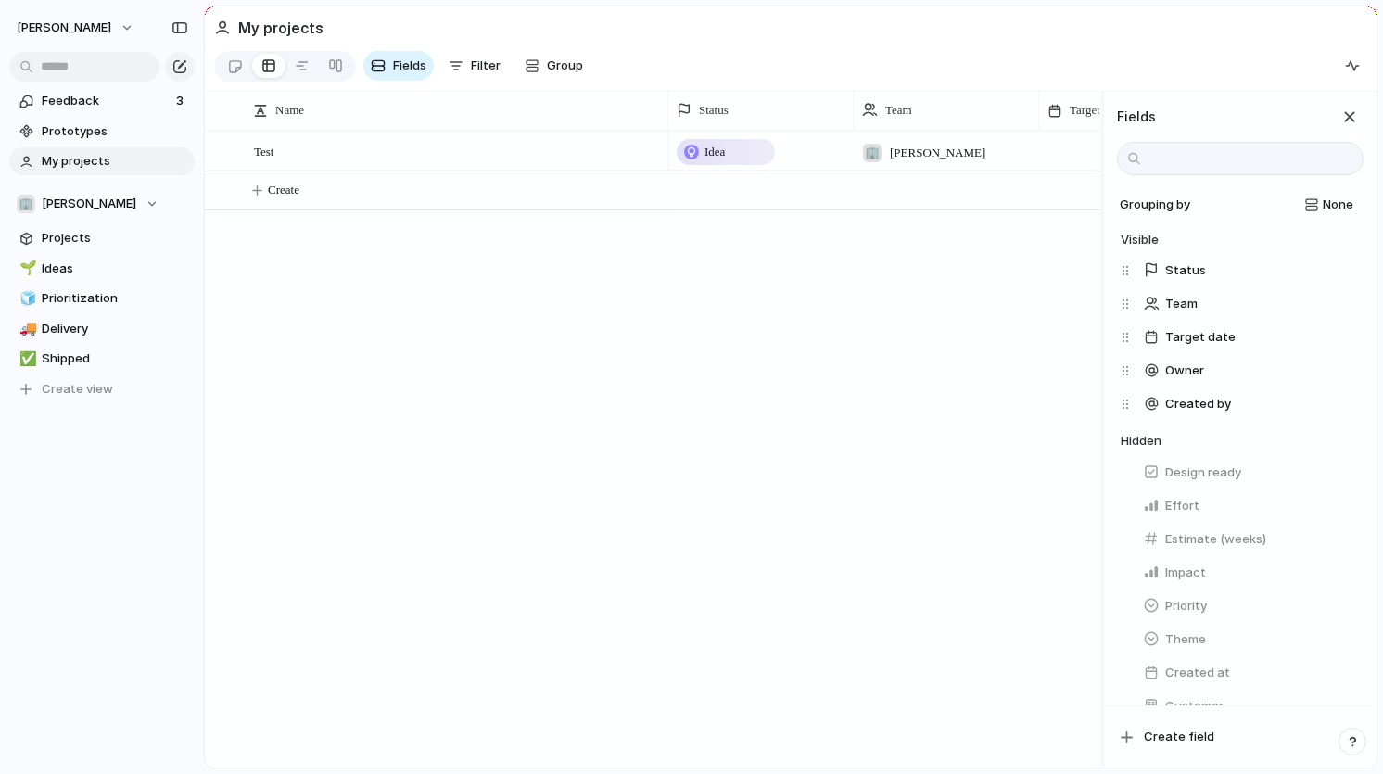
click at [530, 454] on div "Test Idea 🏢 [PERSON_NAME] [PERSON_NAME] Create" at bounding box center [653, 449] width 897 height 637
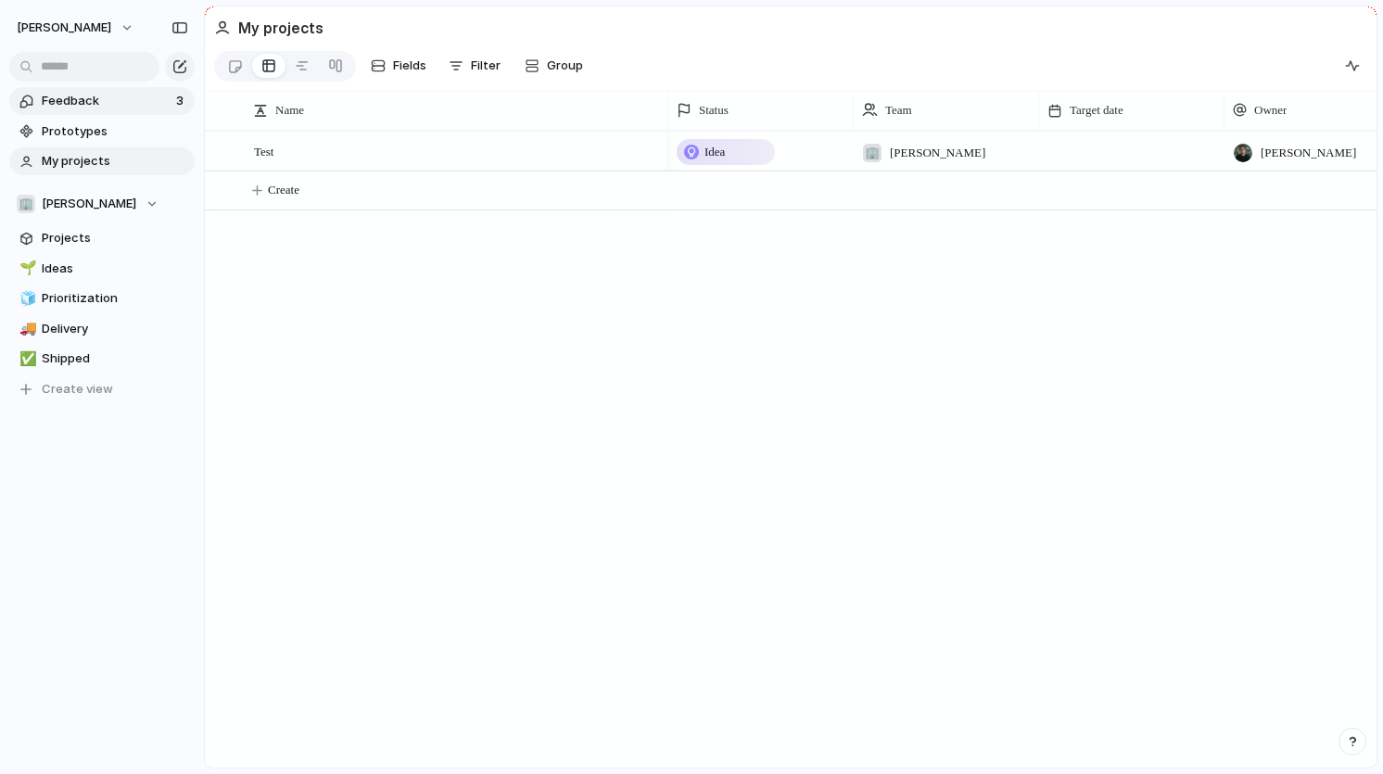
click at [86, 101] on span "Feedback" at bounding box center [106, 101] width 129 height 19
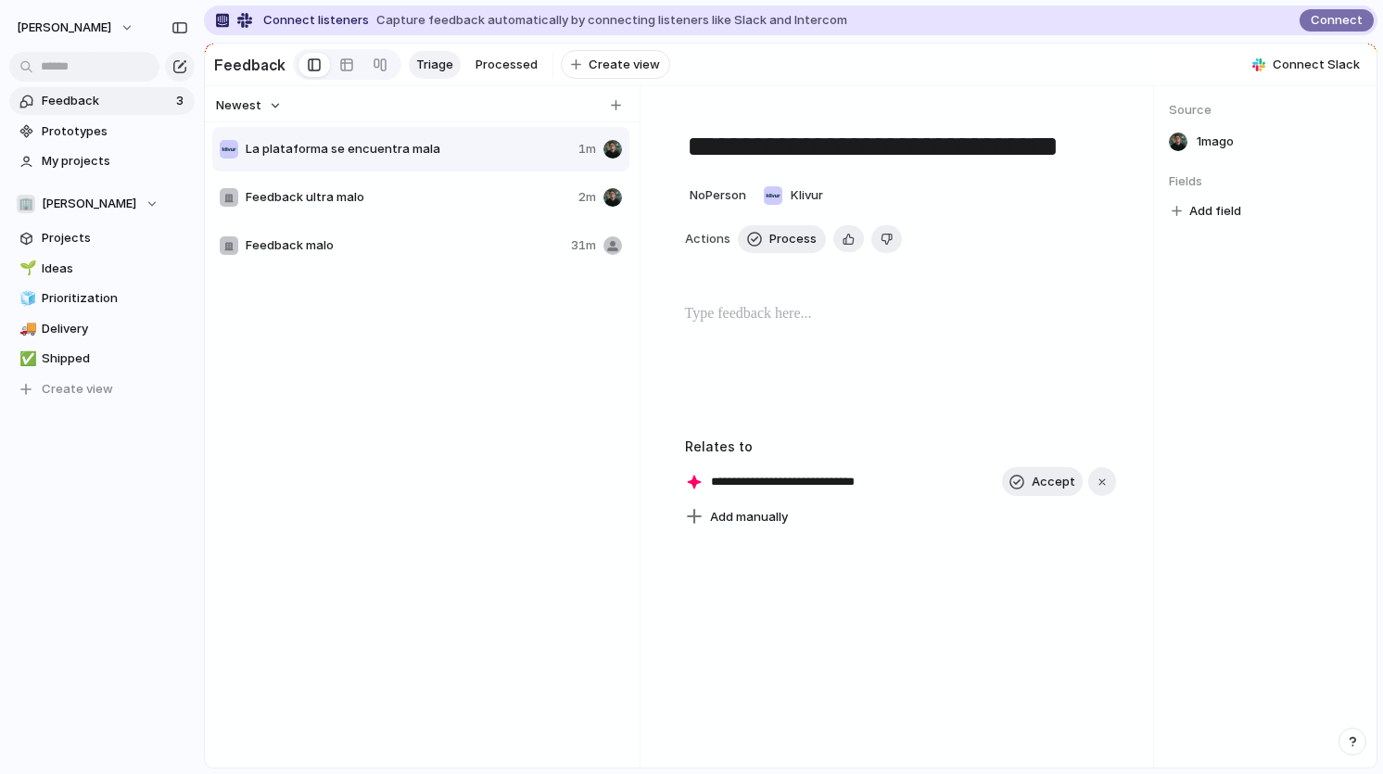
click at [1239, 207] on div "Add field" at bounding box center [1265, 211] width 193 height 24
click at [1215, 208] on span "Add field" at bounding box center [1215, 211] width 52 height 19
click at [273, 446] on div "No results found" at bounding box center [691, 387] width 1383 height 774
click at [63, 238] on span "Projects" at bounding box center [115, 238] width 146 height 19
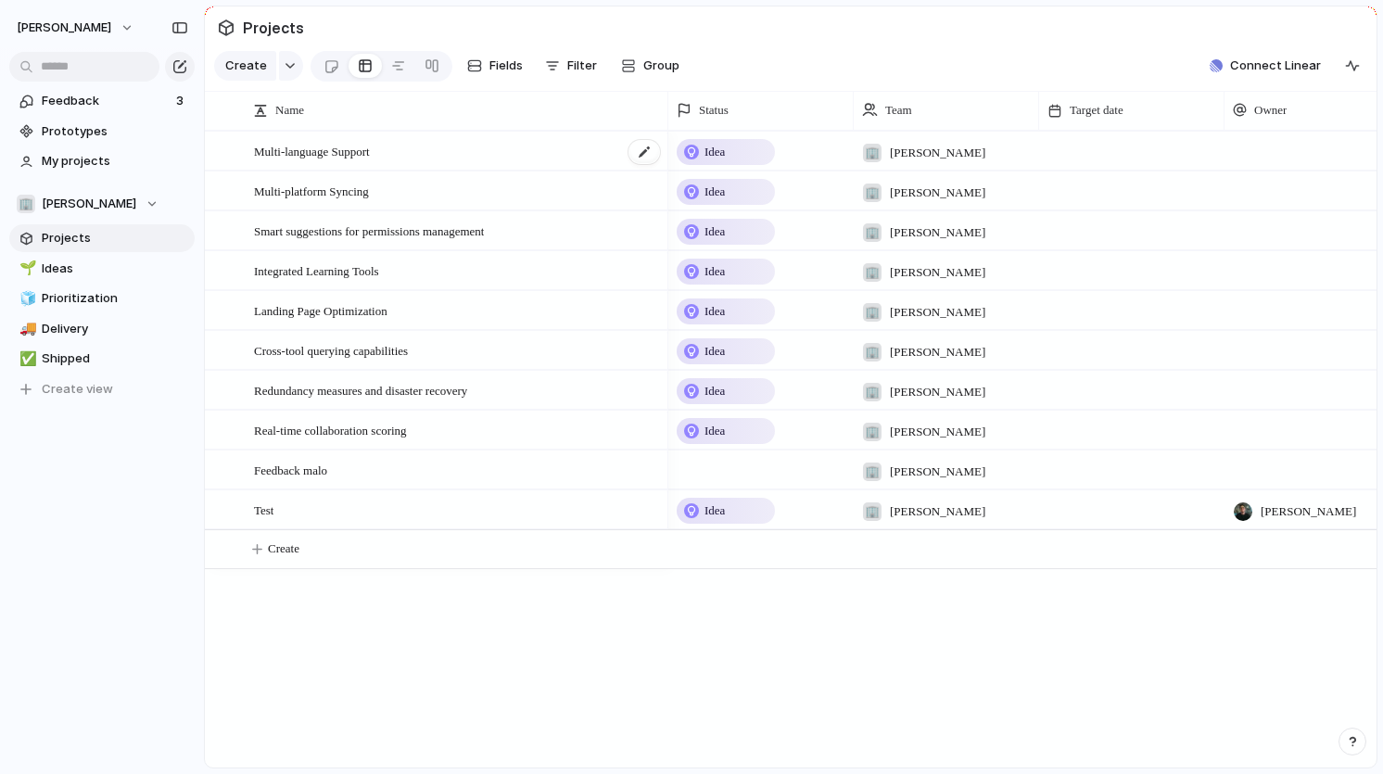
click at [461, 152] on div "Multi-language Support" at bounding box center [458, 152] width 408 height 38
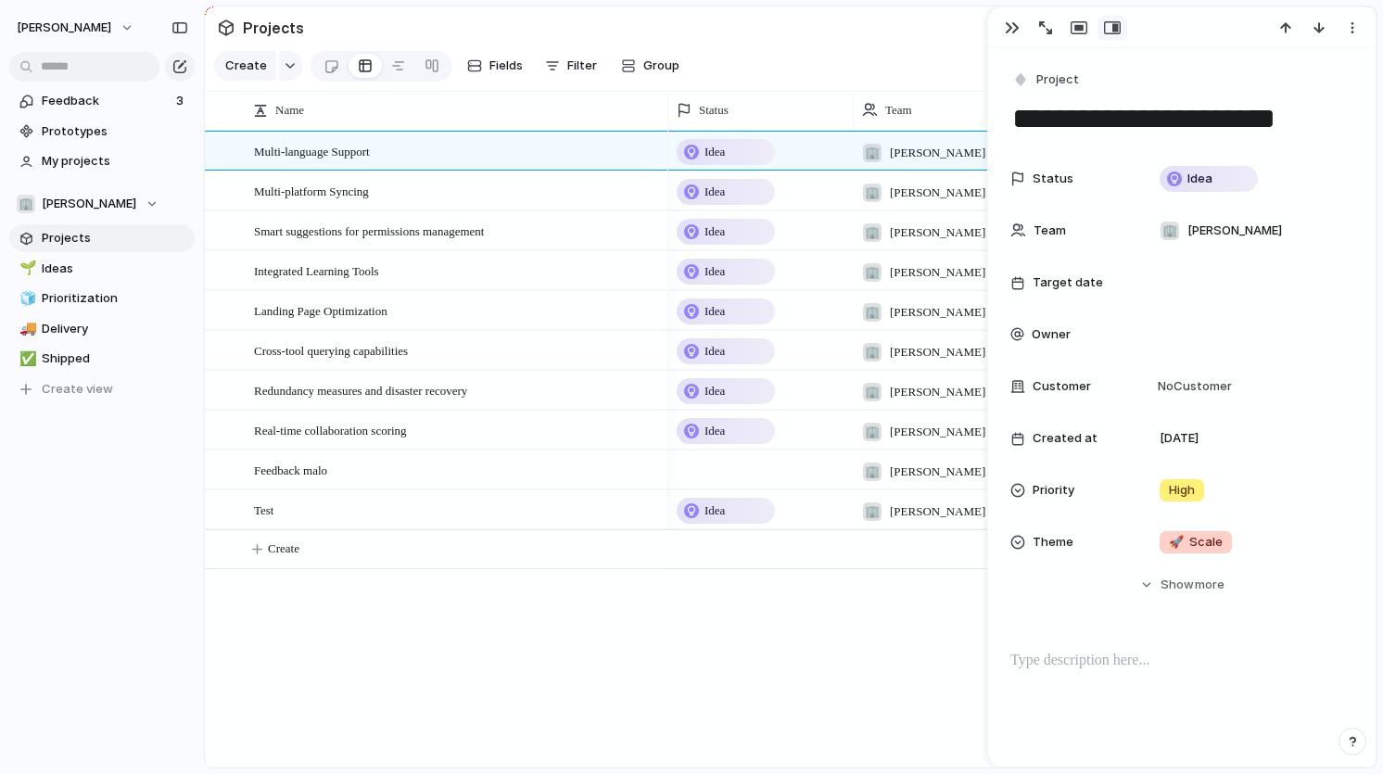
click at [409, 622] on div "Multi-language Support Multi-platform Syncing Smart suggestions for permissions…" at bounding box center [791, 449] width 1172 height 637
click at [71, 167] on span "My projects" at bounding box center [115, 161] width 146 height 19
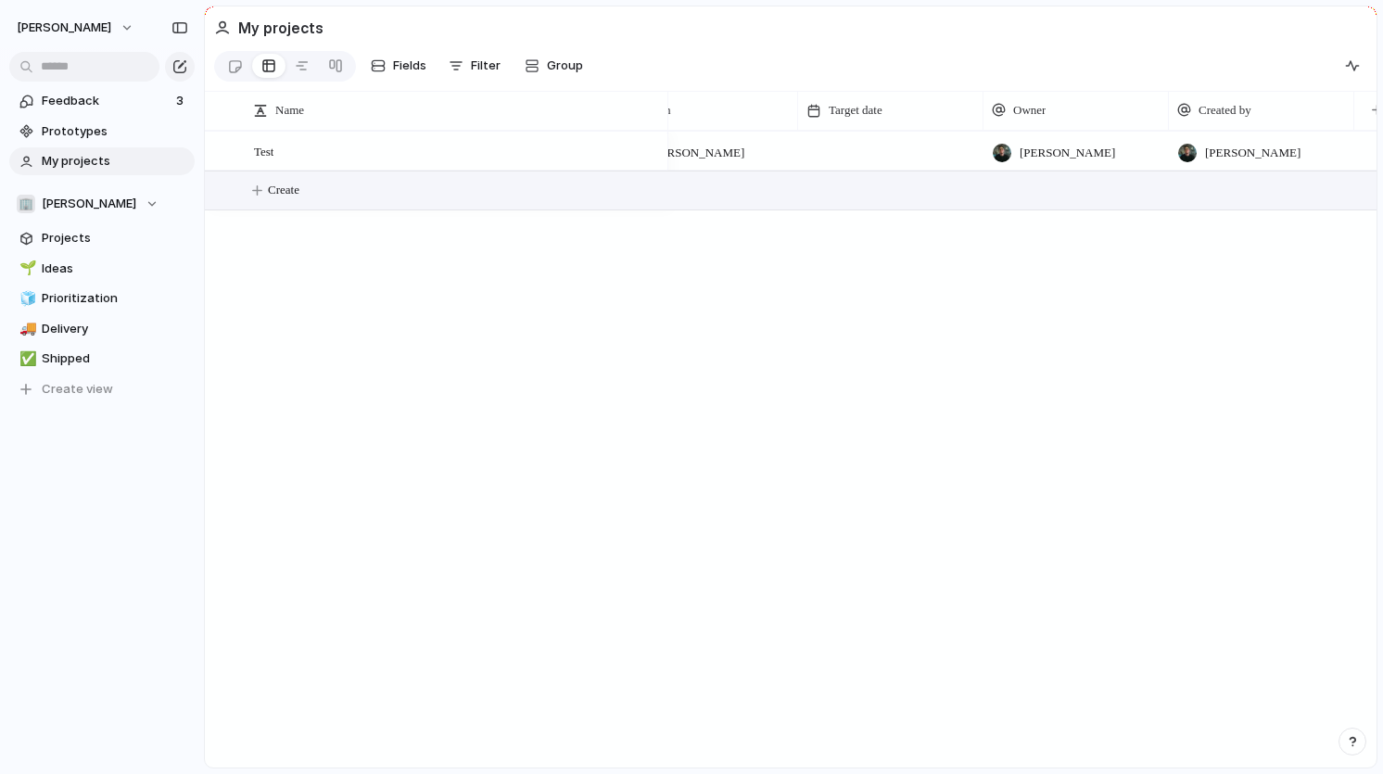
scroll to position [0, 234]
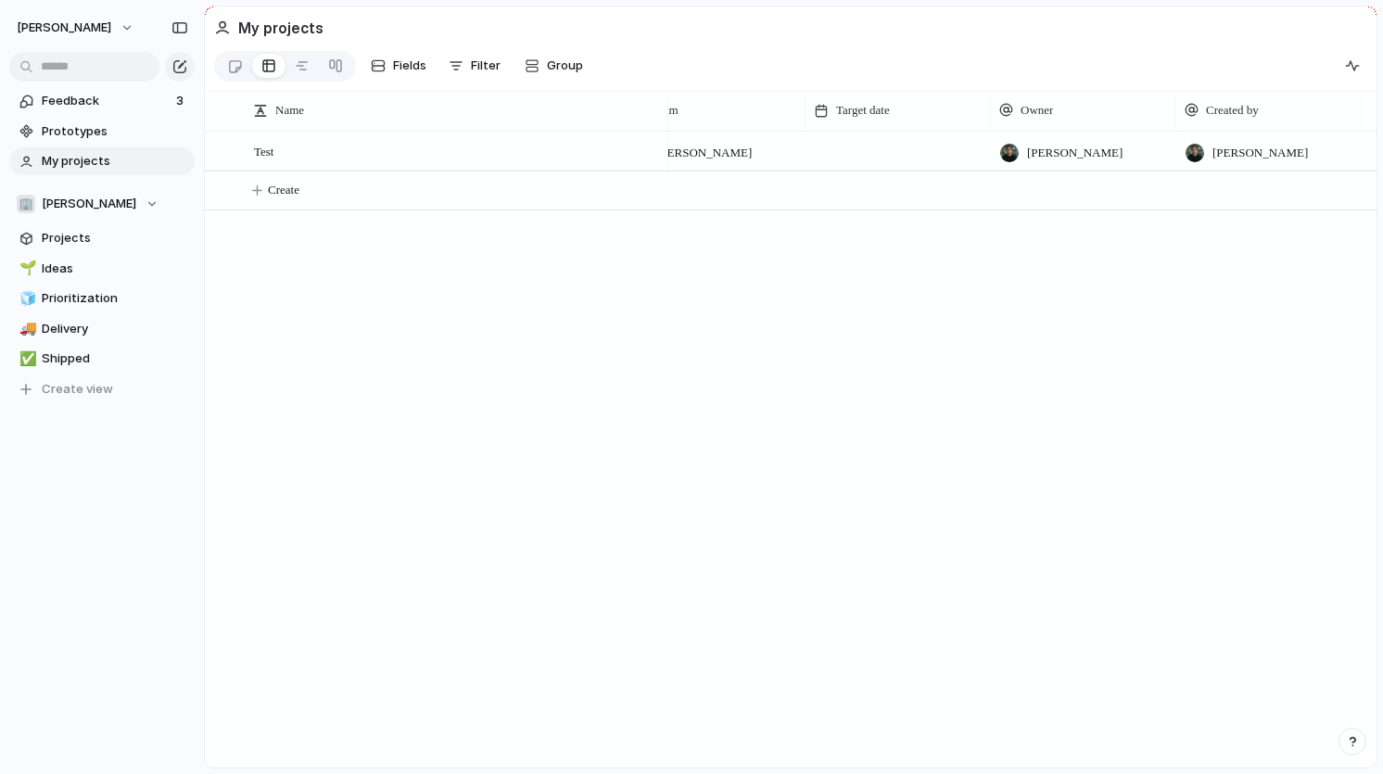
click at [937, 140] on div at bounding box center [898, 138] width 184 height 10
click at [394, 63] on span "Fields" at bounding box center [409, 66] width 33 height 19
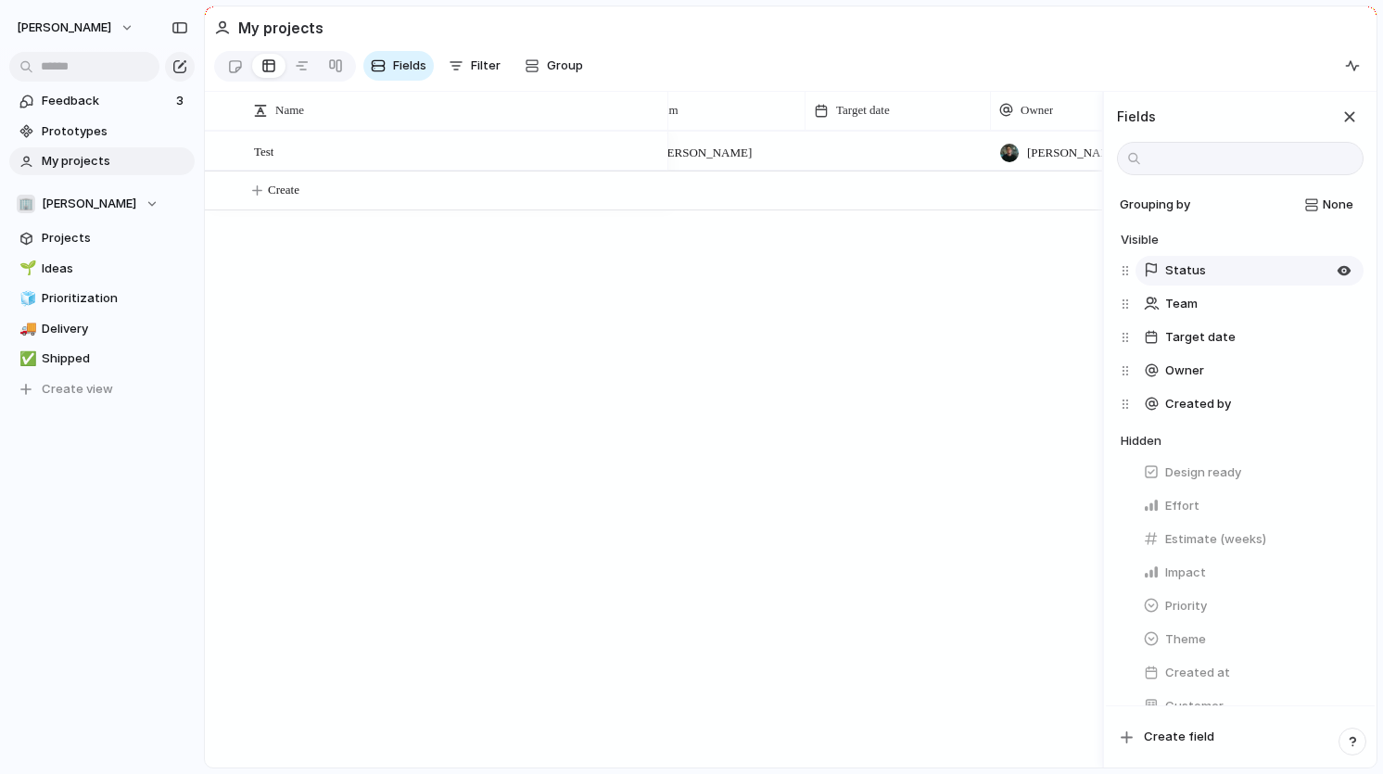
click at [1161, 264] on div "Status" at bounding box center [1174, 270] width 63 height 19
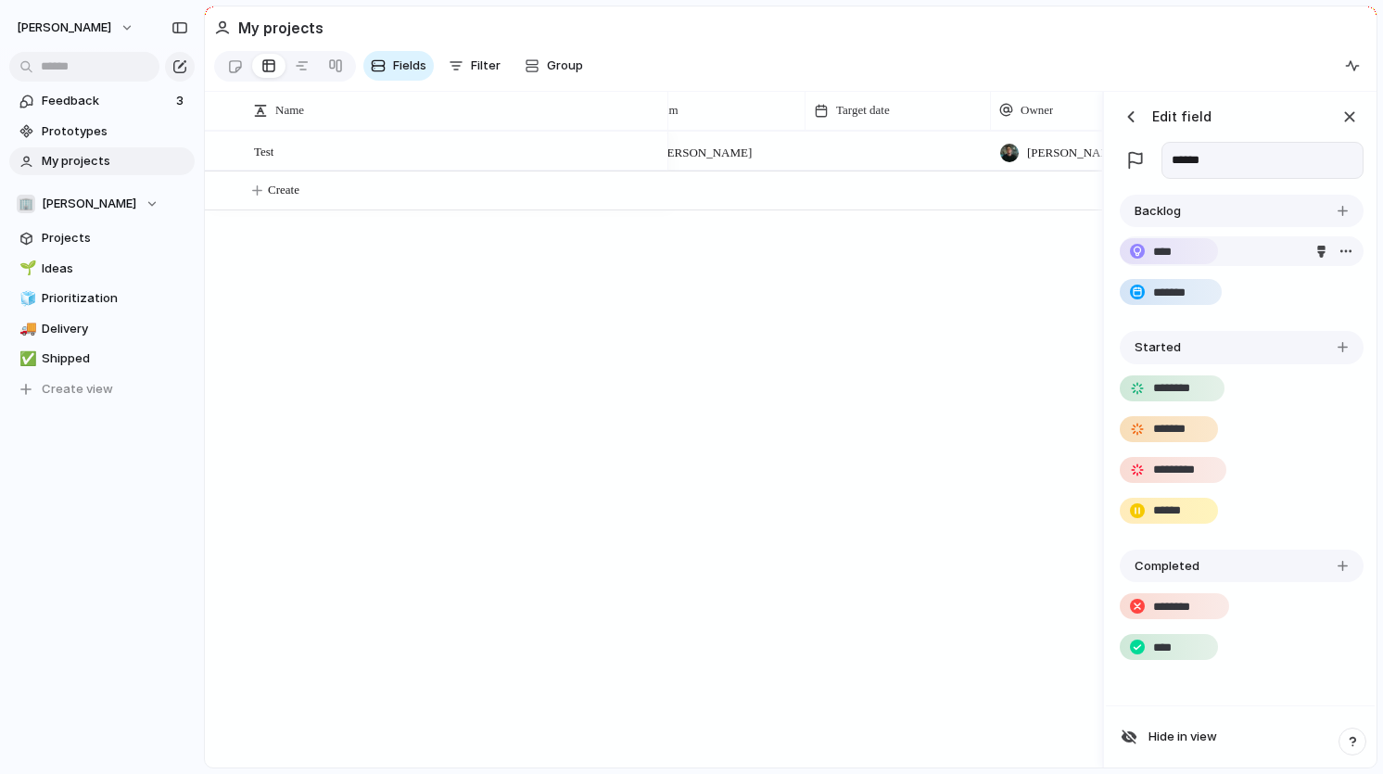
click at [1161, 258] on input "****" at bounding box center [1169, 252] width 33 height 19
click at [1158, 299] on input "*******" at bounding box center [1181, 293] width 56 height 19
click at [935, 431] on div "Idea 🏢 [PERSON_NAME] [PERSON_NAME]" at bounding box center [885, 449] width 434 height 637
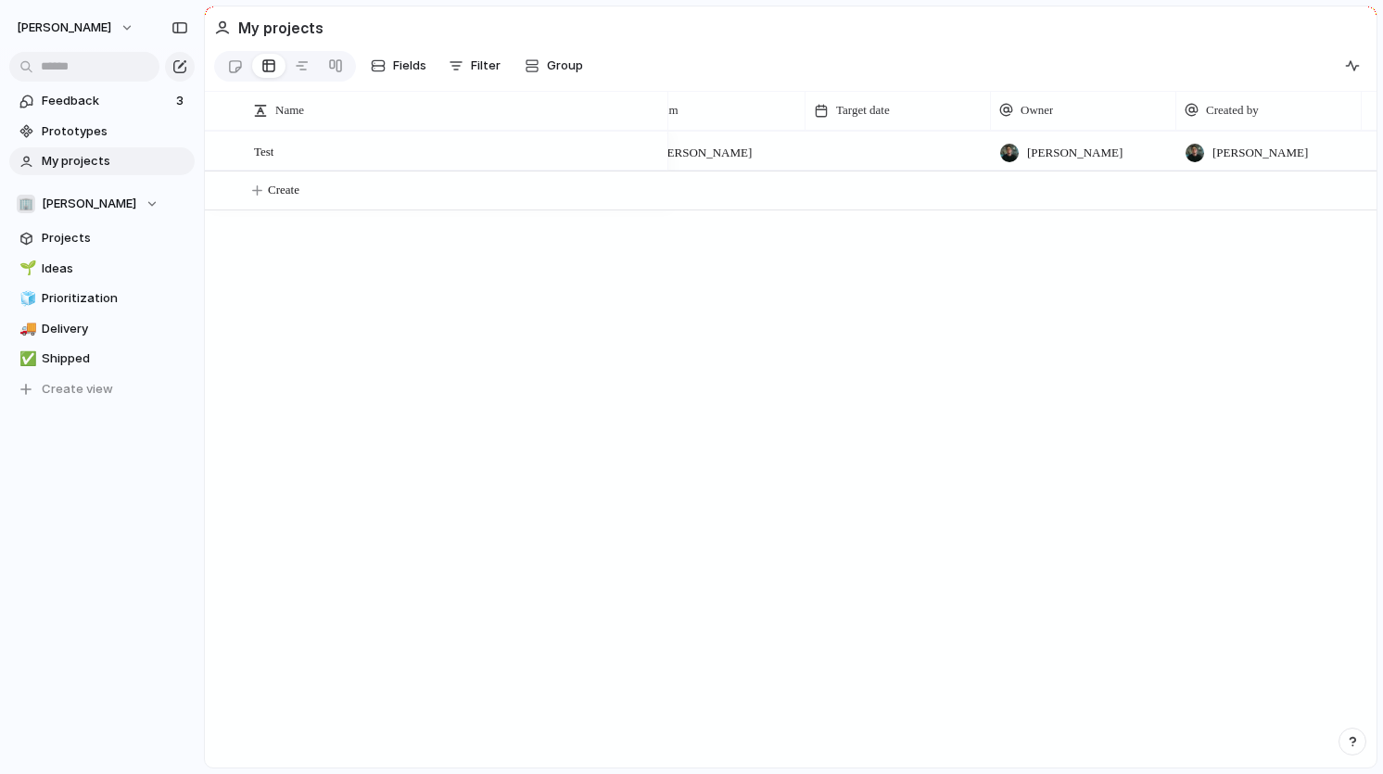
click at [935, 431] on div "Idea 🏢 [PERSON_NAME] [PERSON_NAME]" at bounding box center [1022, 449] width 708 height 637
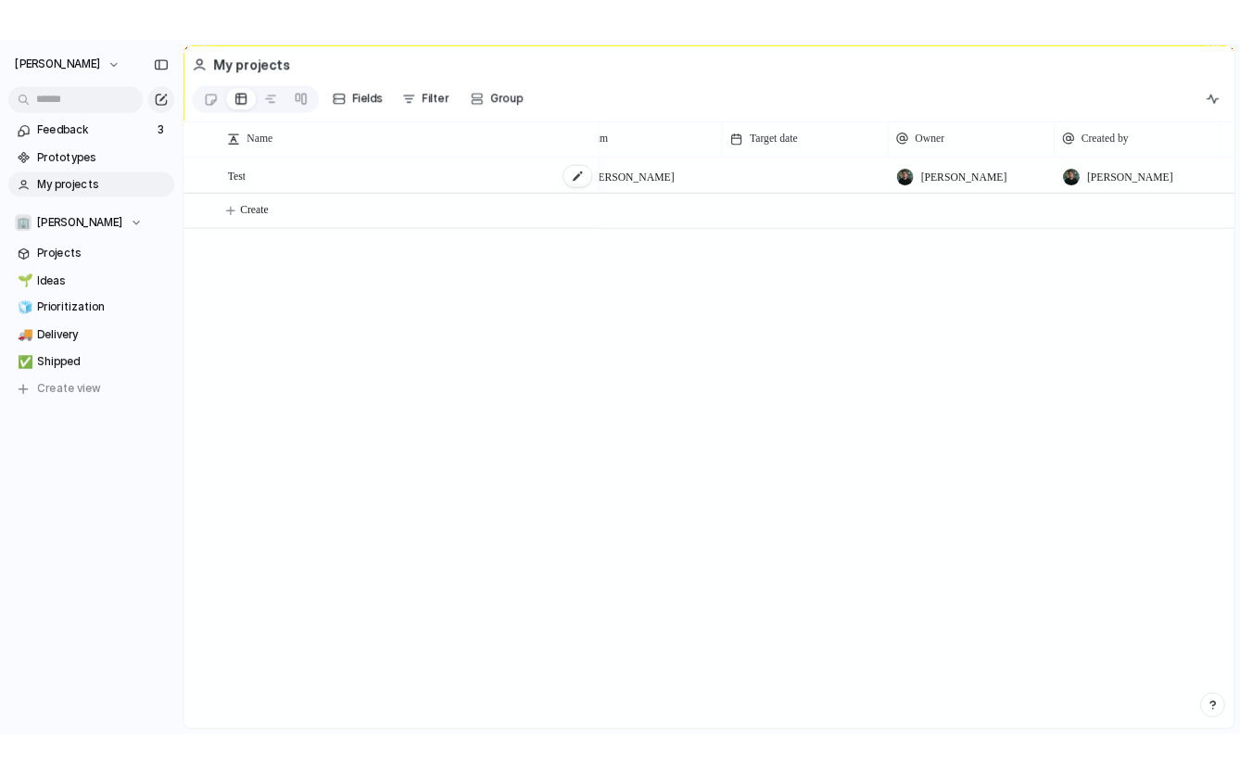
scroll to position [0, 0]
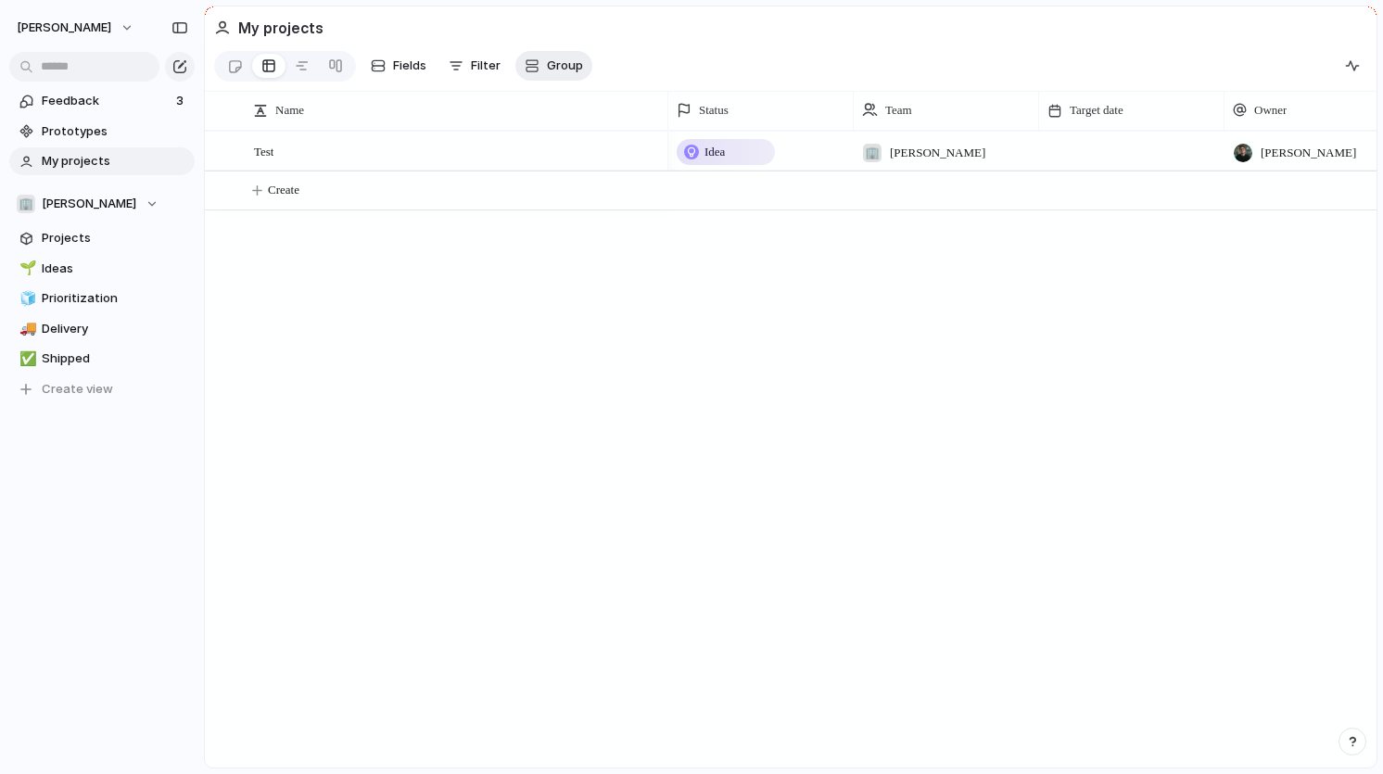
click at [562, 70] on span "Group" at bounding box center [565, 66] width 36 height 19
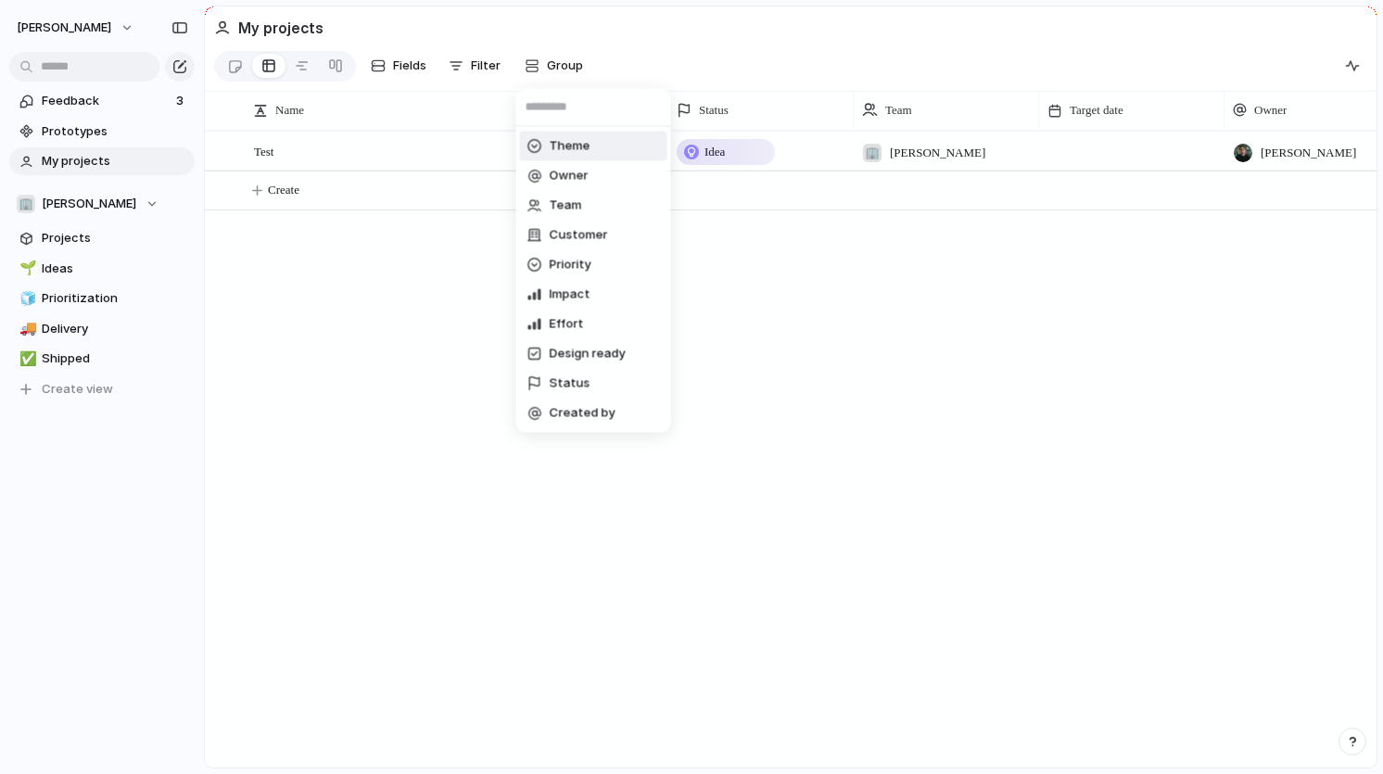
click at [496, 70] on div "Theme Owner Team Customer Priority Impact Effort Design ready Status Created by" at bounding box center [691, 387] width 1383 height 774
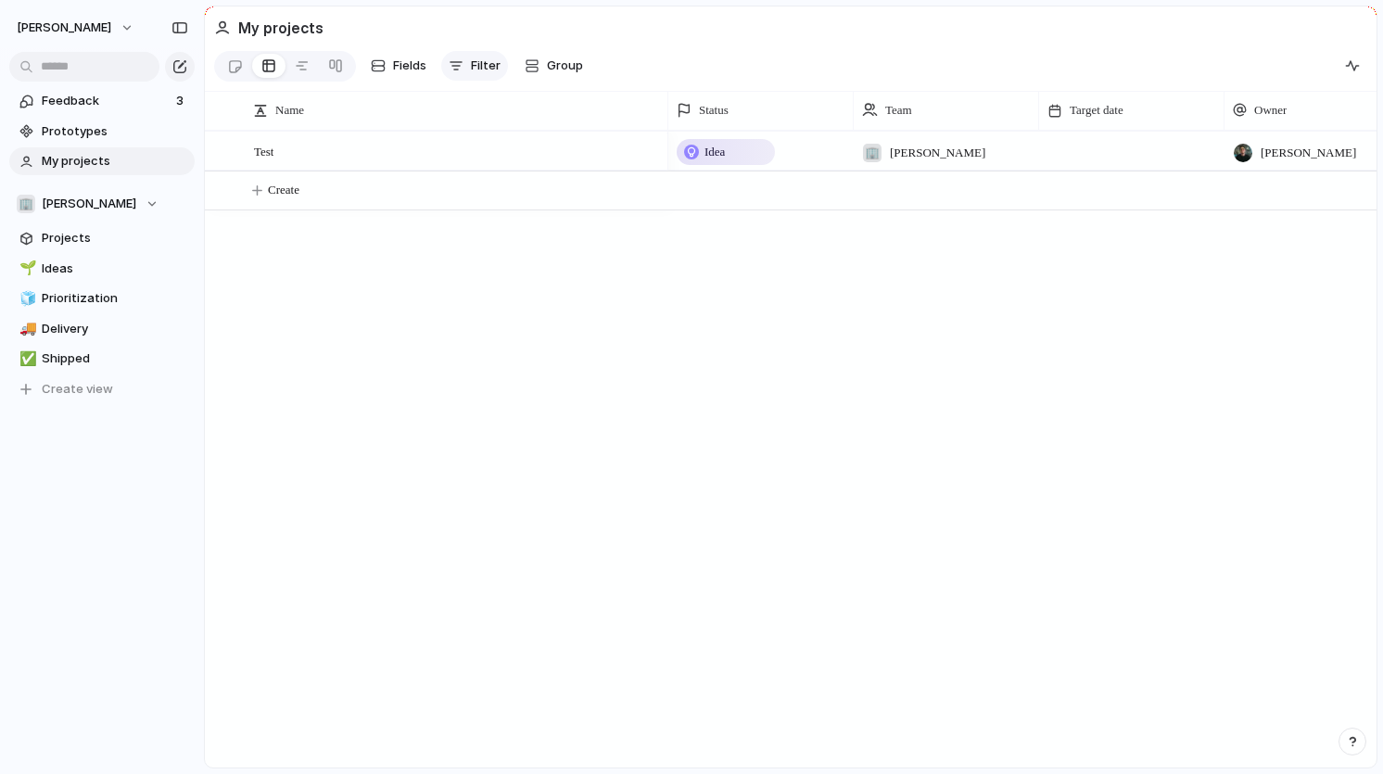
click at [478, 70] on span "Filter" at bounding box center [486, 66] width 30 height 19
click at [478, 70] on div "Theme Description Start date Target date Team Customer Priority Impact Effort D…" at bounding box center [691, 387] width 1383 height 774
click at [407, 70] on span "Fields" at bounding box center [409, 66] width 33 height 19
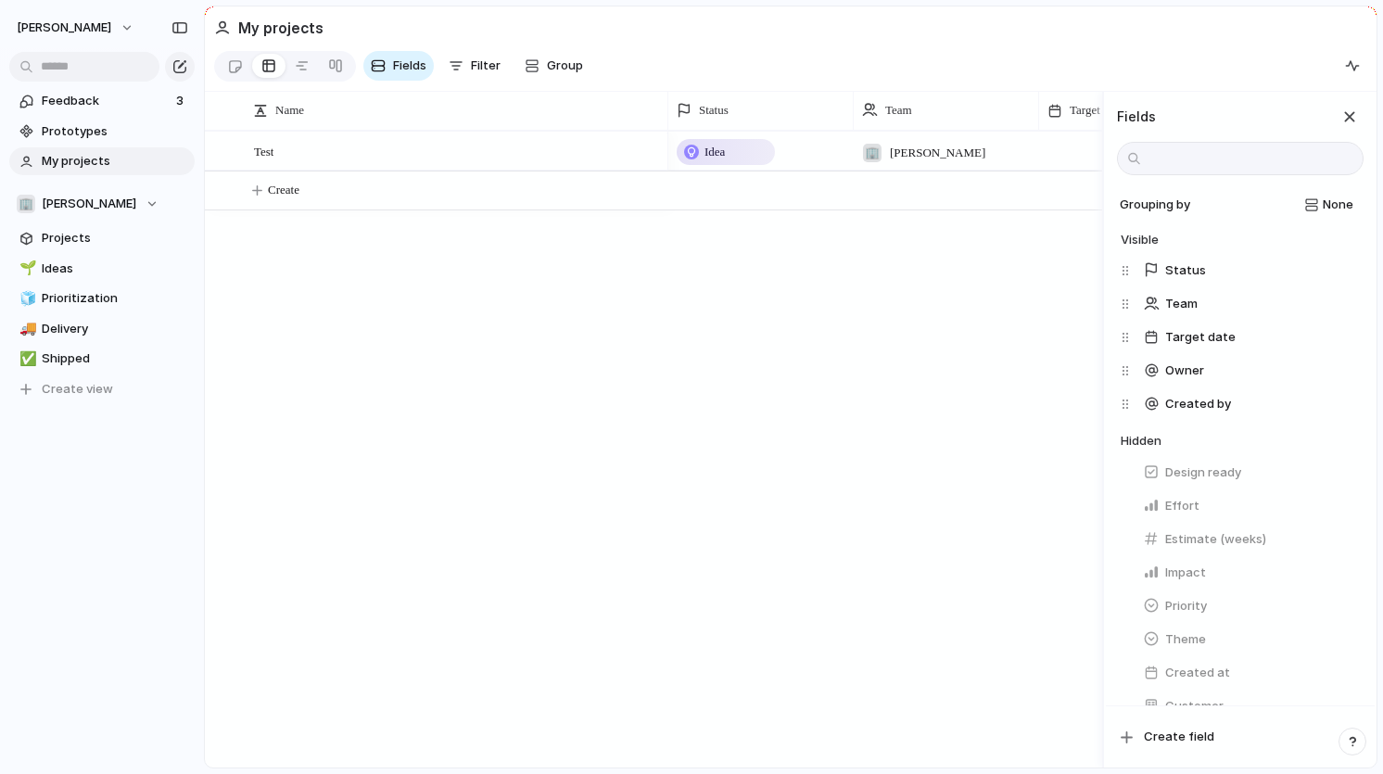
click at [498, 404] on div "Test Idea 🏢 [PERSON_NAME] [PERSON_NAME] Create" at bounding box center [653, 449] width 897 height 637
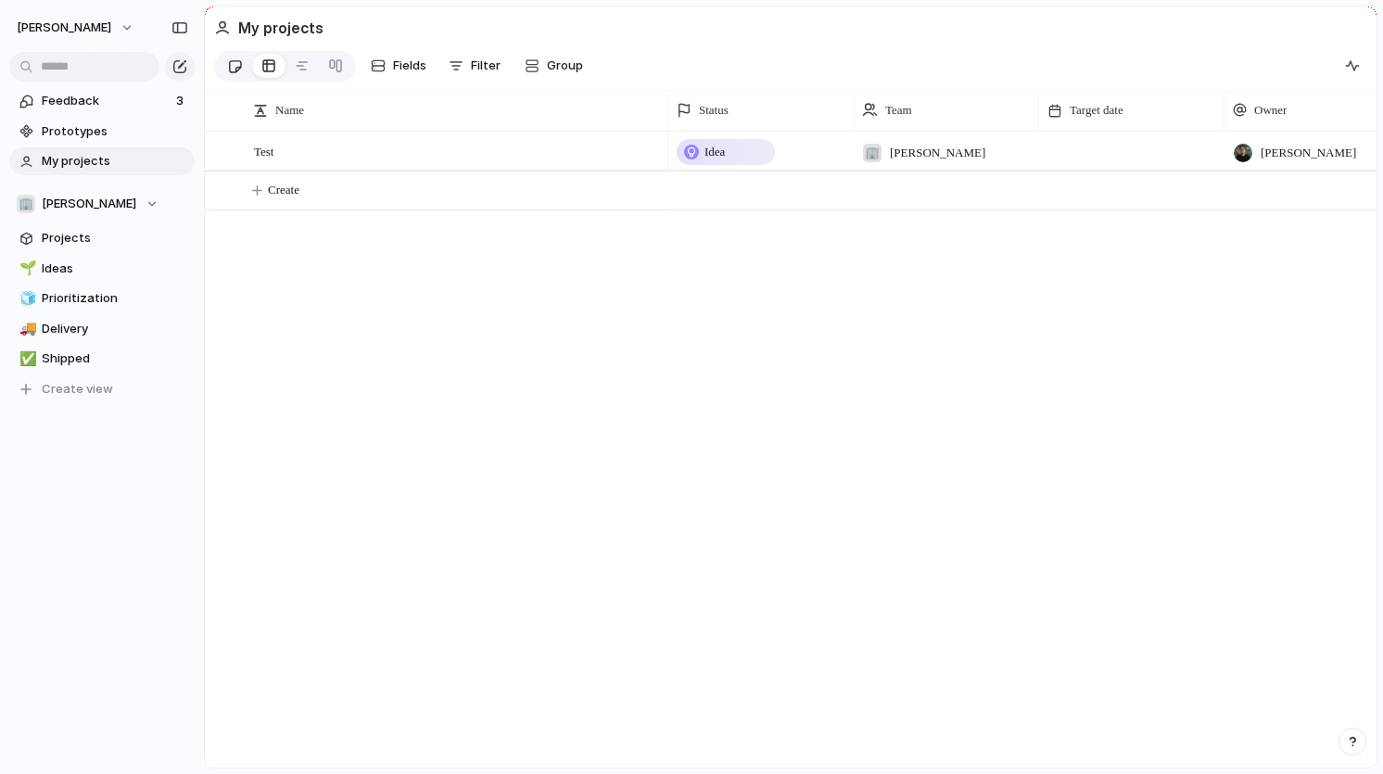
click at [235, 61] on div at bounding box center [235, 66] width 16 height 31
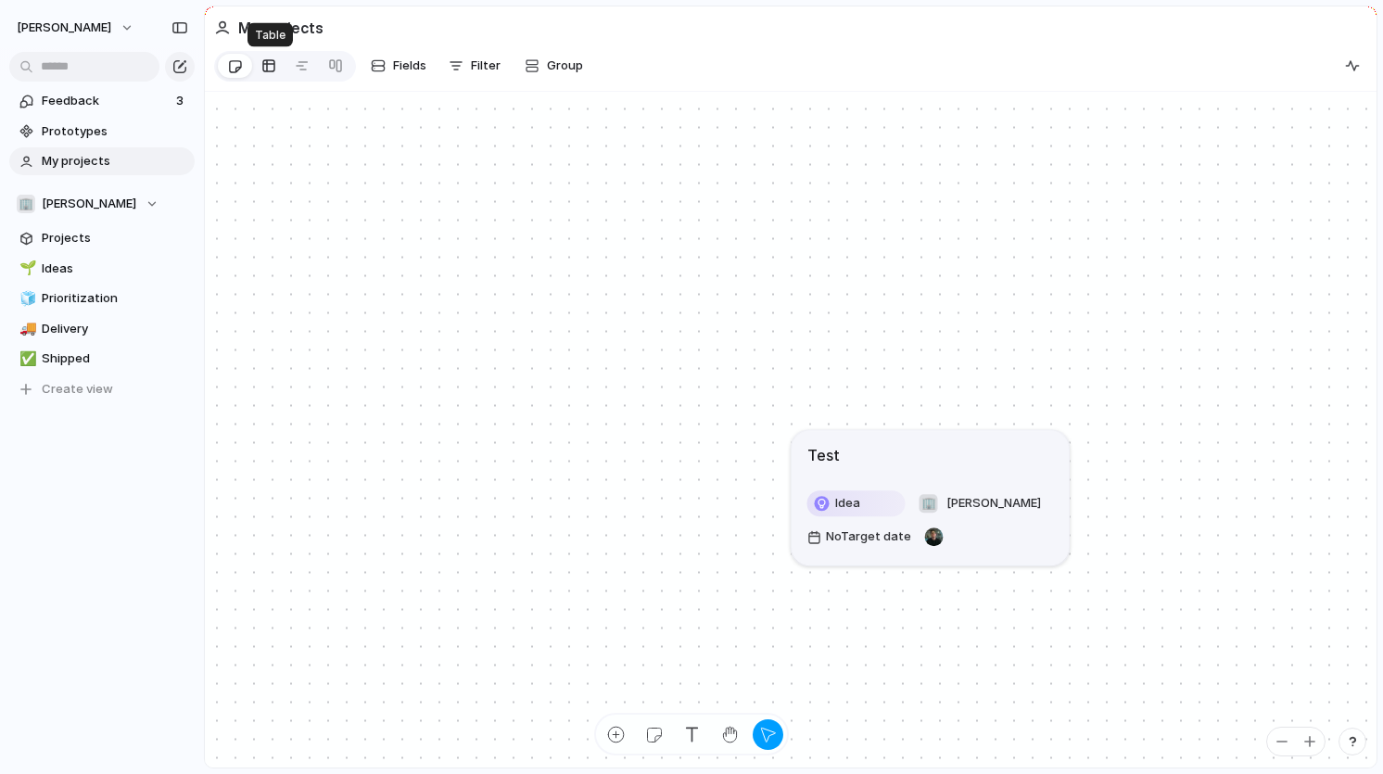
click at [267, 66] on div at bounding box center [268, 66] width 15 height 30
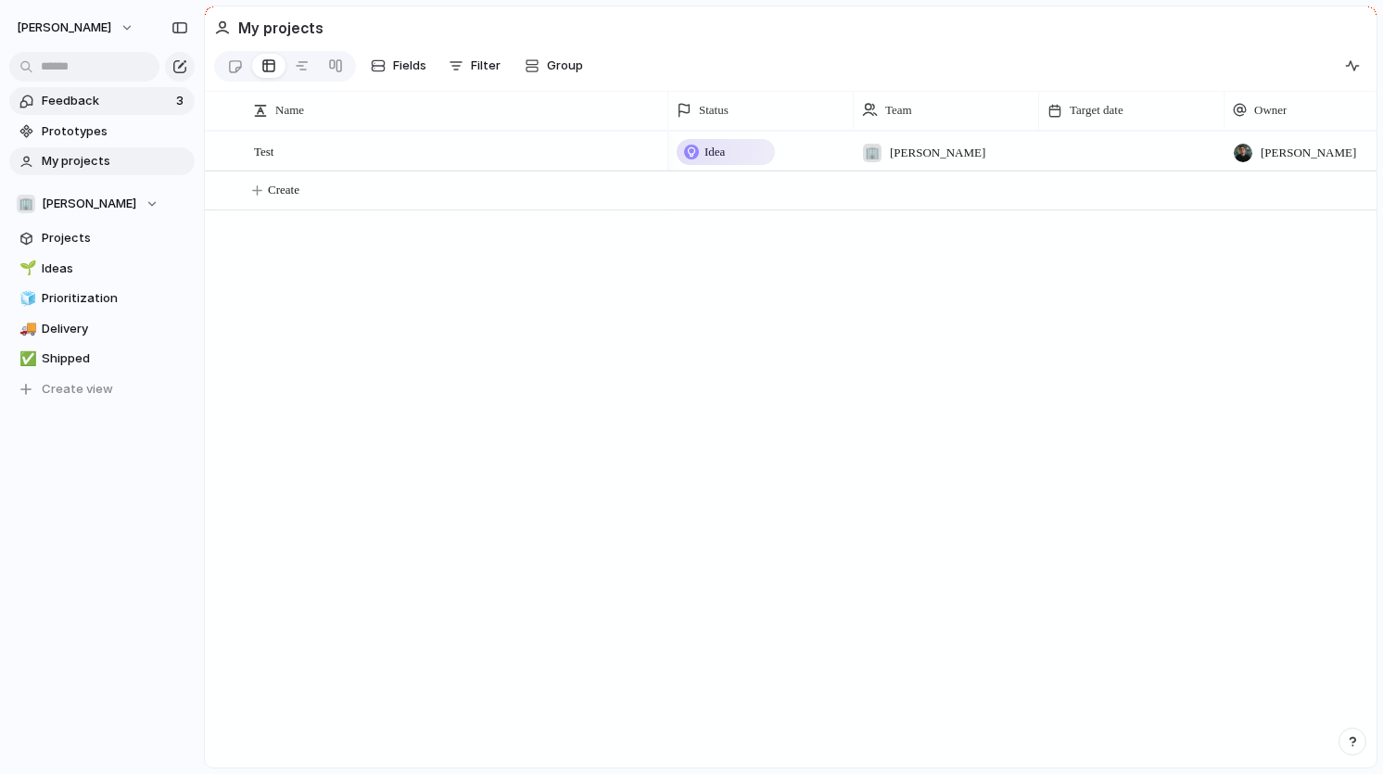
click at [51, 100] on span "Feedback" at bounding box center [106, 101] width 129 height 19
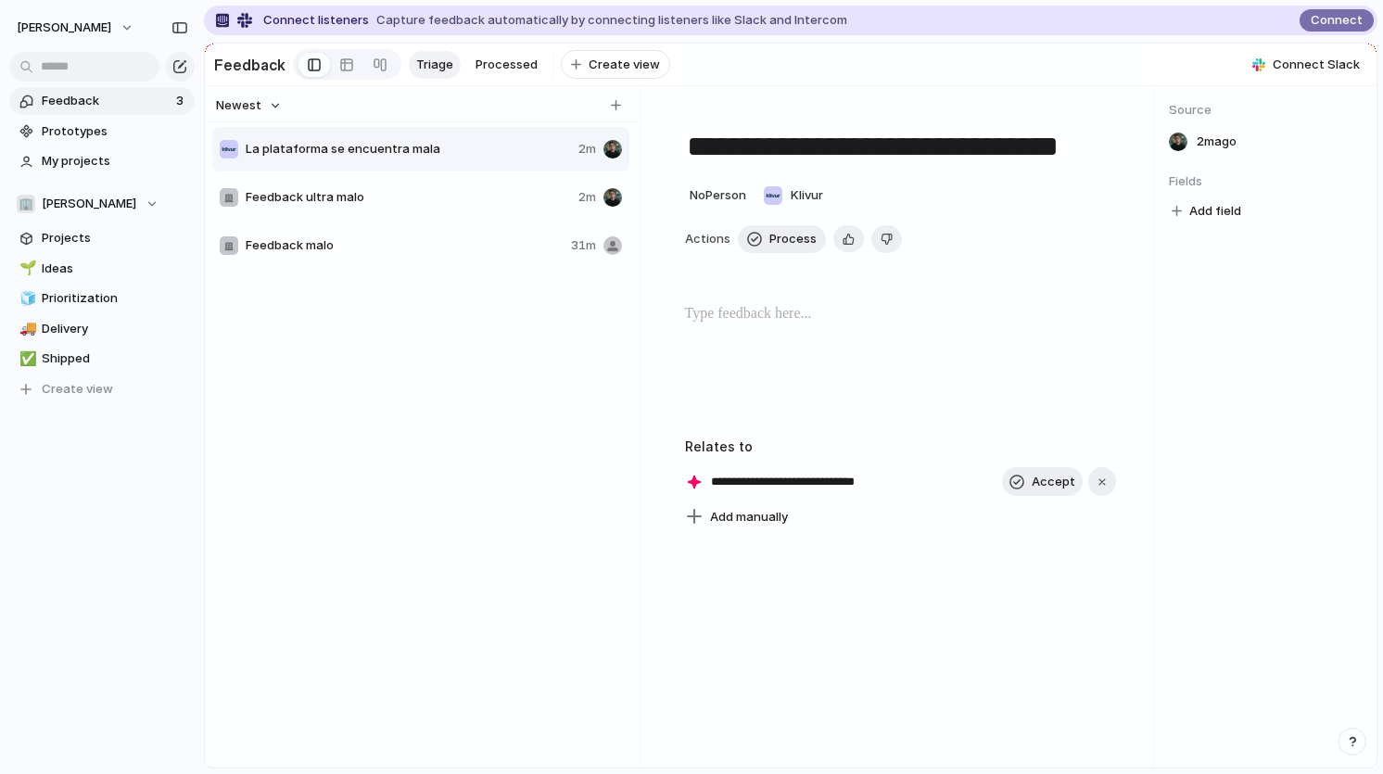
click at [270, 104] on button "Newest" at bounding box center [248, 106] width 71 height 24
click at [270, 104] on div "Newest Oldest" at bounding box center [691, 387] width 1383 height 774
click at [373, 407] on div "La plataforma se encuentra mala 2m Feedback ultra malo 2m Feedback malo 31m" at bounding box center [422, 462] width 421 height 675
click at [804, 202] on span "Klivur" at bounding box center [807, 195] width 32 height 19
click at [482, 326] on div "Klivur" at bounding box center [691, 387] width 1383 height 774
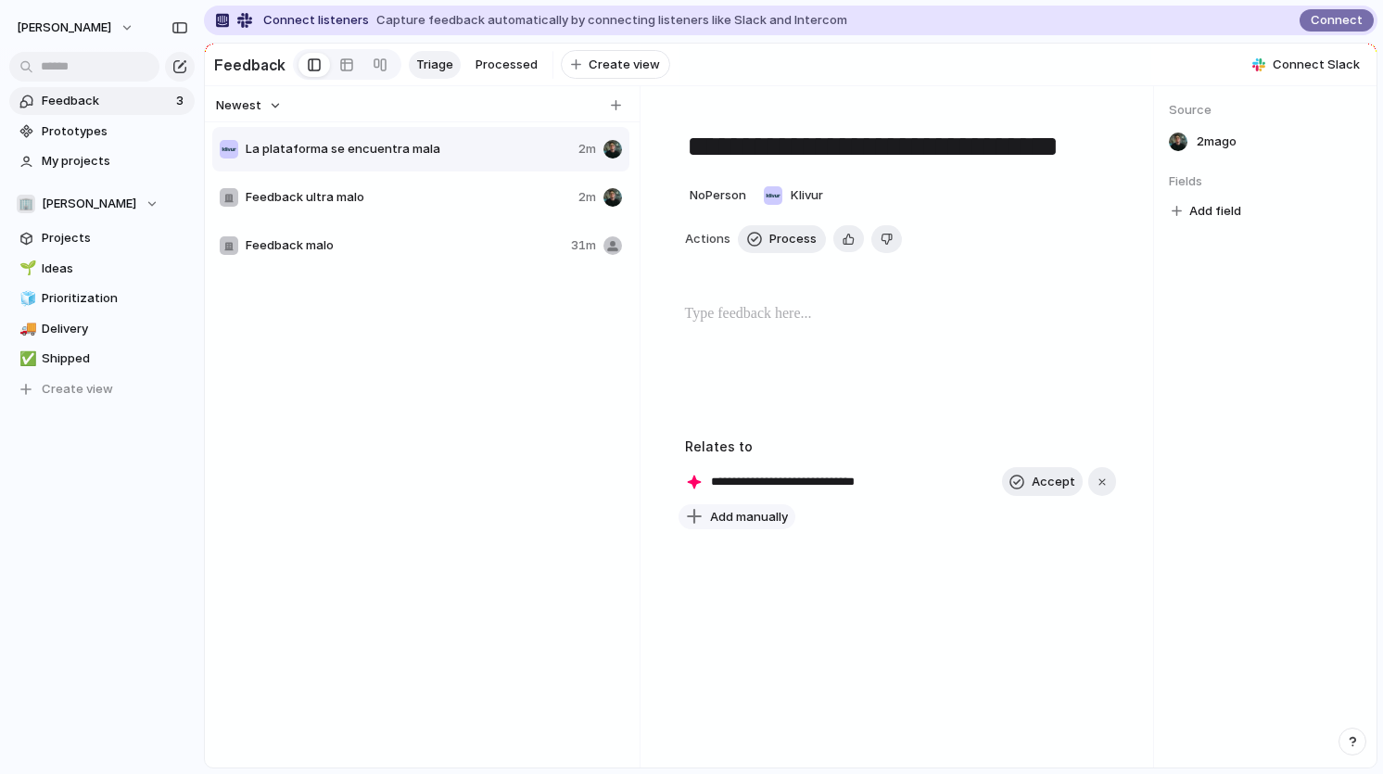
click at [731, 514] on span "Add manually" at bounding box center [749, 517] width 78 height 19
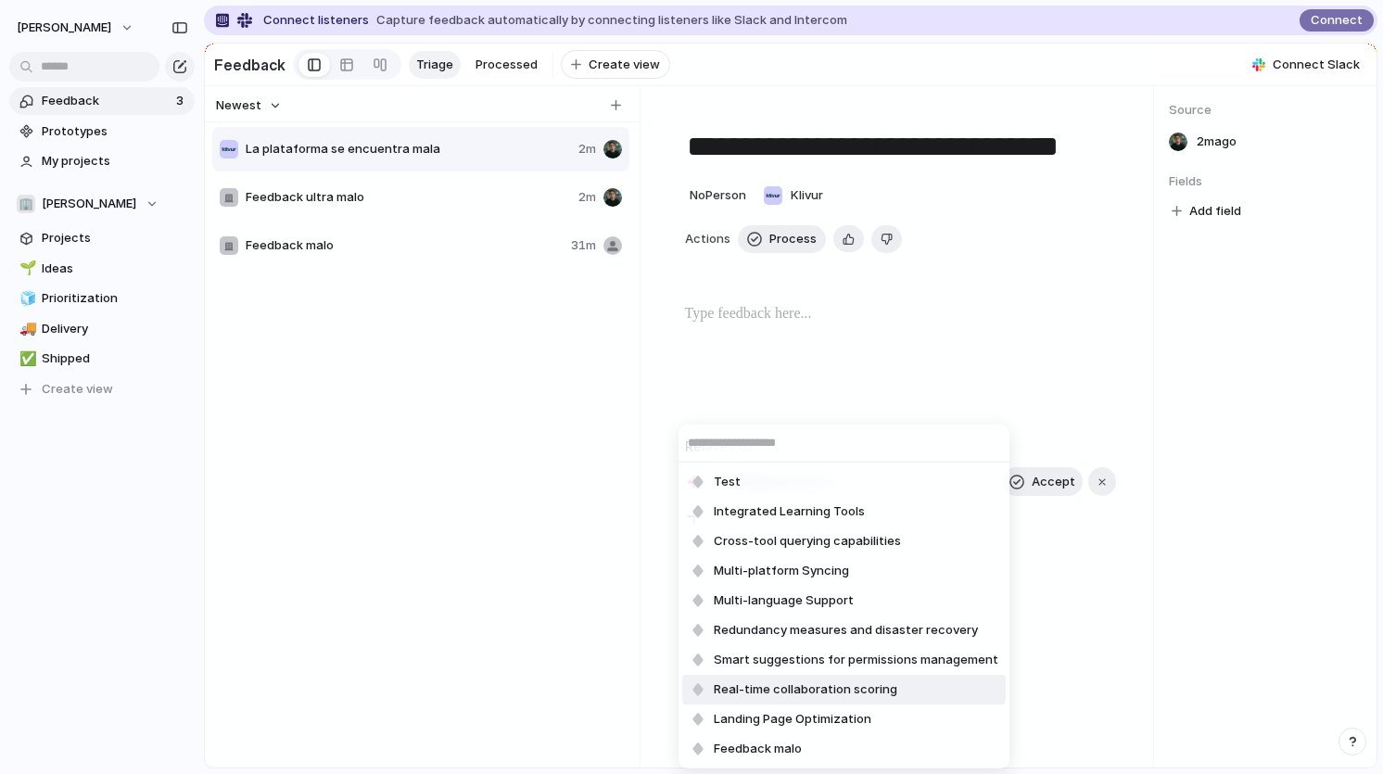
click at [770, 692] on span "Real-time collaboration scoring" at bounding box center [806, 689] width 184 height 19
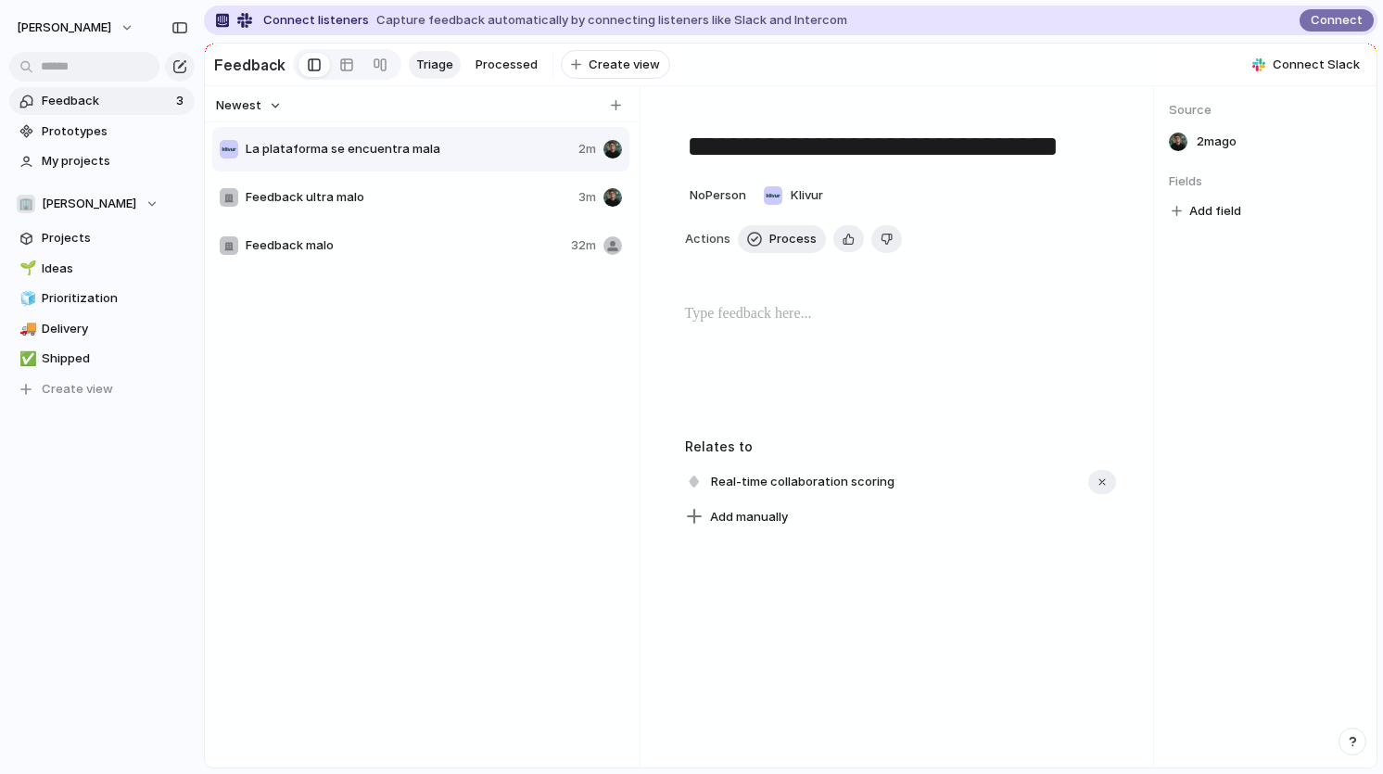
click at [770, 692] on div "**********" at bounding box center [901, 426] width 506 height 681
click at [1190, 218] on span "Add field" at bounding box center [1215, 211] width 52 height 19
click at [1213, 412] on div "No results found" at bounding box center [691, 387] width 1383 height 774
click at [1191, 114] on span "Source" at bounding box center [1265, 110] width 193 height 19
click at [1195, 136] on div "2m ago" at bounding box center [1265, 142] width 193 height 26
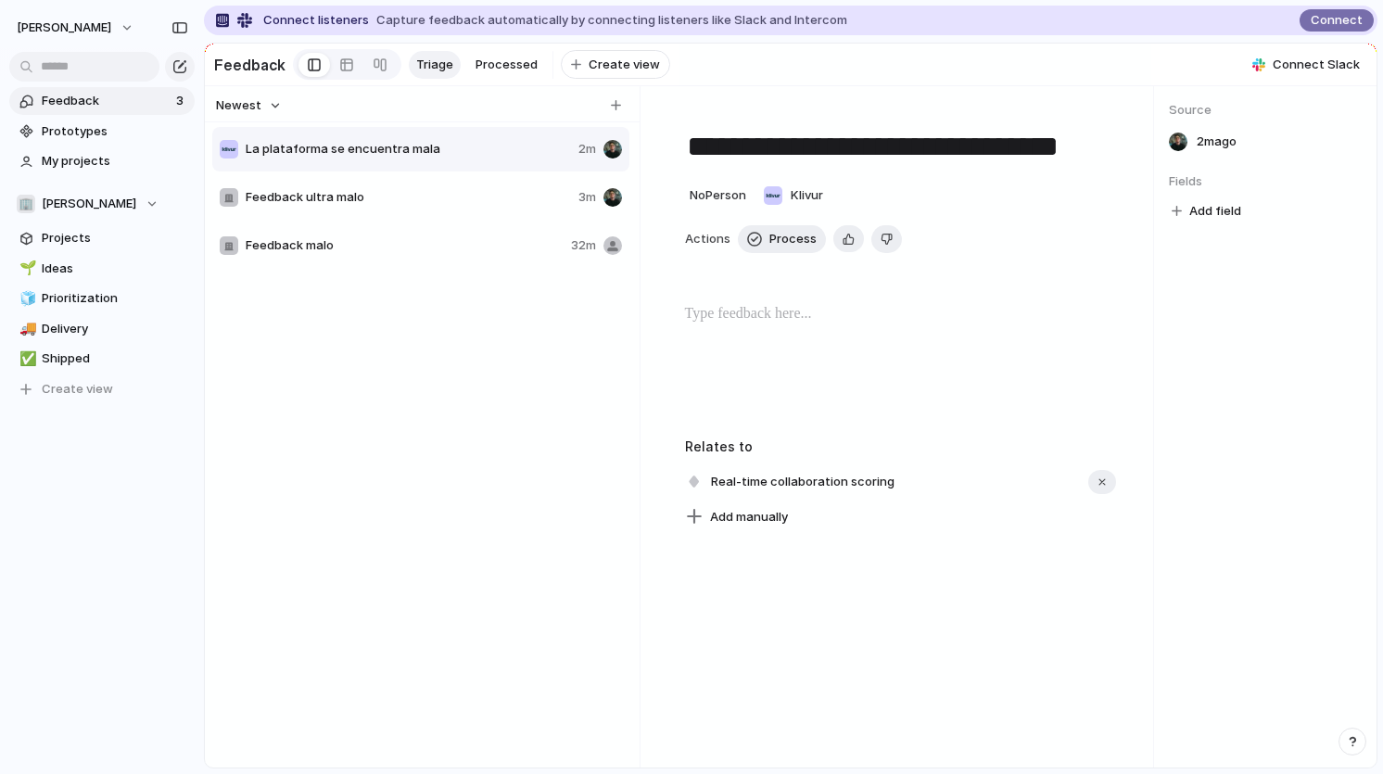
click at [1218, 146] on span "2m ago" at bounding box center [1217, 142] width 40 height 19
click at [1179, 140] on div at bounding box center [1178, 142] width 19 height 19
click at [1220, 146] on span "2m ago" at bounding box center [1217, 142] width 40 height 19
click at [875, 634] on div "**********" at bounding box center [901, 426] width 506 height 681
click at [847, 235] on div "button" at bounding box center [849, 239] width 12 height 18
